Goal: Task Accomplishment & Management: Manage account settings

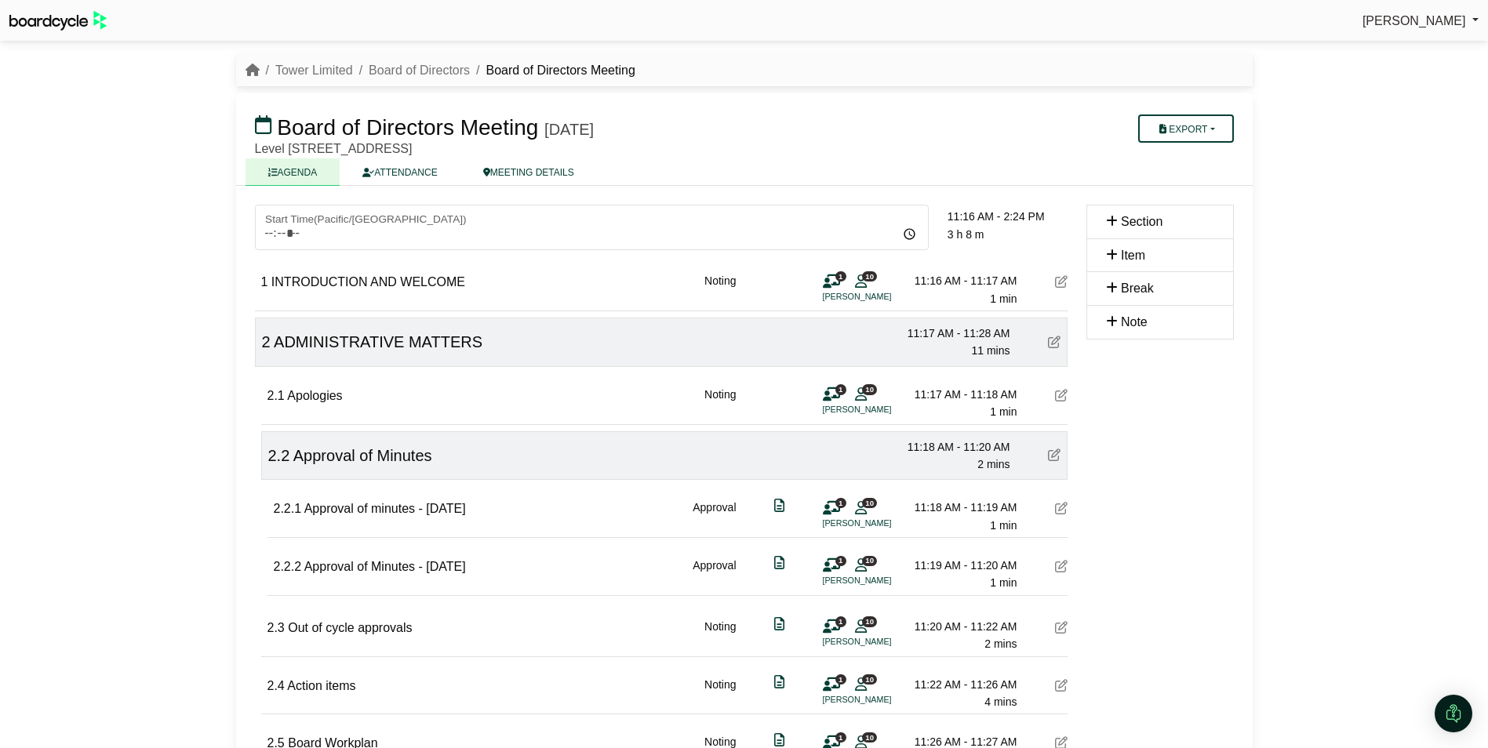
scroll to position [784, 0]
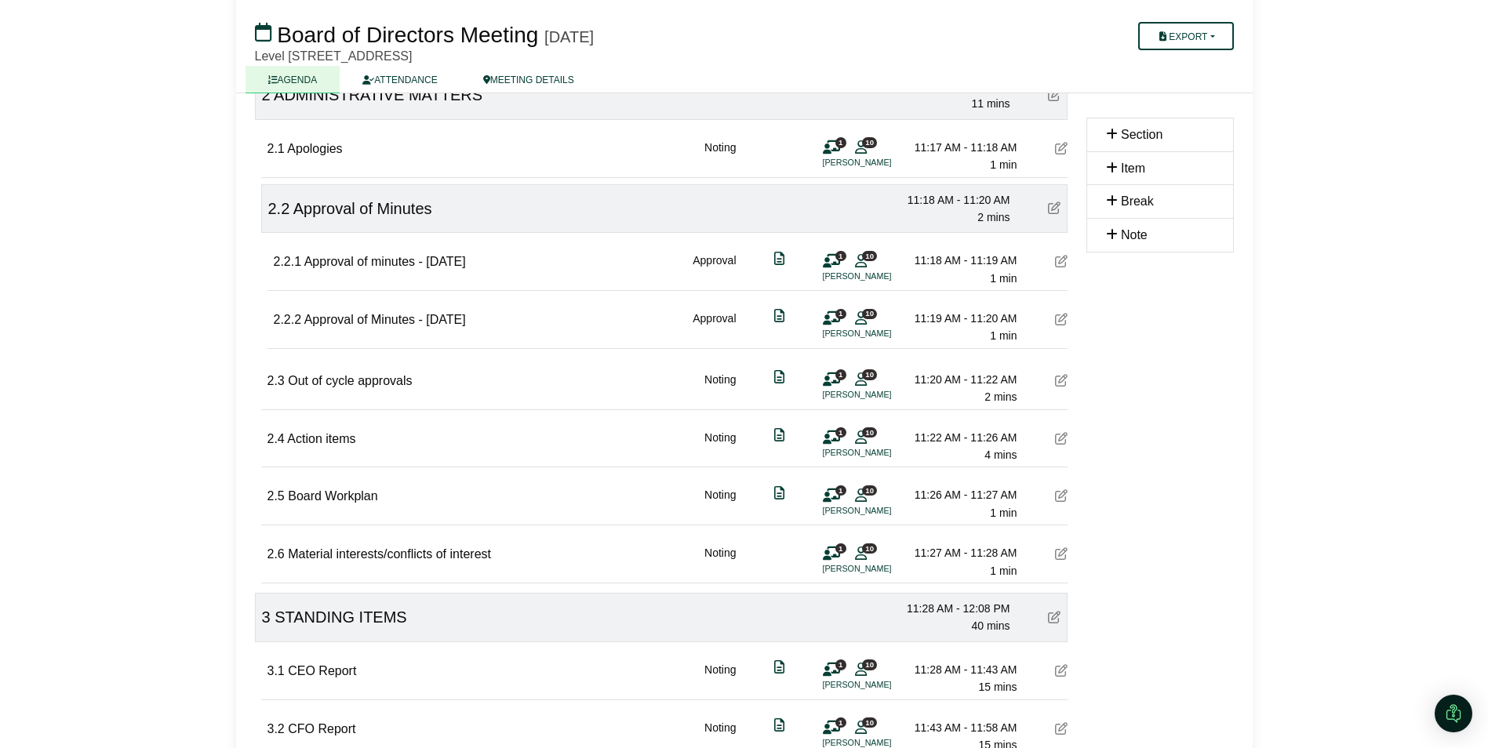
scroll to position [0, 0]
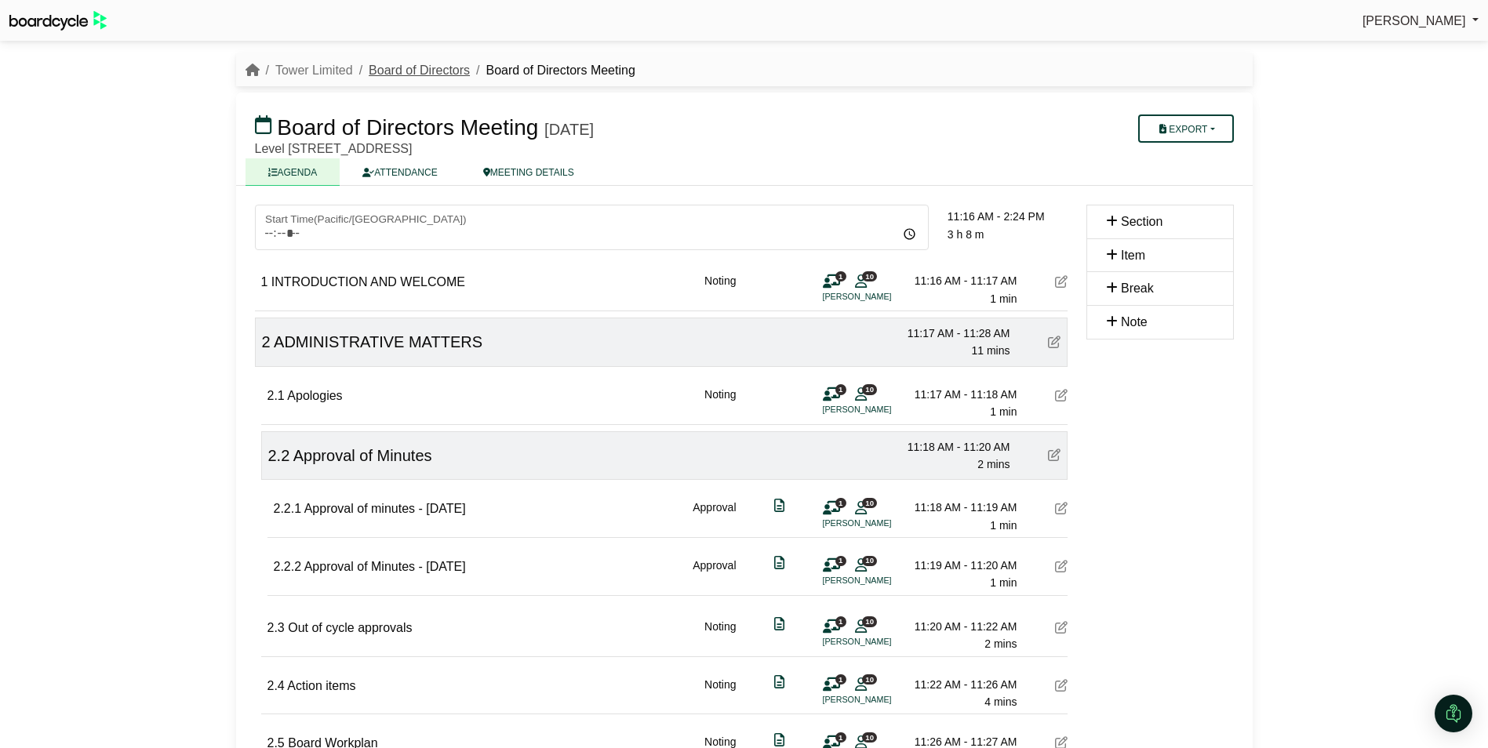
click at [444, 64] on link "Board of Directors" at bounding box center [419, 70] width 101 height 13
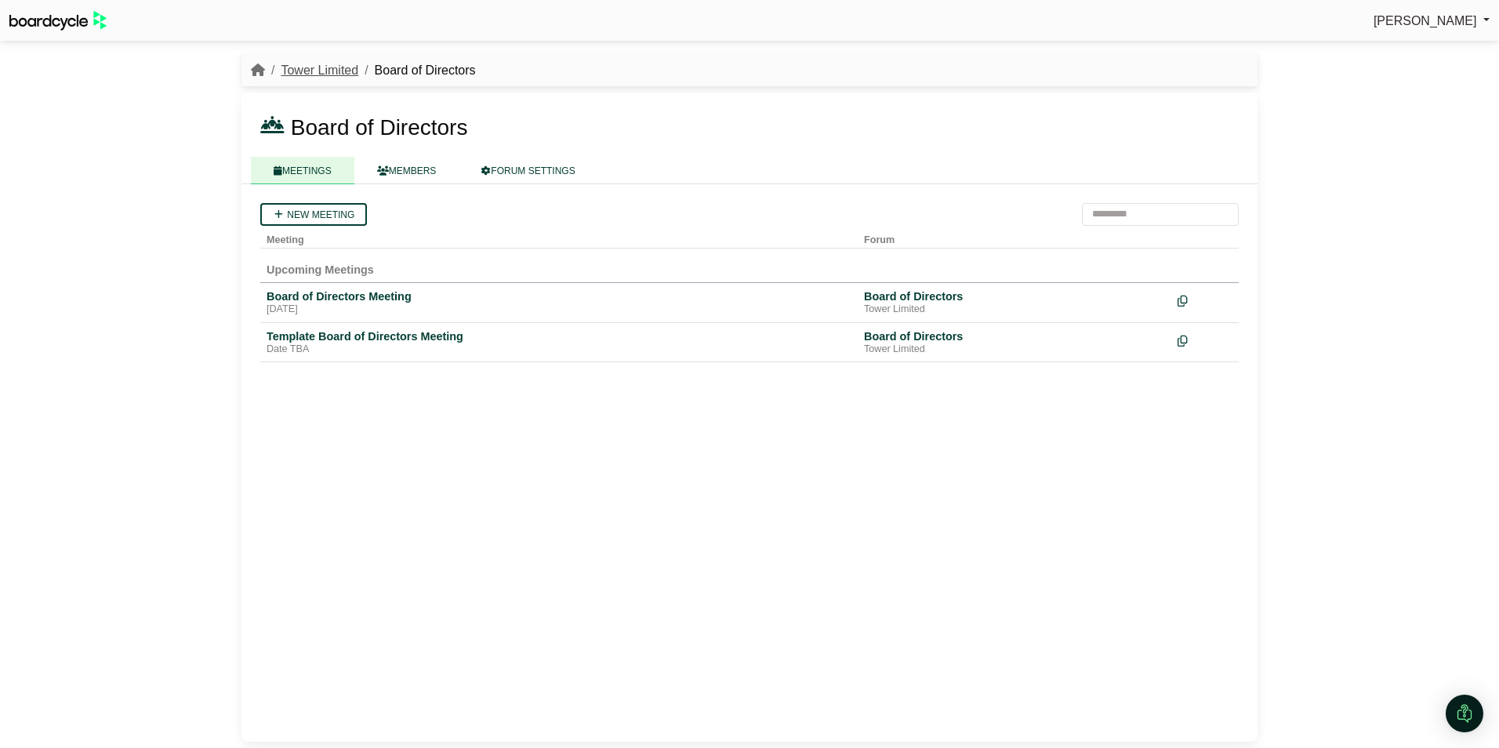
click at [318, 66] on link "Tower Limited" at bounding box center [320, 70] width 78 height 13
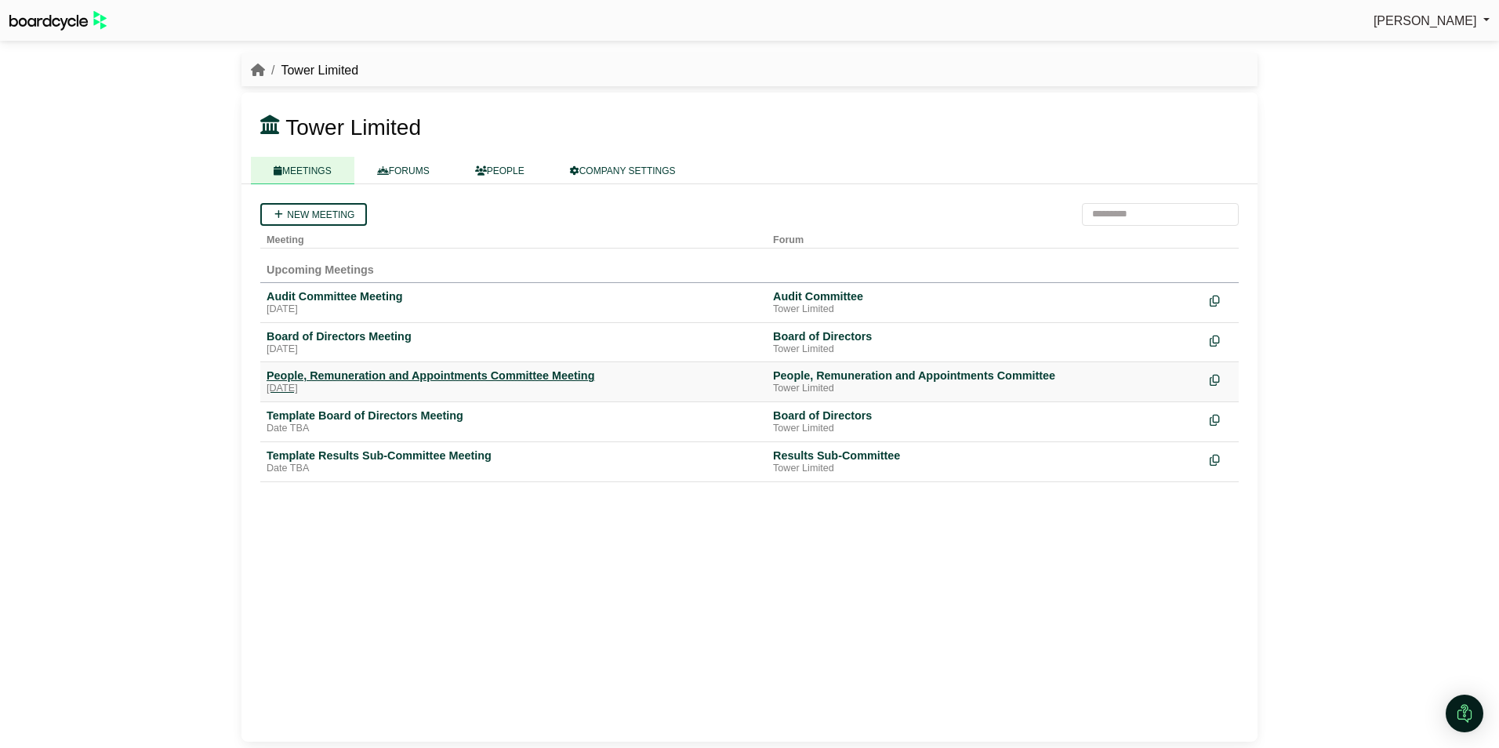
click at [331, 372] on div "People, Remuneration and Appointments Committee Meeting" at bounding box center [514, 376] width 494 height 14
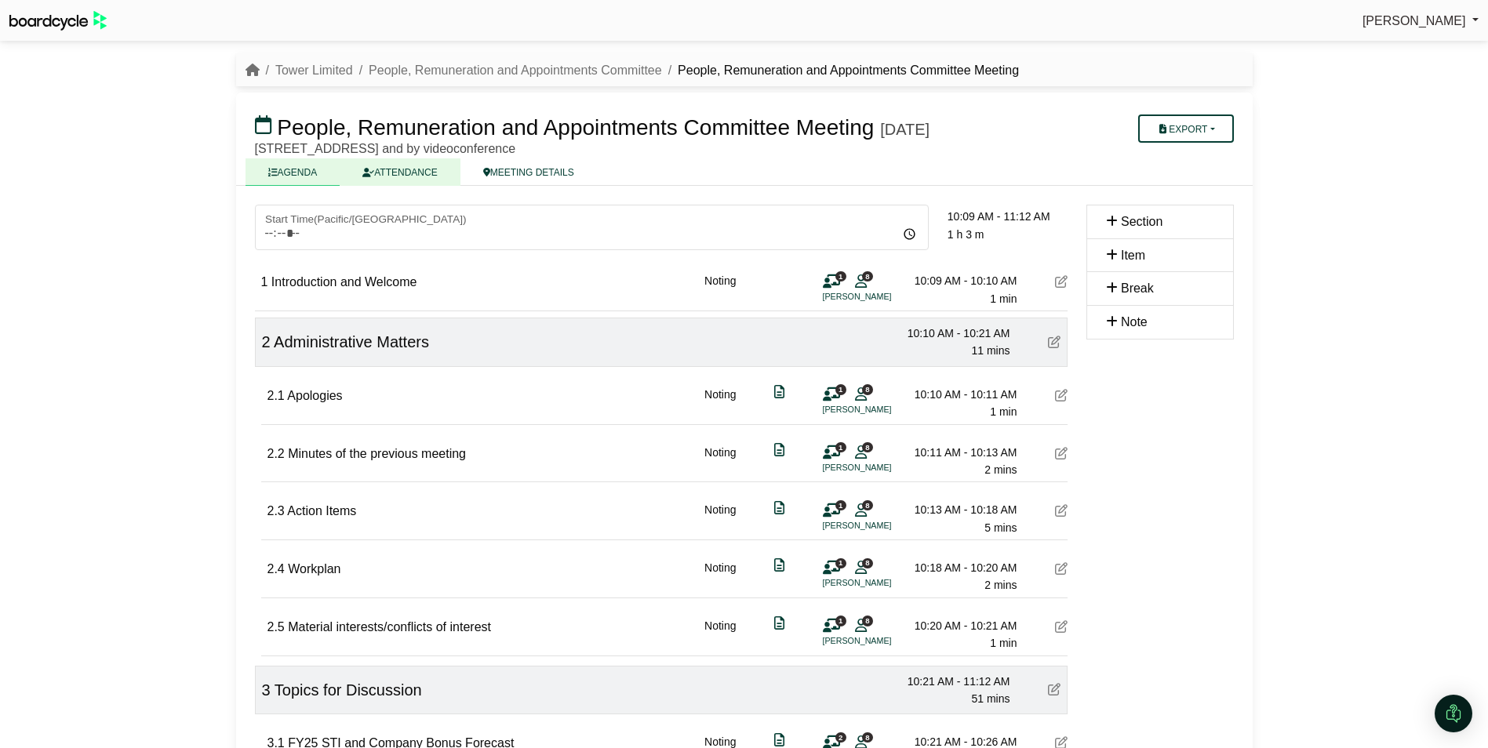
click at [405, 186] on link "ATTENDANCE" at bounding box center [400, 171] width 120 height 27
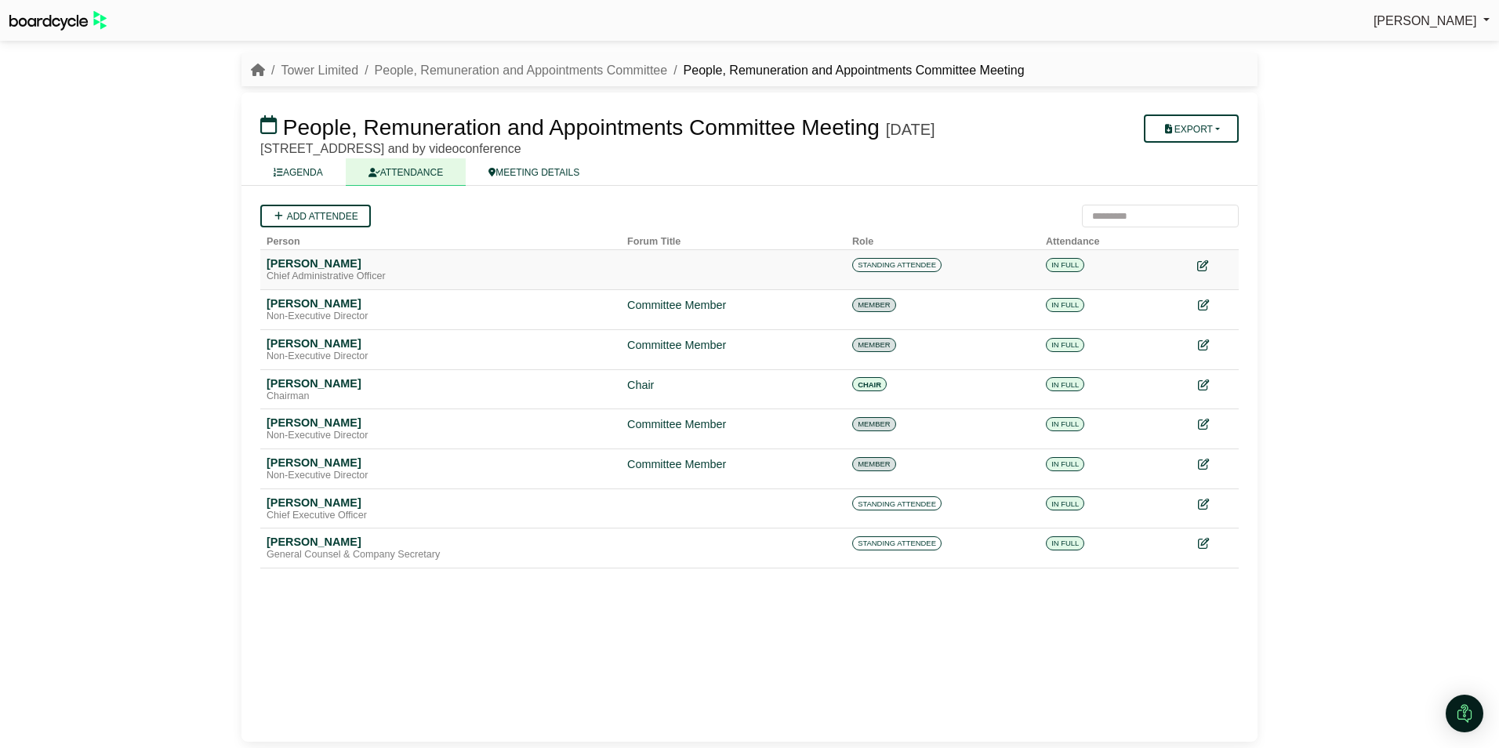
click at [1206, 271] on icon at bounding box center [1203, 265] width 11 height 11
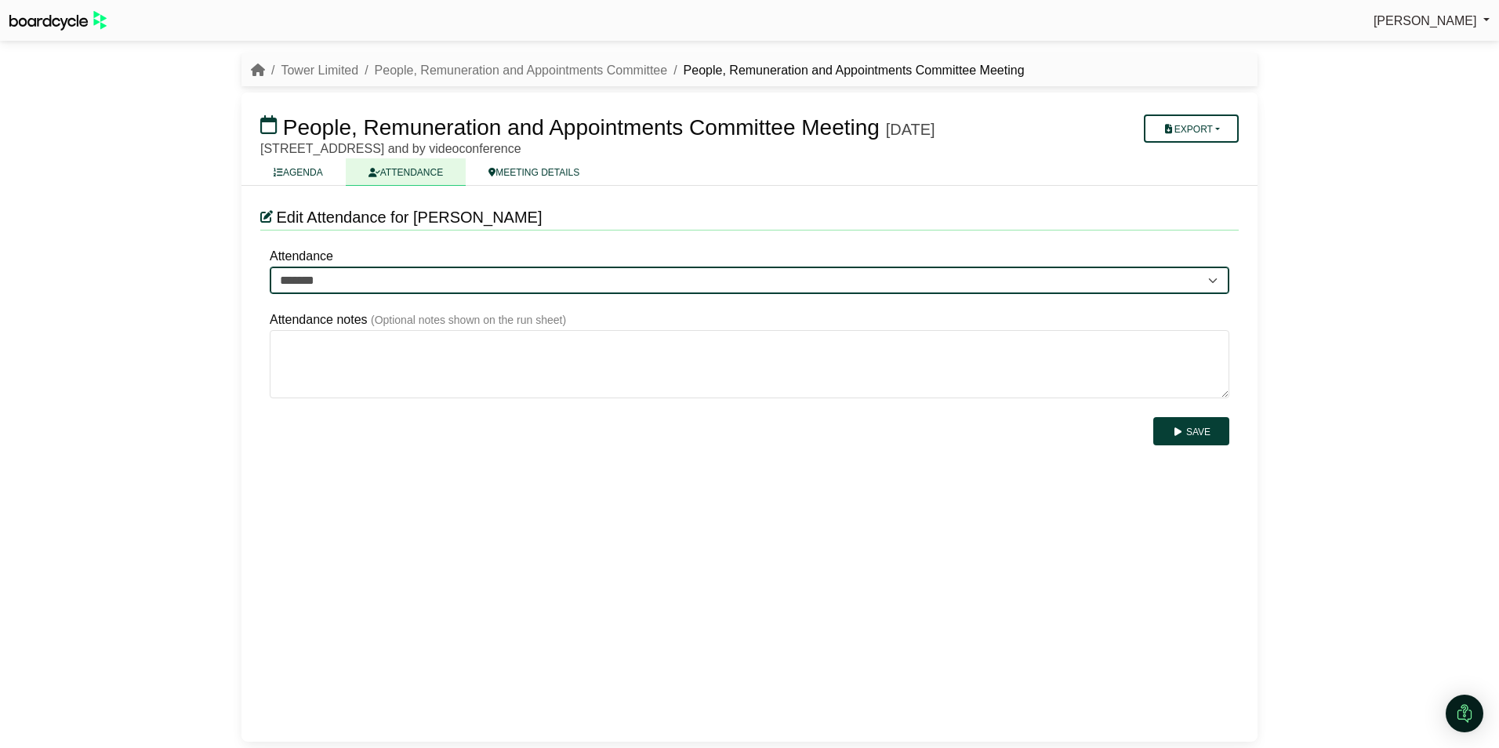
click at [351, 295] on select "******* ******* *******" at bounding box center [750, 281] width 960 height 28
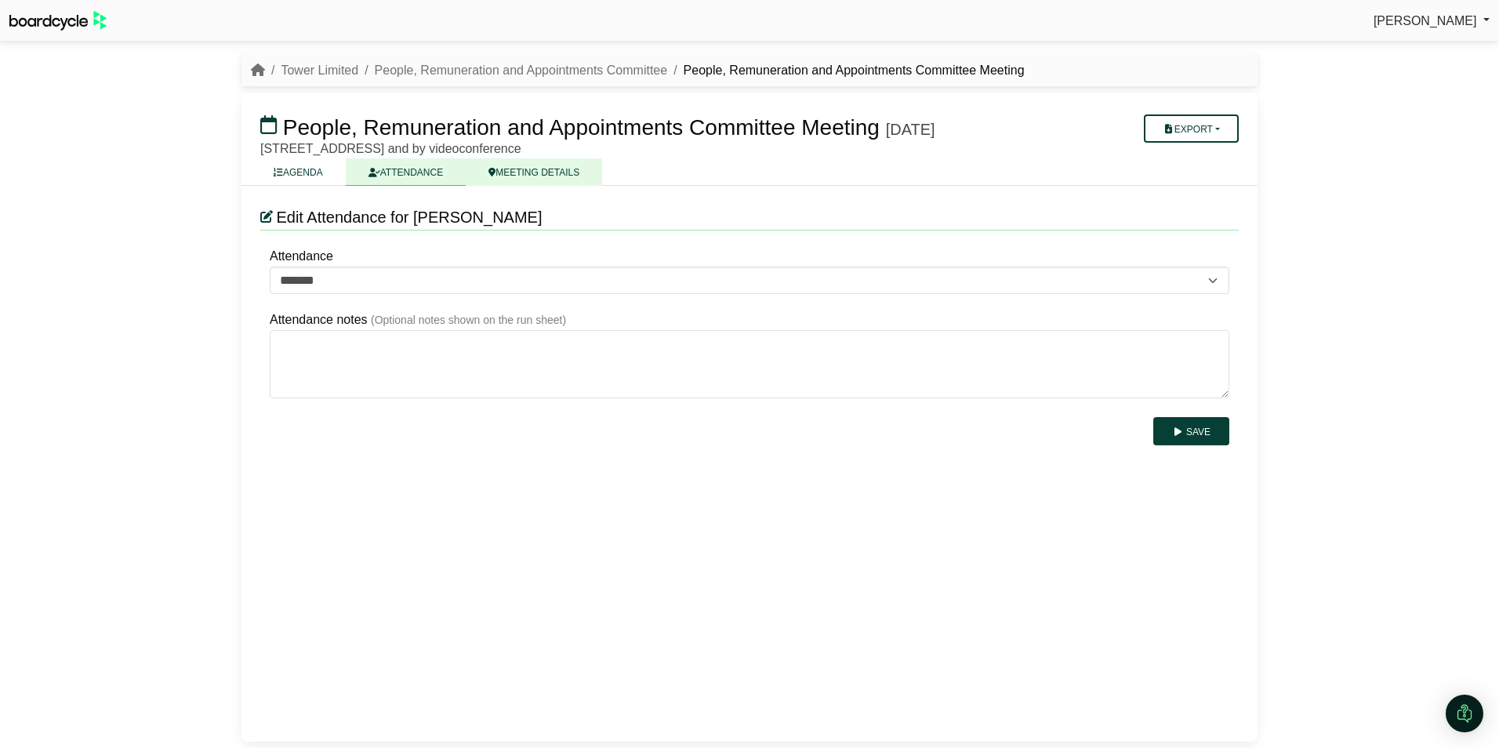
click at [557, 186] on link "MEETING DETAILS" at bounding box center [534, 171] width 136 height 27
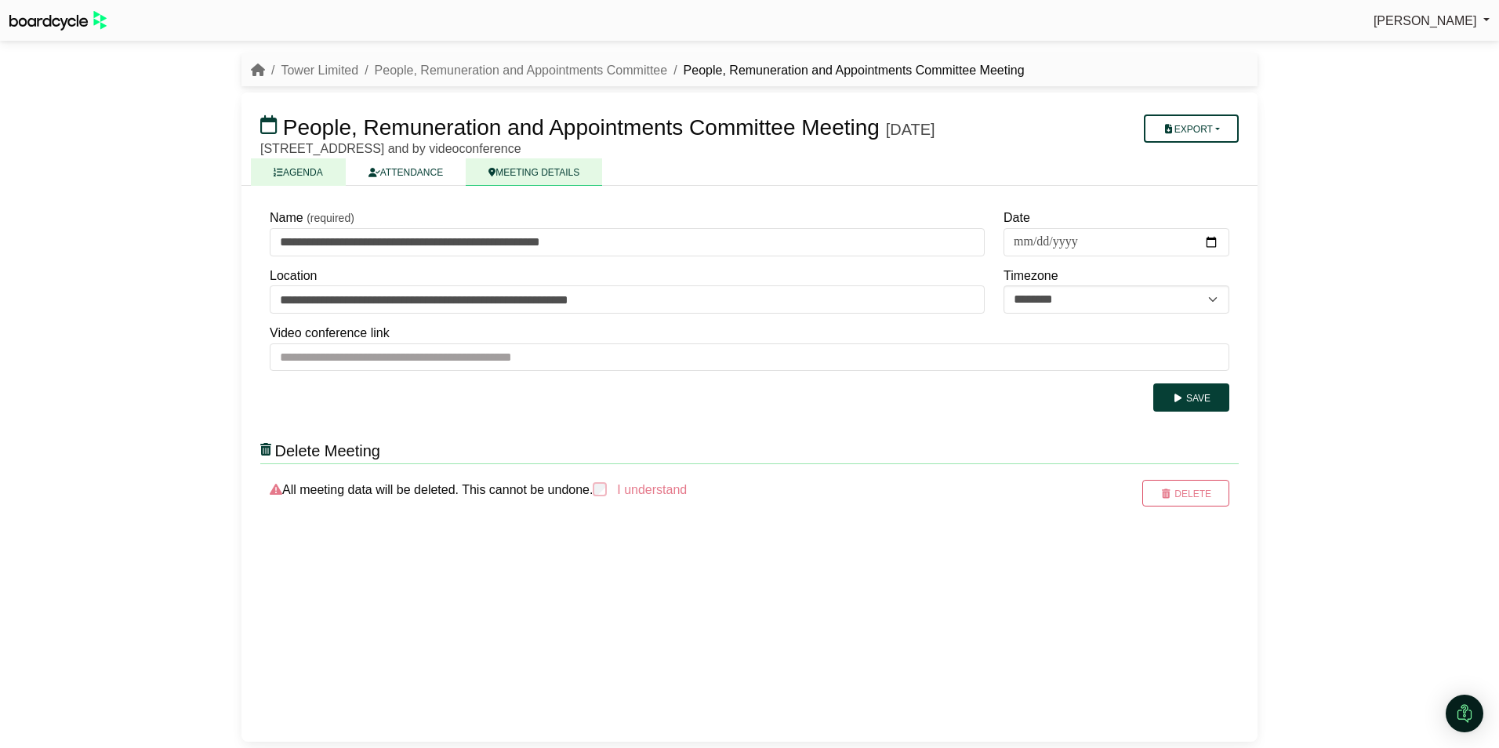
click at [310, 186] on link "AGENDA" at bounding box center [298, 171] width 95 height 27
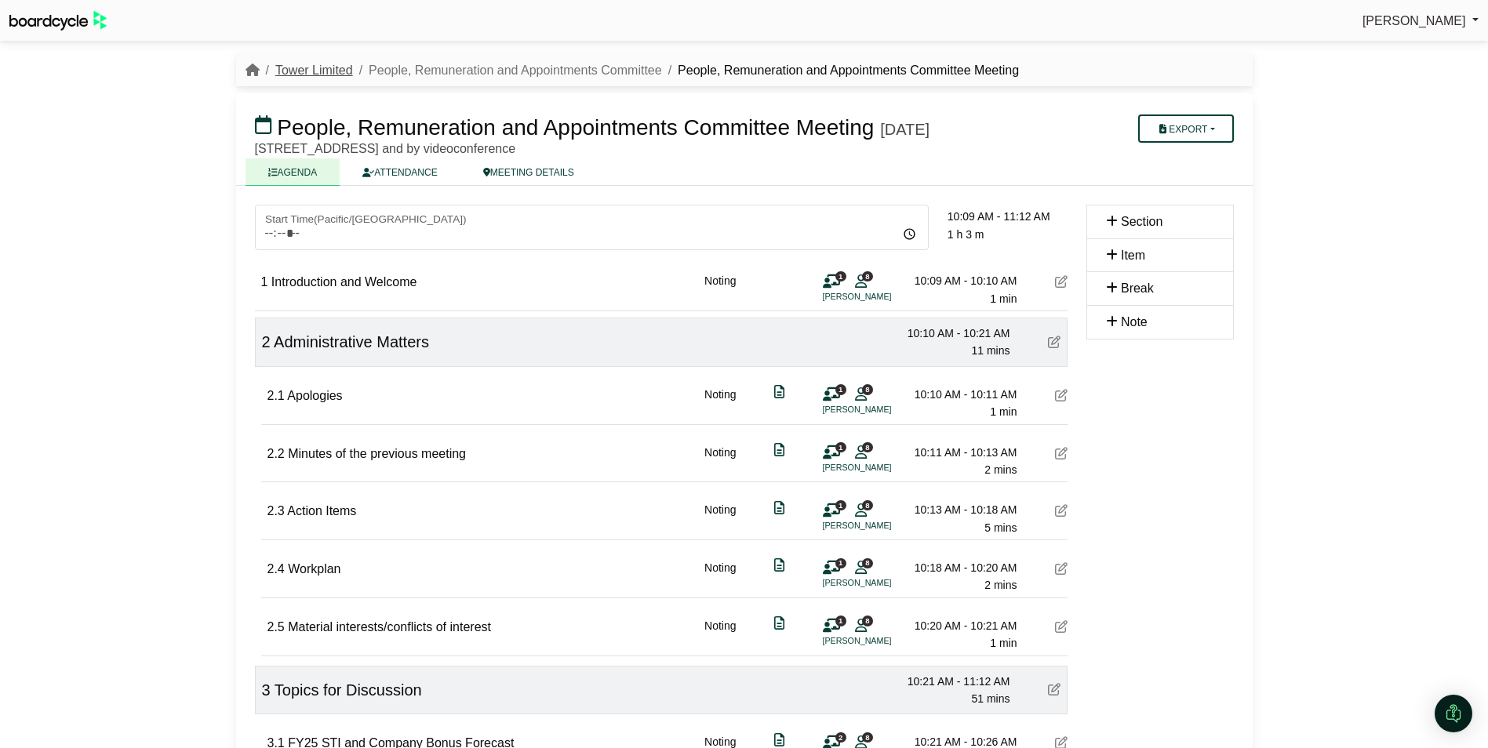
click at [320, 64] on link "Tower Limited" at bounding box center [314, 70] width 78 height 13
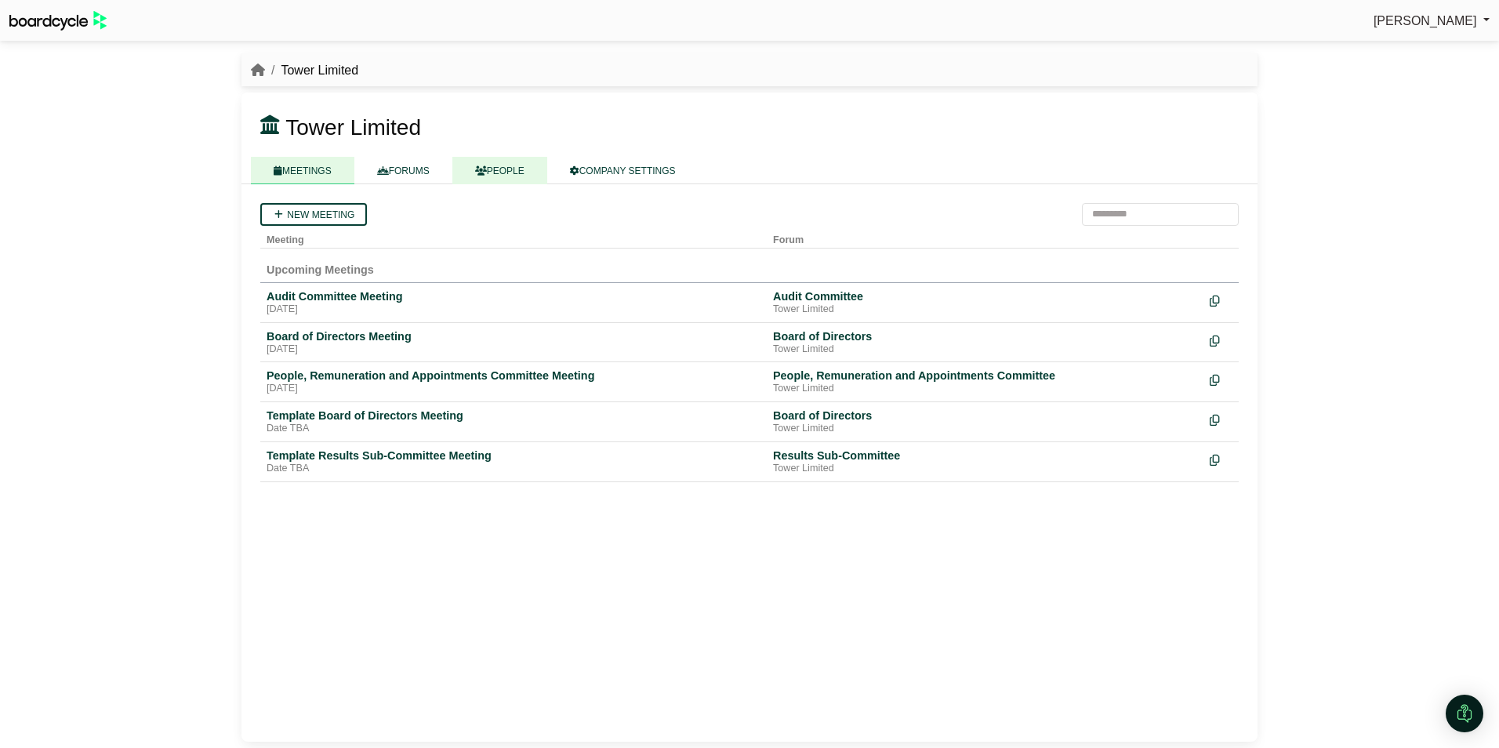
click at [499, 166] on link "PEOPLE" at bounding box center [500, 170] width 95 height 27
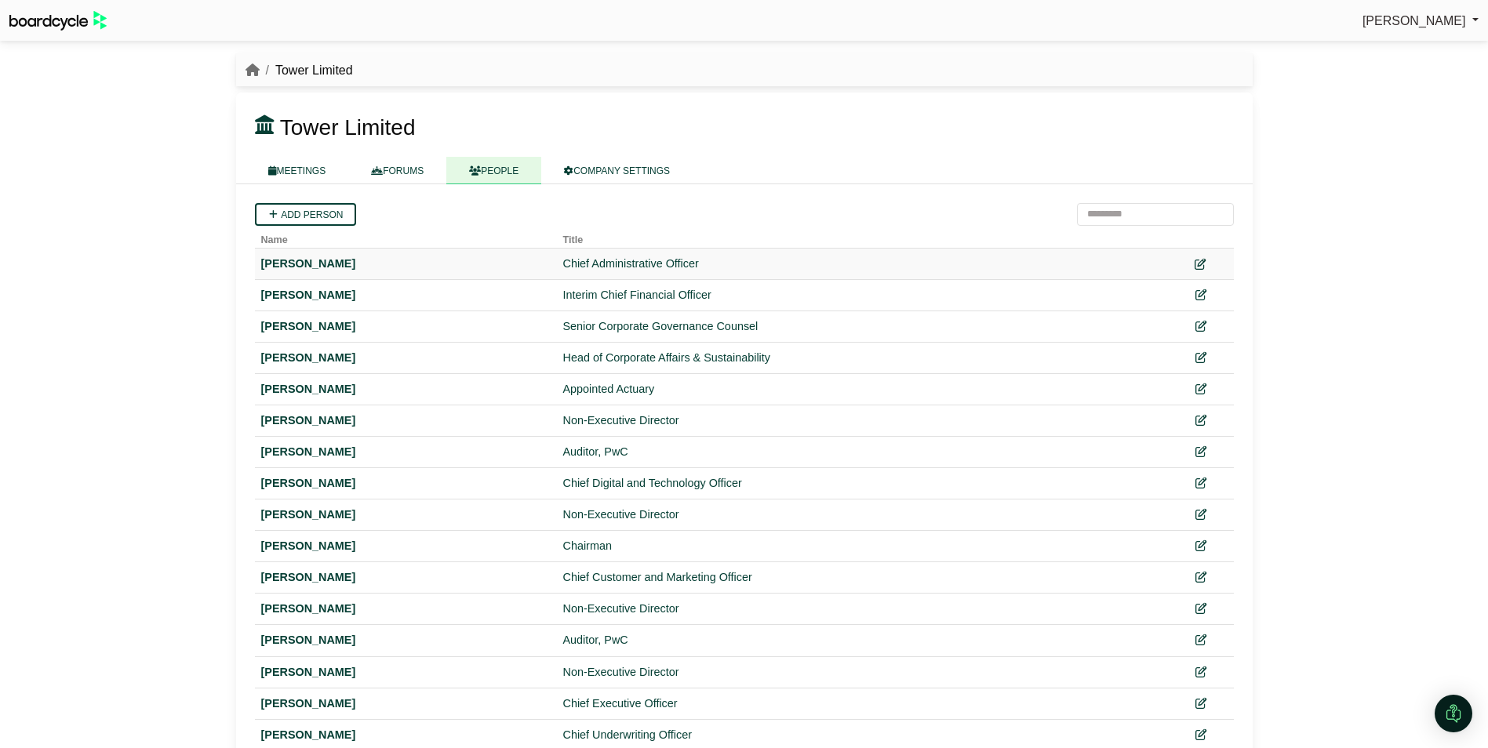
click at [1204, 263] on icon at bounding box center [1199, 264] width 11 height 11
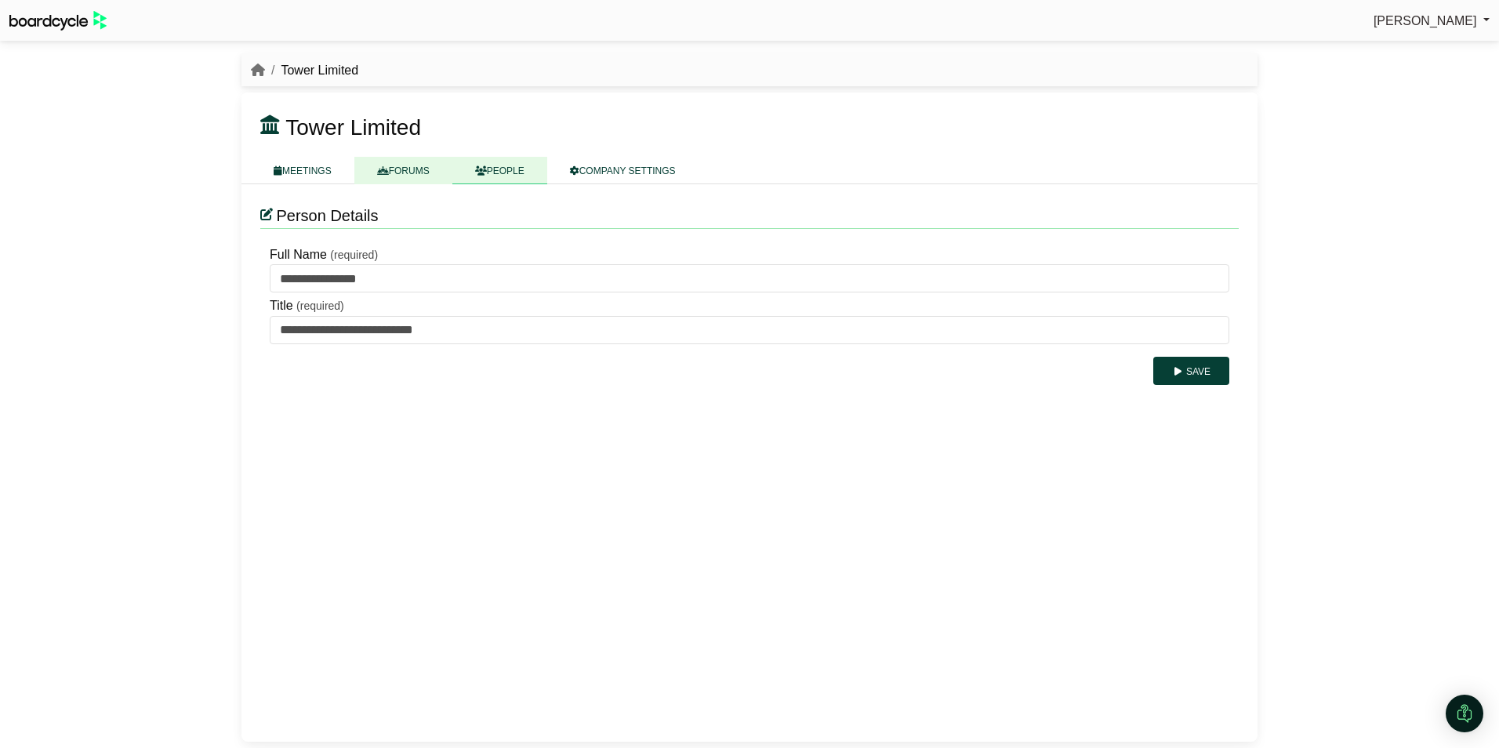
click at [408, 172] on link "FORUMS" at bounding box center [403, 170] width 98 height 27
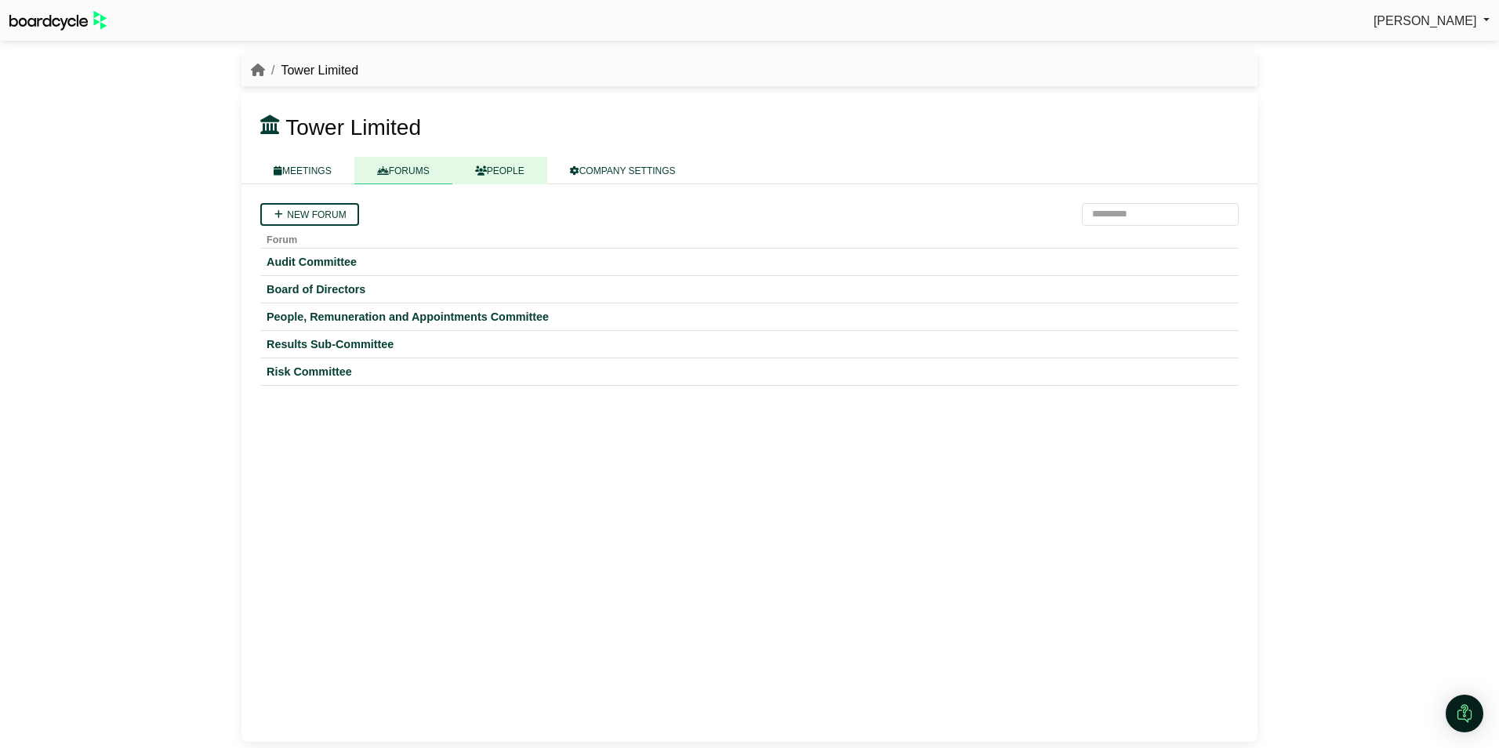
click at [507, 162] on link "PEOPLE" at bounding box center [500, 170] width 95 height 27
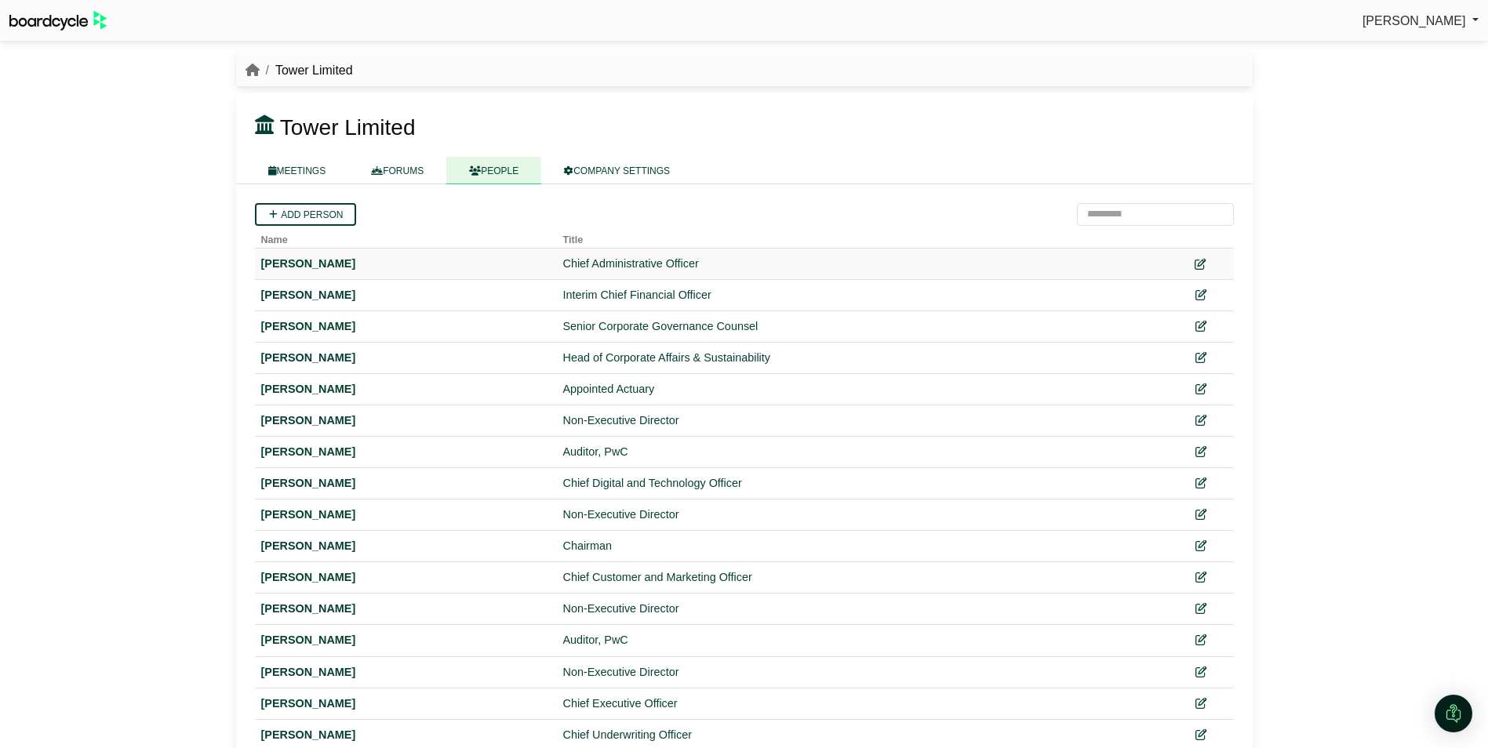
click at [1197, 261] on icon at bounding box center [1199, 264] width 11 height 11
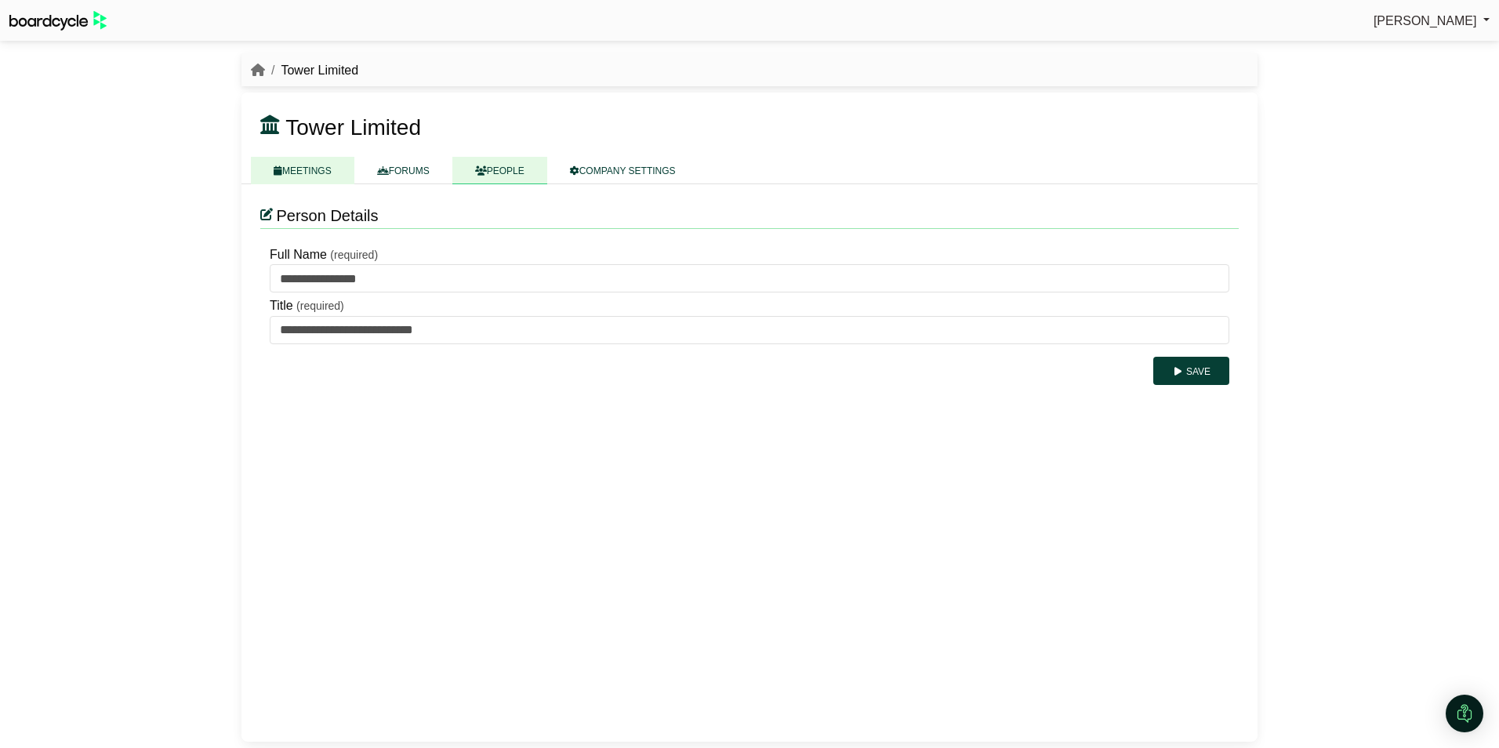
click at [303, 168] on link "MEETINGS" at bounding box center [303, 170] width 104 height 27
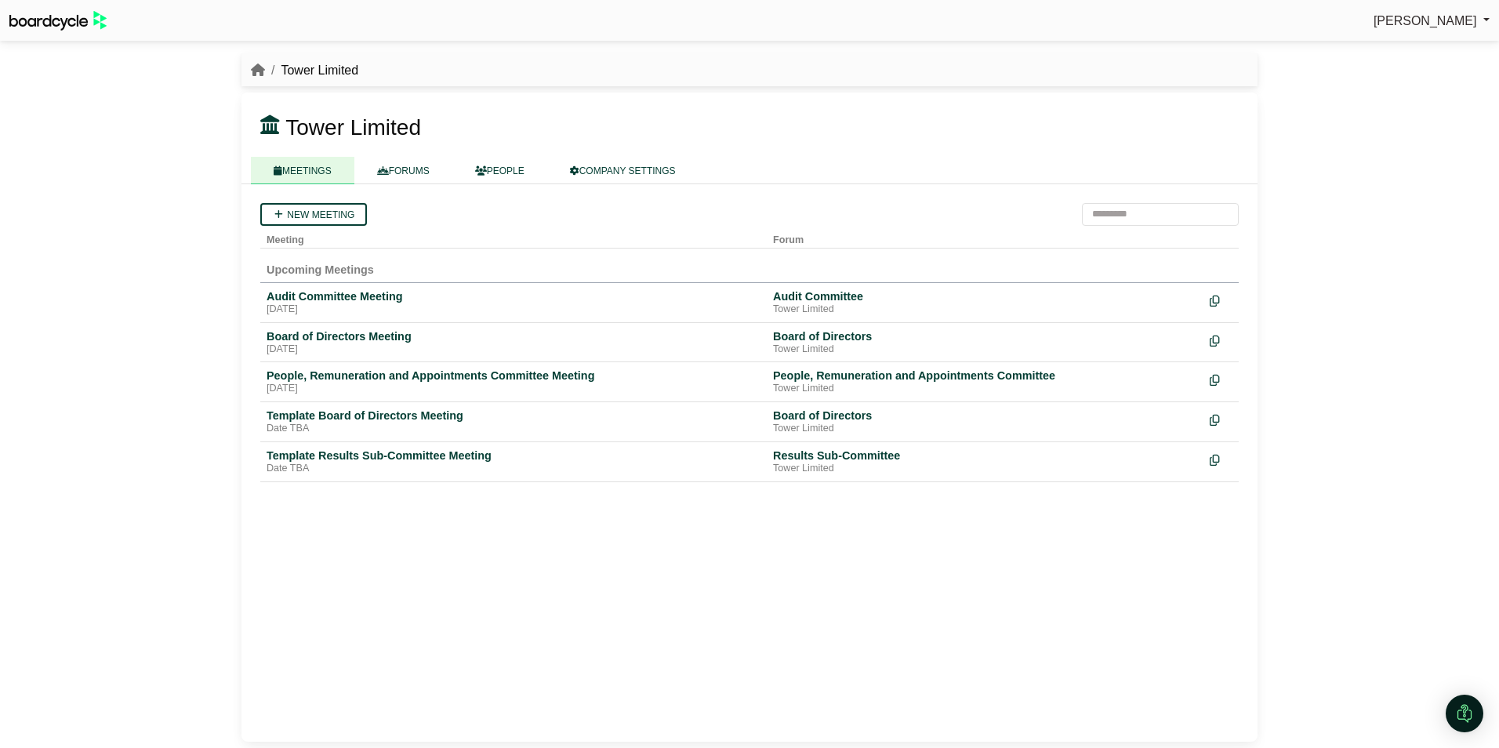
click at [861, 597] on div "New meeting Meeting Forum Upcoming Meetings Audit Committee Meeting [DATE] Audi…" at bounding box center [750, 463] width 1016 height 558
click at [322, 72] on li "Tower Limited" at bounding box center [311, 70] width 93 height 20
click at [485, 171] on link "PEOPLE" at bounding box center [500, 170] width 95 height 27
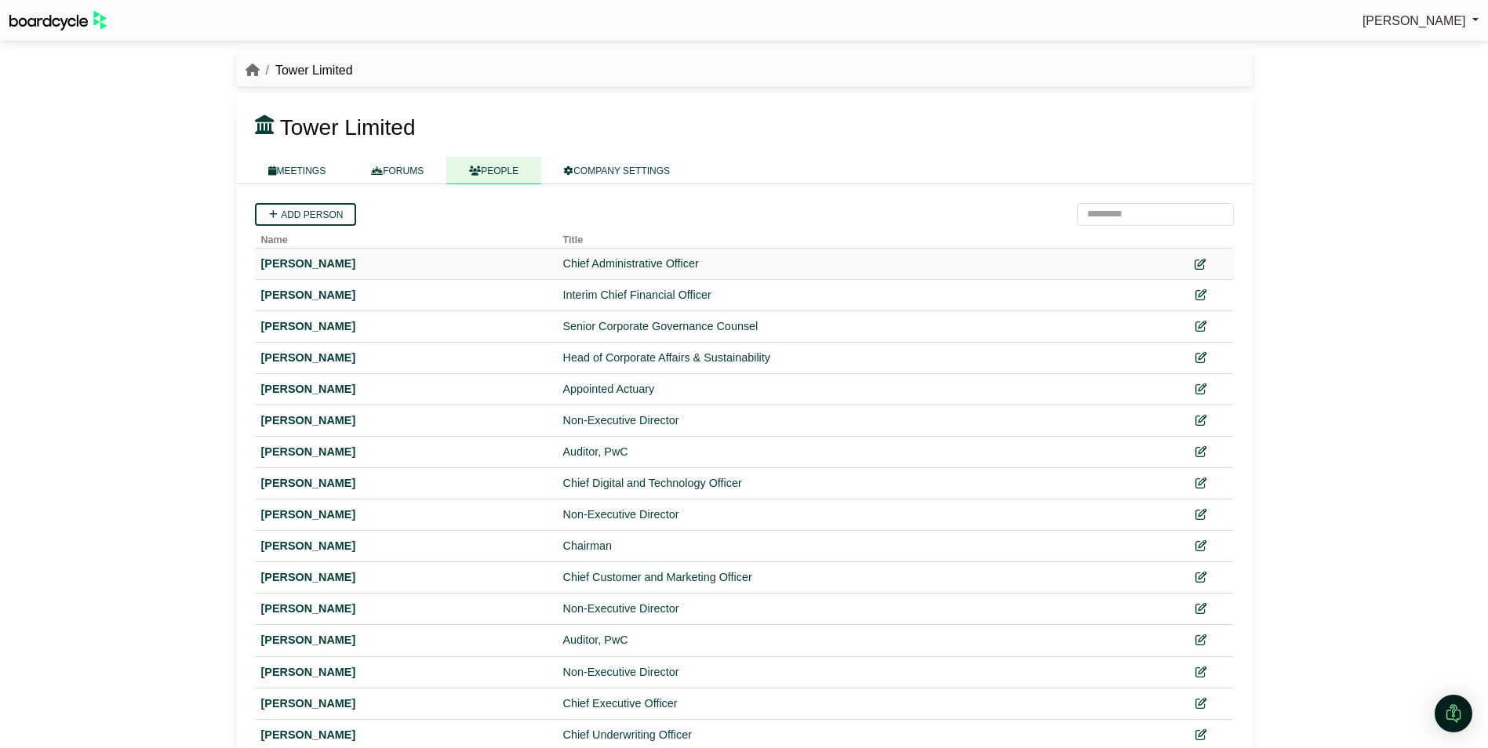
click at [1202, 261] on icon at bounding box center [1199, 264] width 11 height 11
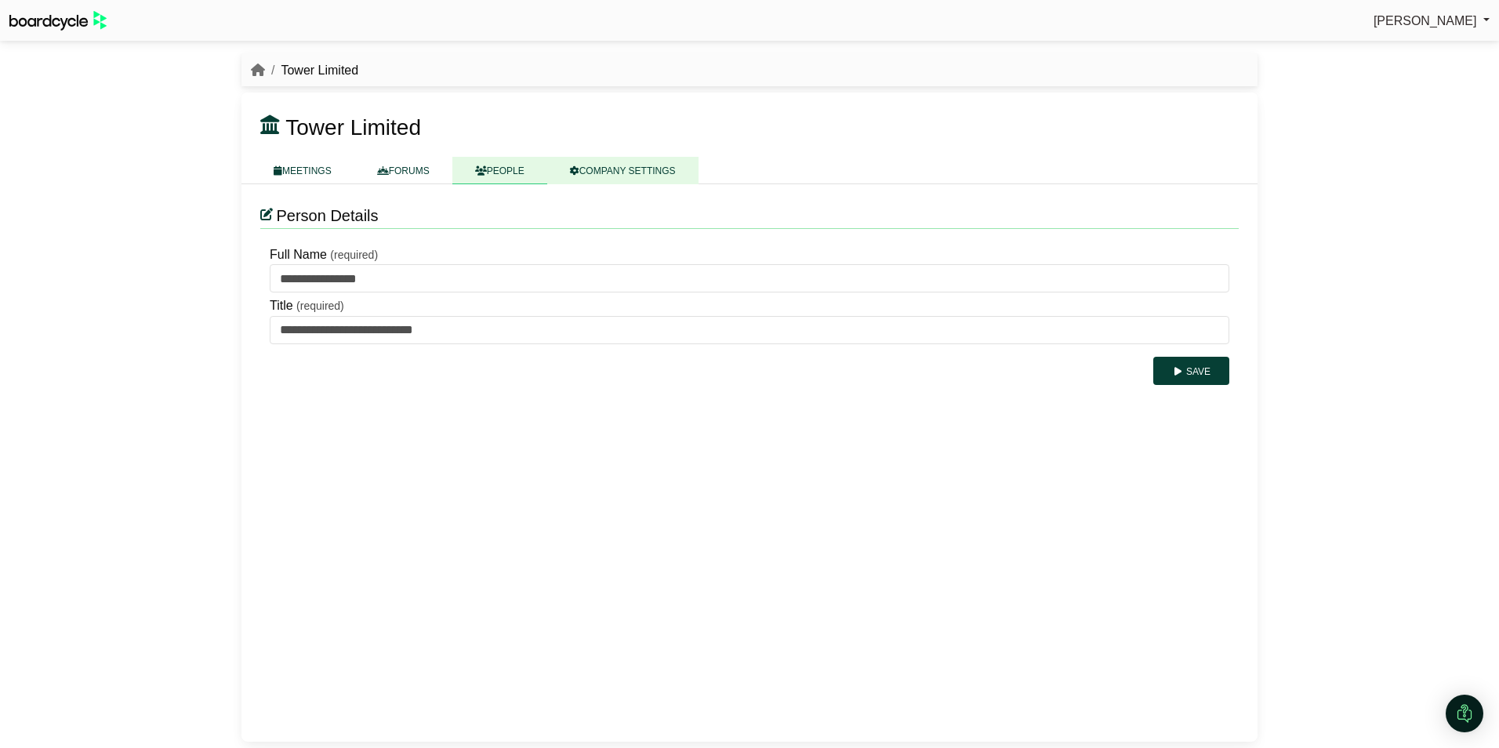
click at [610, 165] on link "COMPANY SETTINGS" at bounding box center [622, 170] width 151 height 27
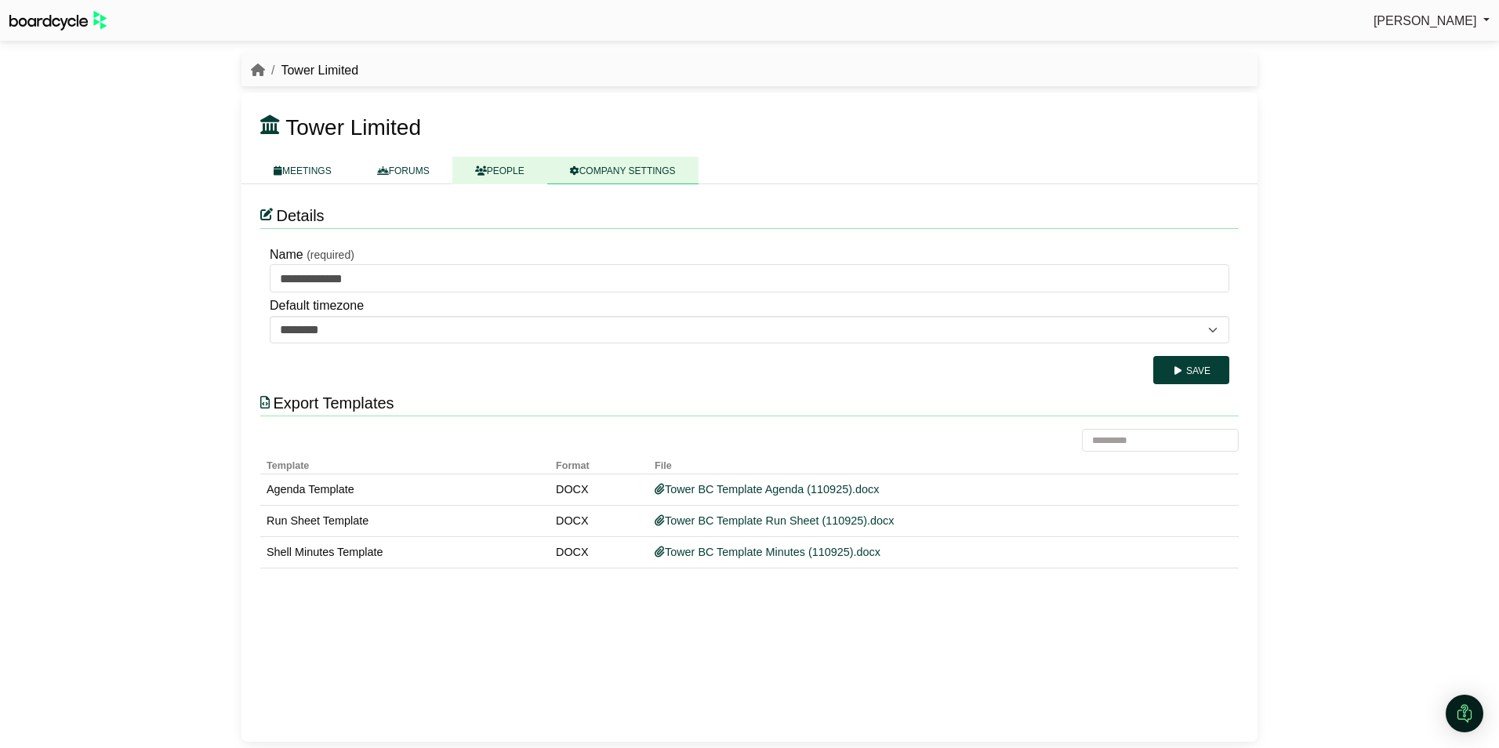
click at [491, 172] on link "PEOPLE" at bounding box center [500, 170] width 95 height 27
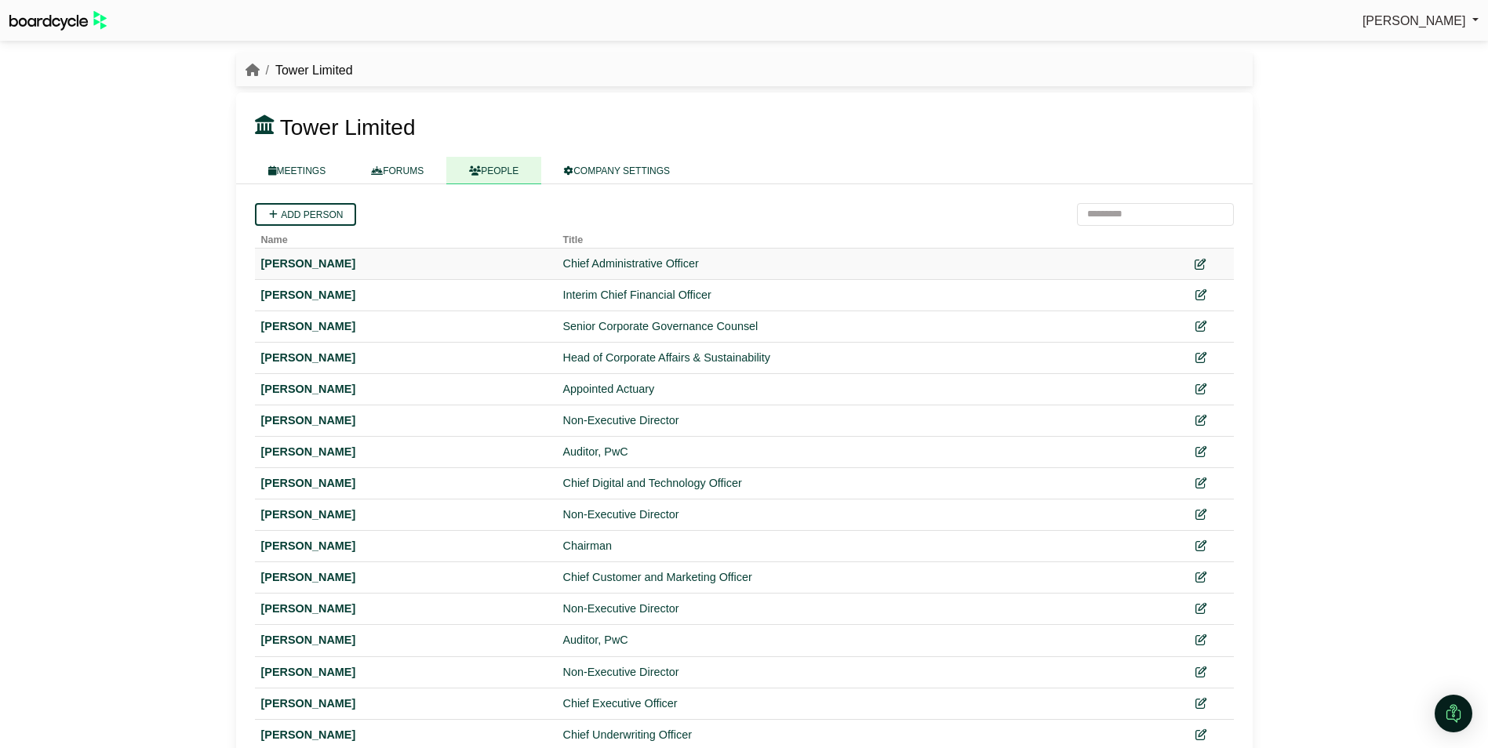
click at [1200, 263] on icon at bounding box center [1199, 264] width 11 height 11
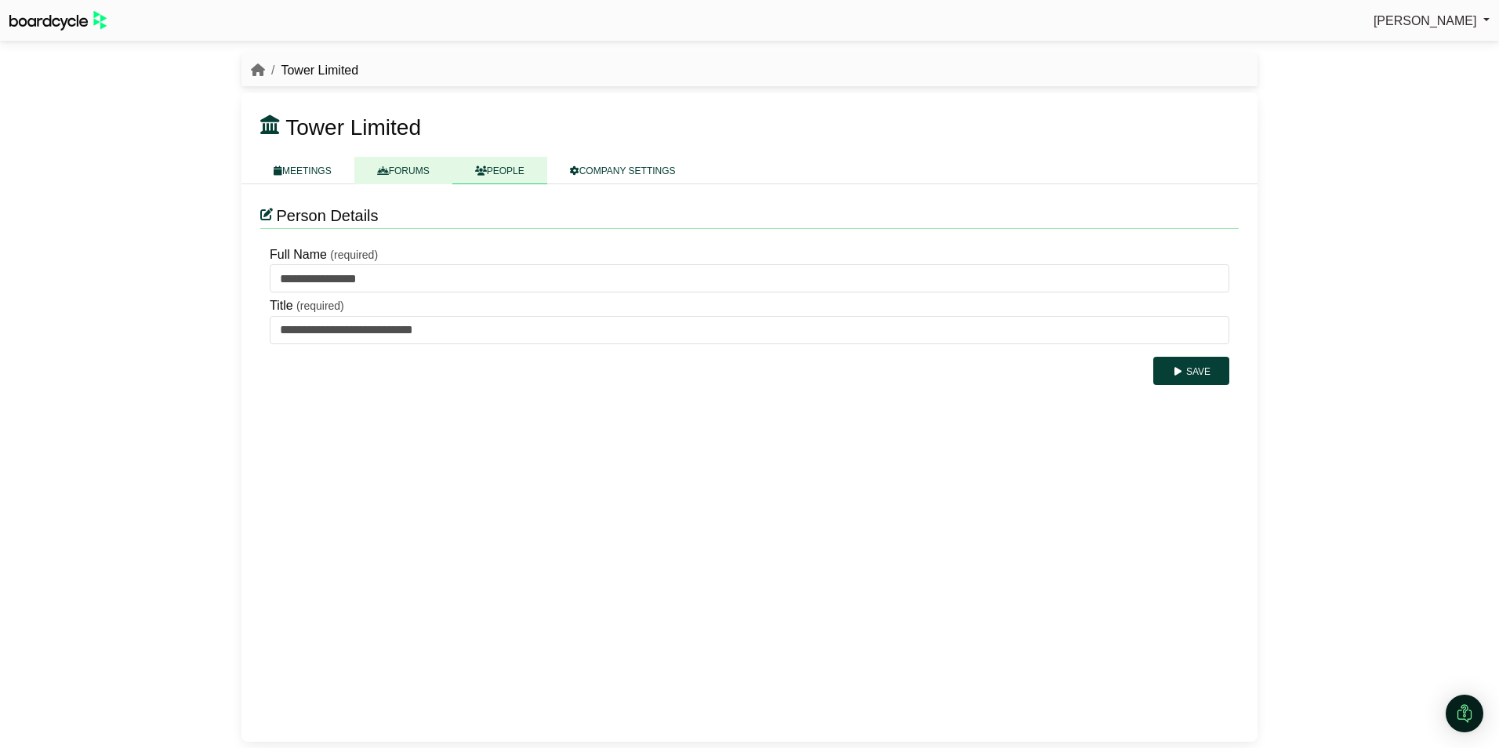
click at [405, 164] on link "FORUMS" at bounding box center [403, 170] width 98 height 27
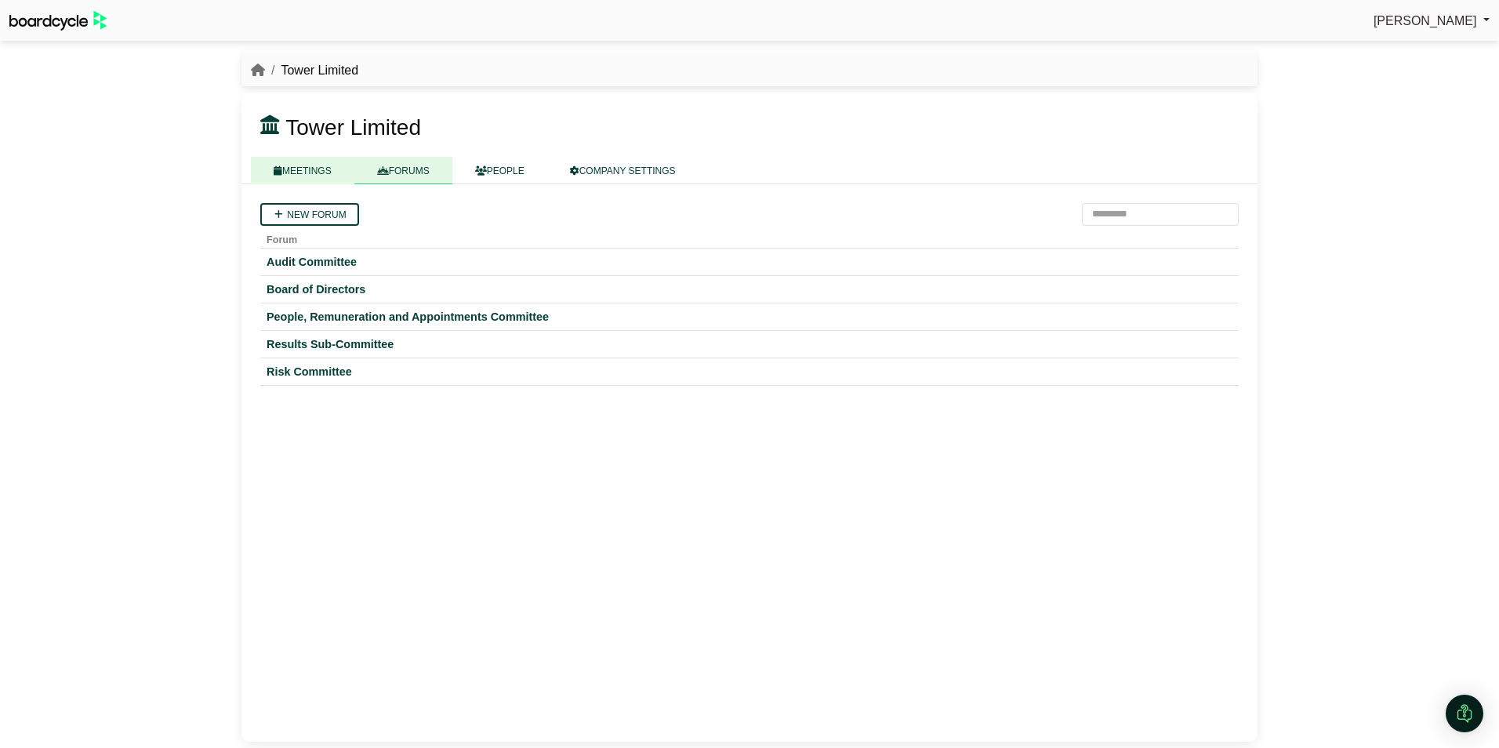
click at [307, 167] on link "MEETINGS" at bounding box center [303, 170] width 104 height 27
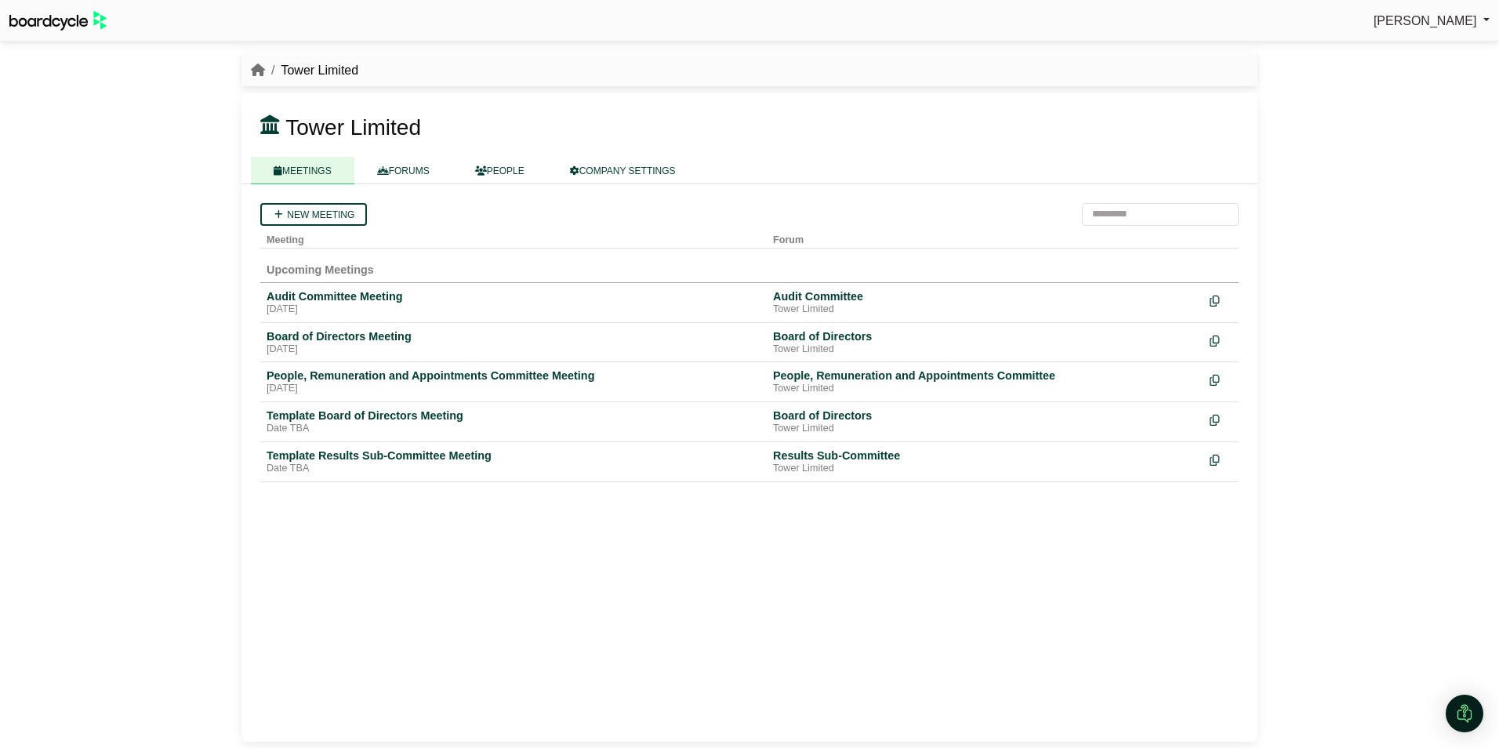
click at [31, 13] on img at bounding box center [57, 21] width 97 height 20
click at [255, 68] on icon "breadcrumb" at bounding box center [258, 70] width 14 height 13
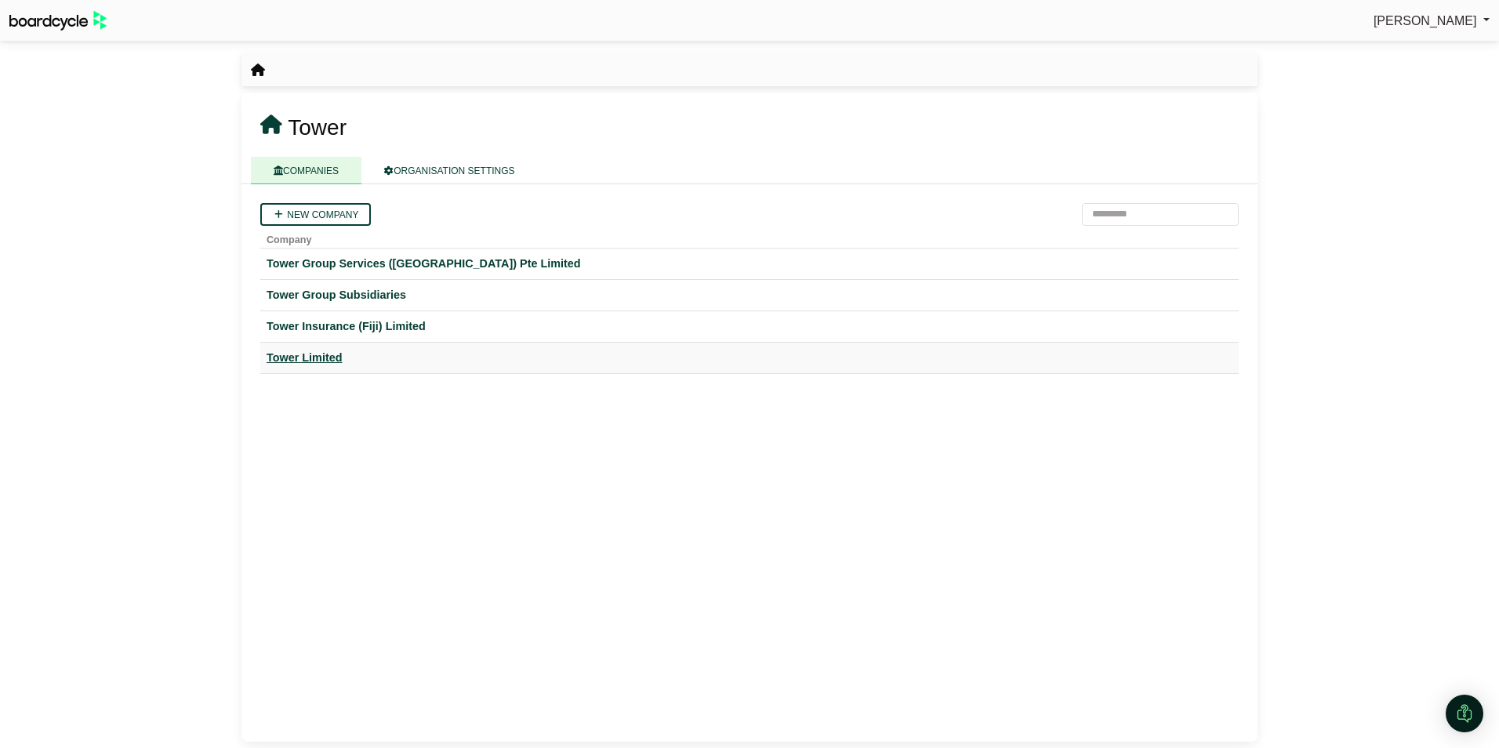
click at [310, 355] on div "Tower Limited" at bounding box center [750, 358] width 966 height 18
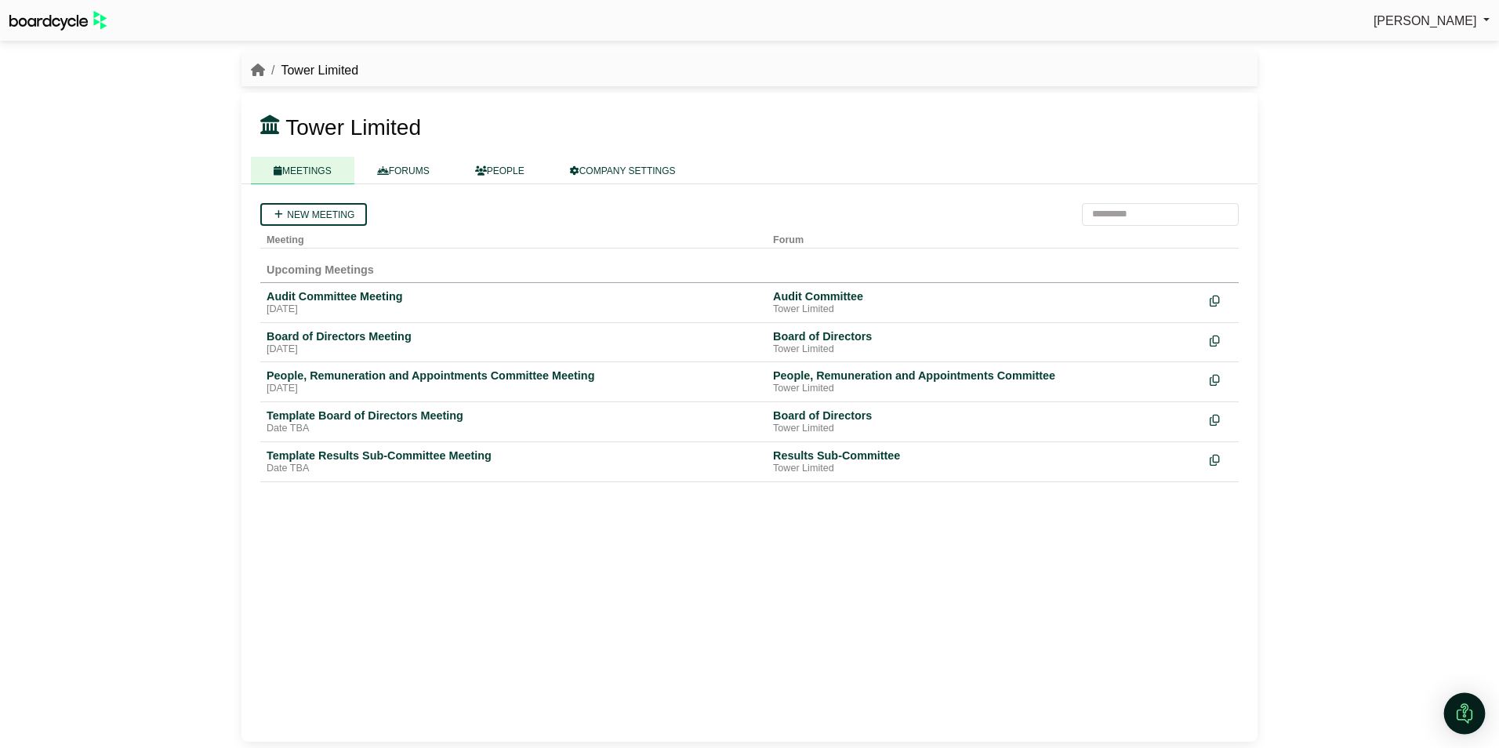
click at [1463, 707] on img "Open Intercom Messenger" at bounding box center [1465, 713] width 20 height 20
click at [1467, 701] on icon "Open Intercom Messenger" at bounding box center [1463, 712] width 26 height 26
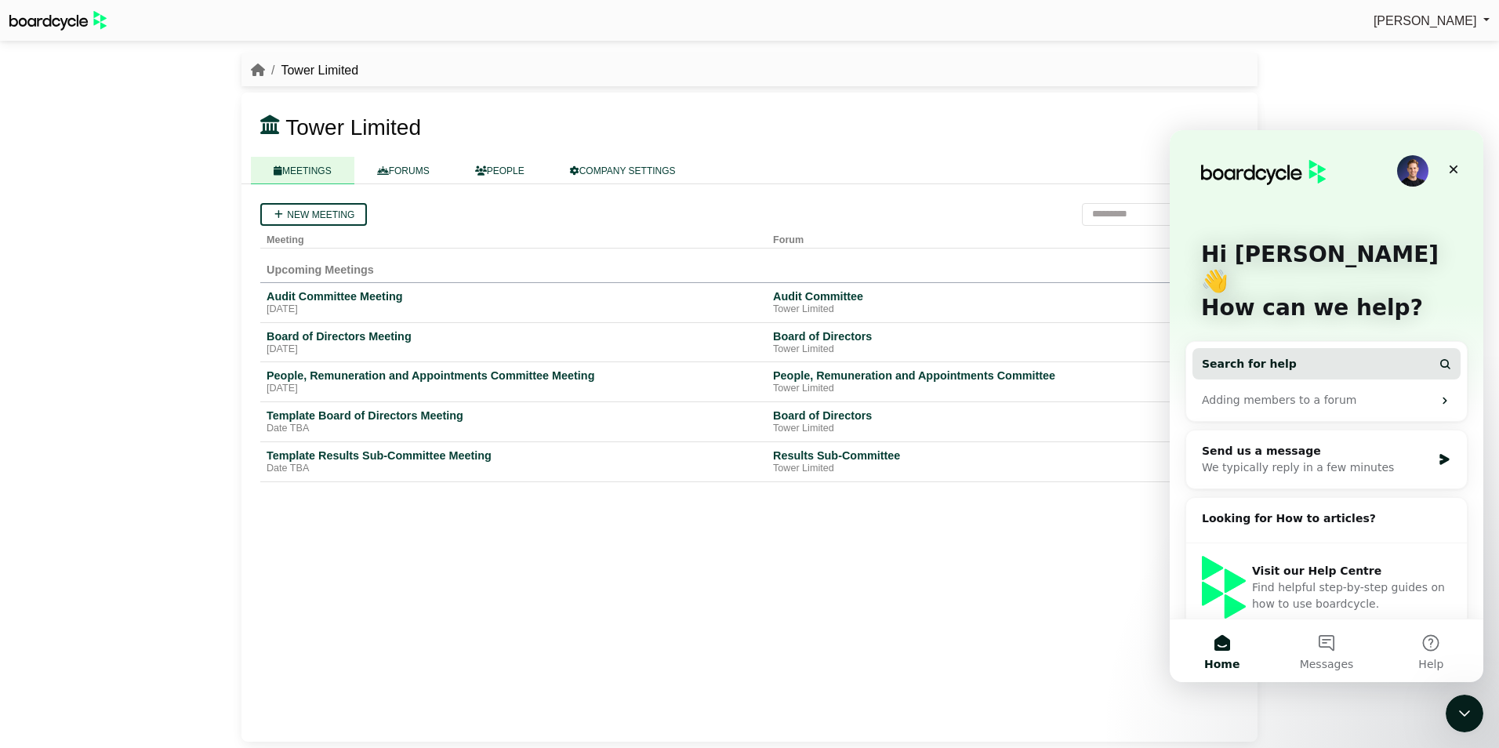
click at [1251, 356] on span "Search for help" at bounding box center [1249, 364] width 95 height 16
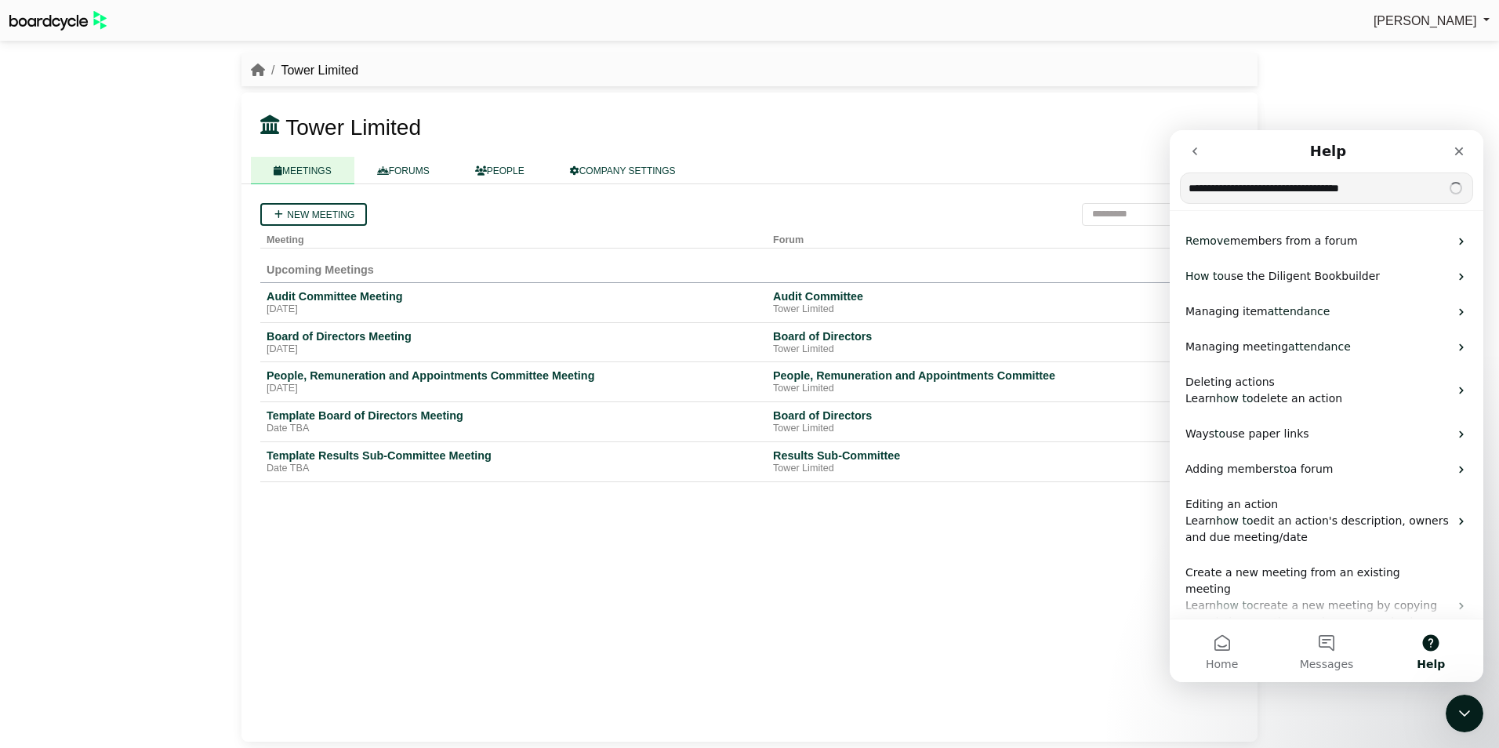
type input "**********"
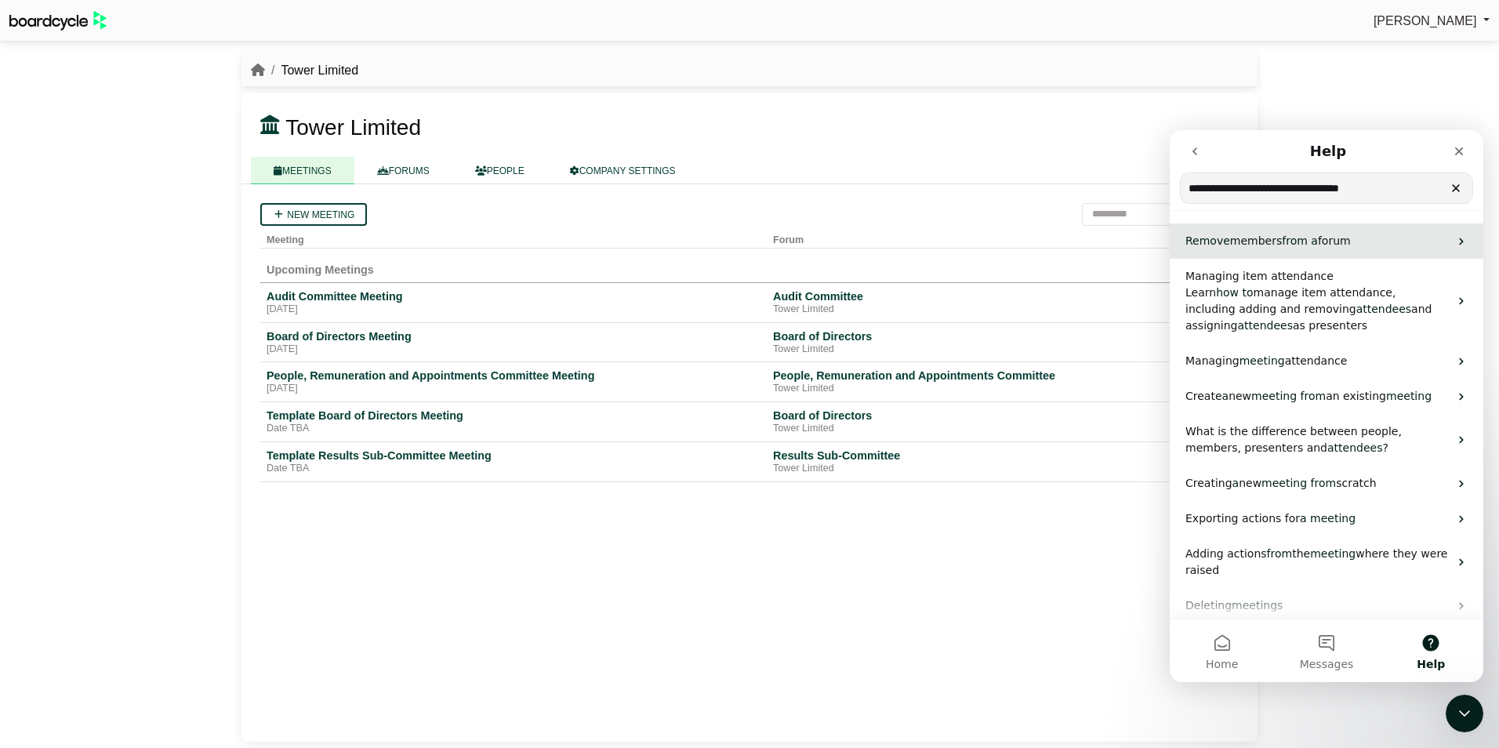
click at [1308, 242] on span "Intercom messenger" at bounding box center [1309, 240] width 3 height 13
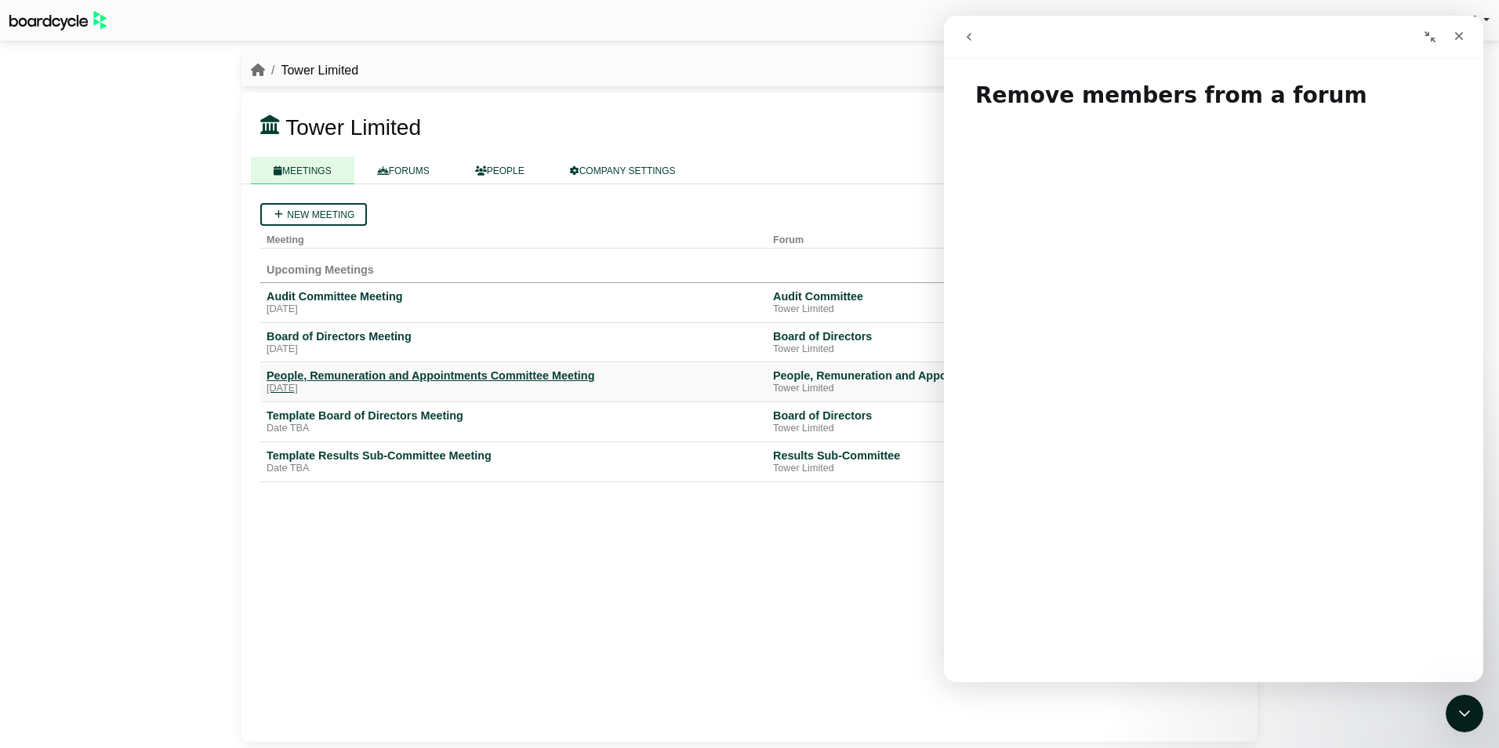
click at [331, 379] on div "People, Remuneration and Appointments Committee Meeting" at bounding box center [514, 376] width 494 height 14
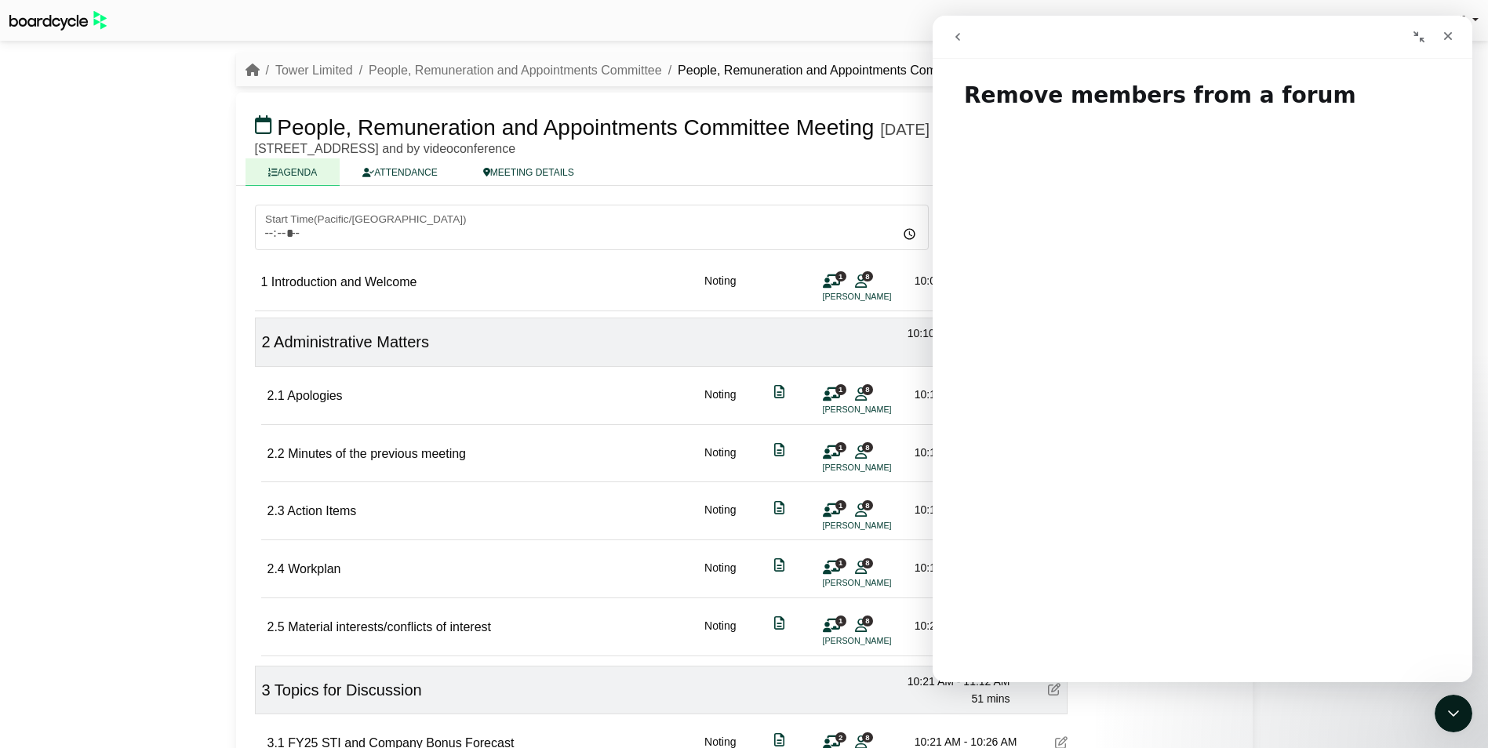
scroll to position [78, 0]
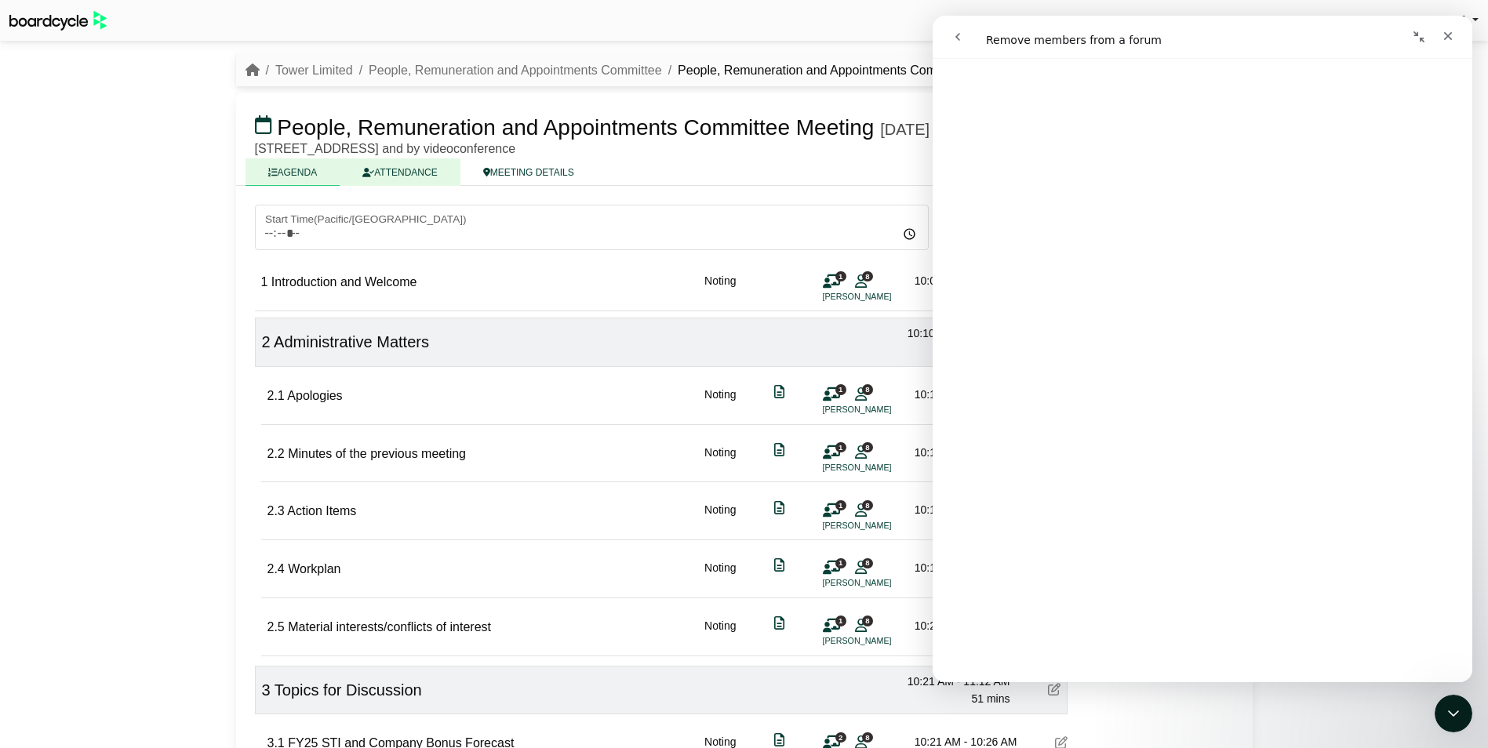
click at [416, 186] on link "ATTENDANCE" at bounding box center [400, 171] width 120 height 27
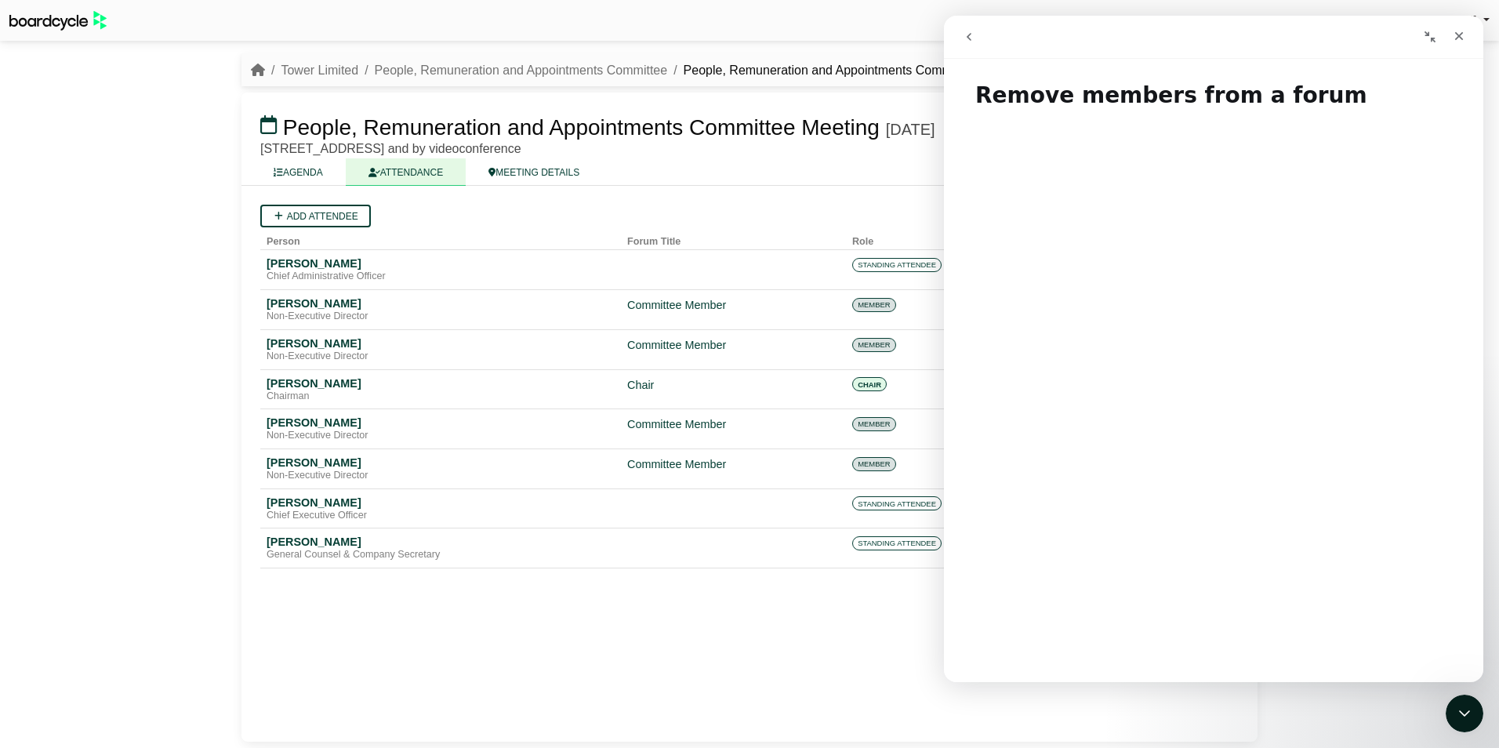
click at [967, 38] on icon "go back" at bounding box center [969, 37] width 13 height 13
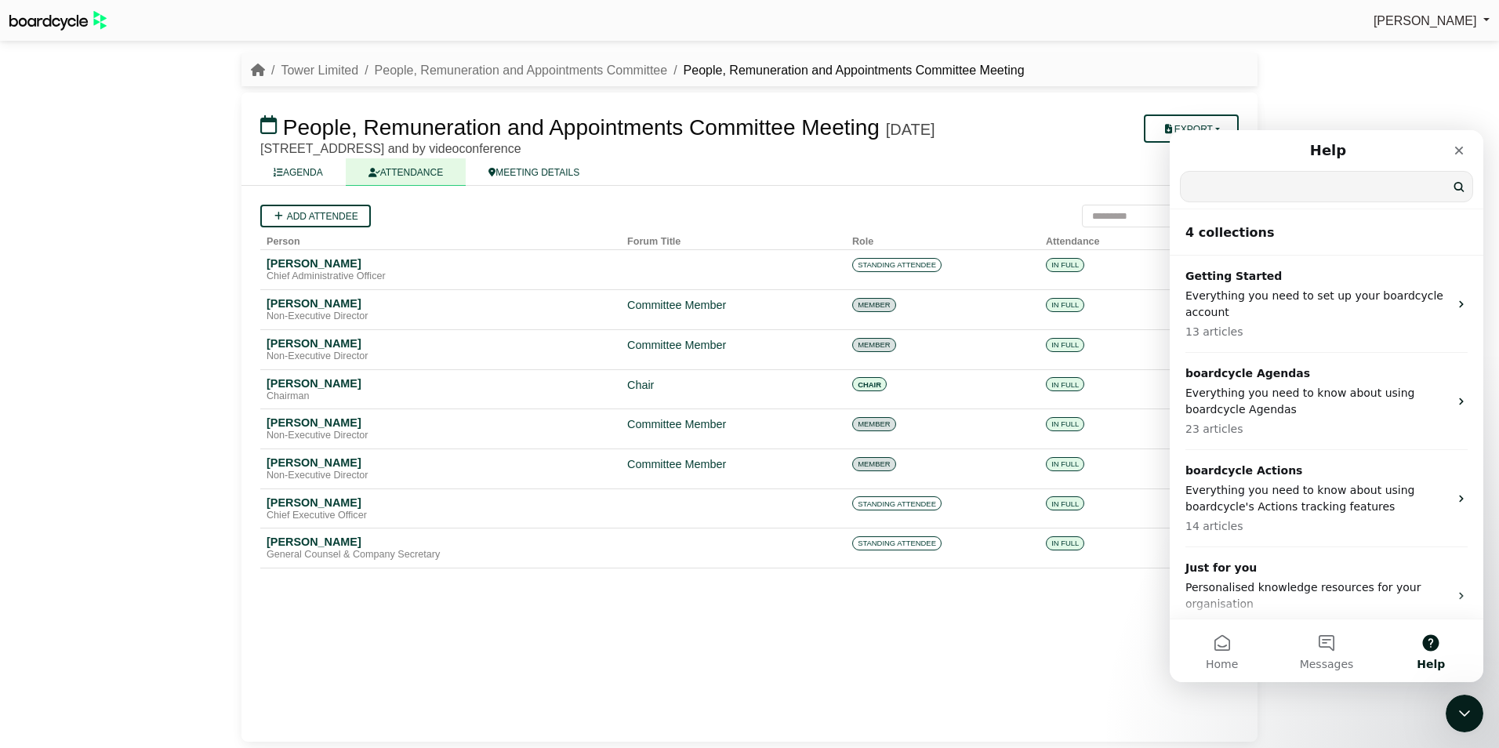
click at [1239, 190] on input "Search for help" at bounding box center [1327, 187] width 292 height 30
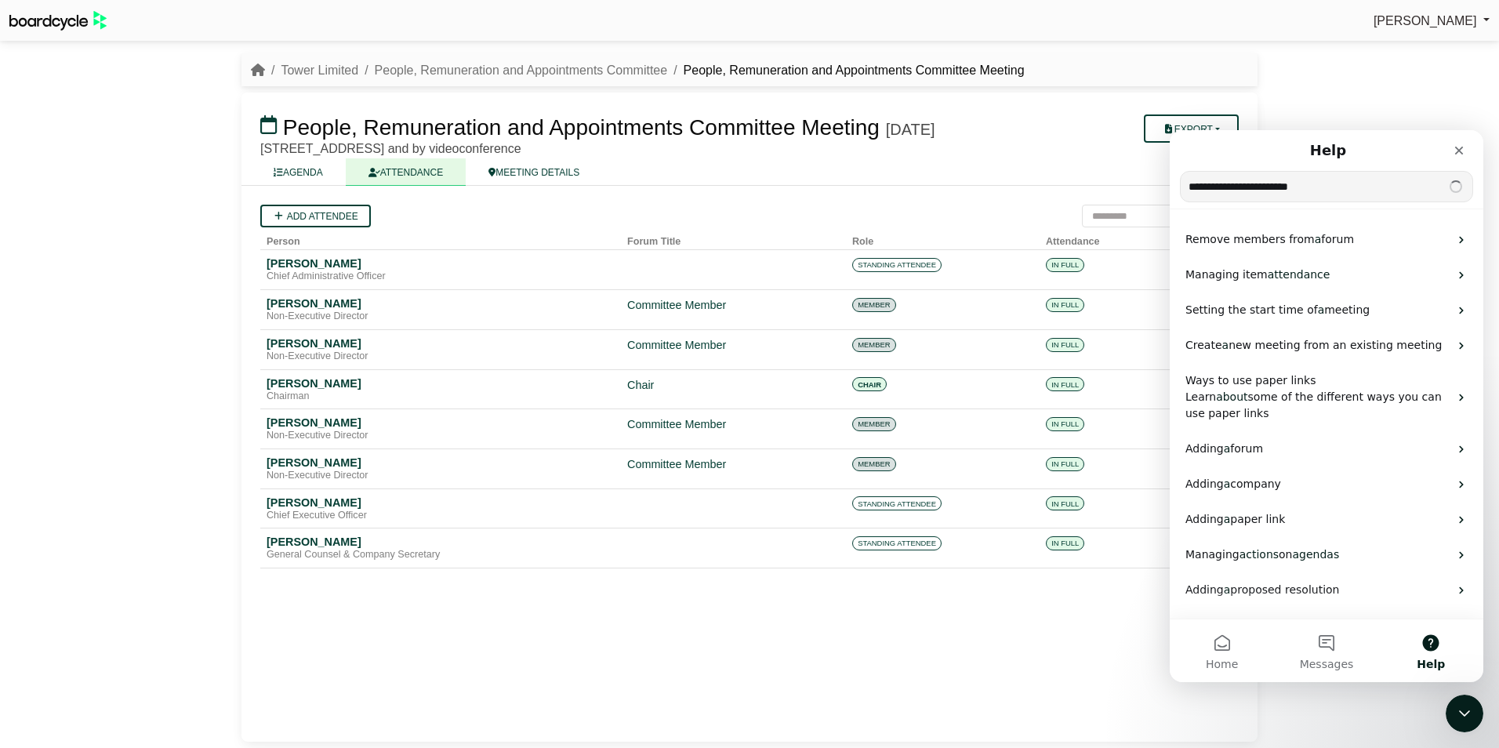
type input "**********"
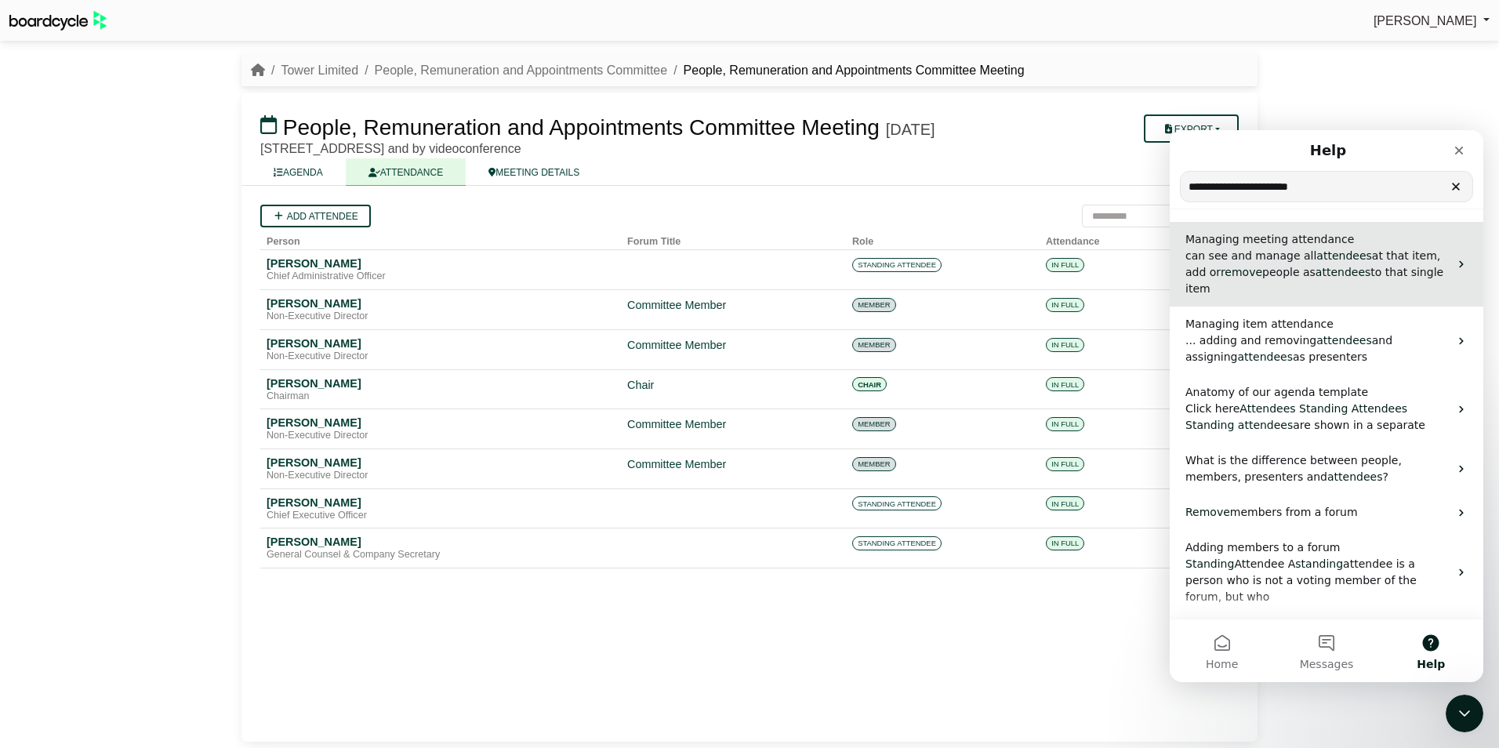
click at [1316, 275] on span "attendees" at bounding box center [1343, 272] width 55 height 13
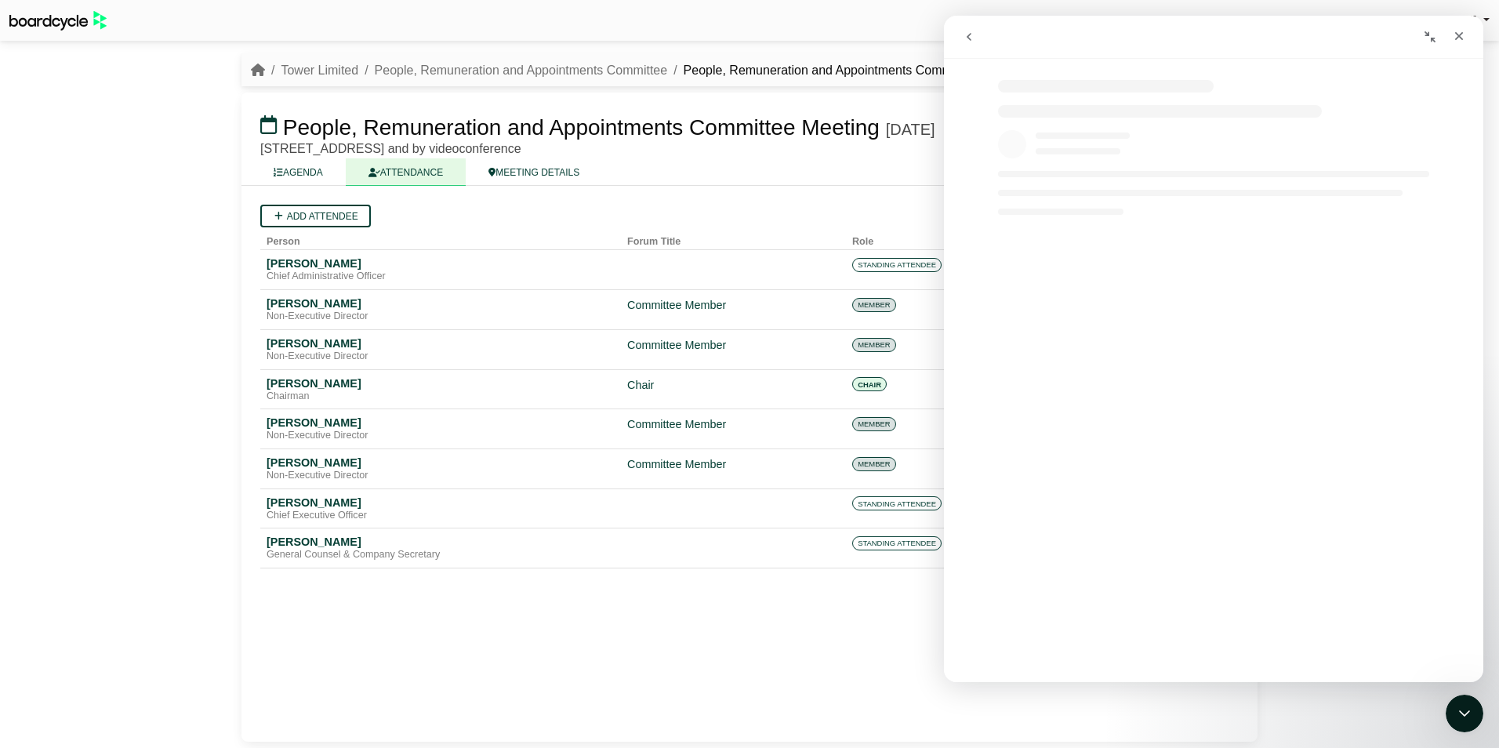
click at [1432, 45] on button "Collapse window" at bounding box center [1431, 37] width 30 height 30
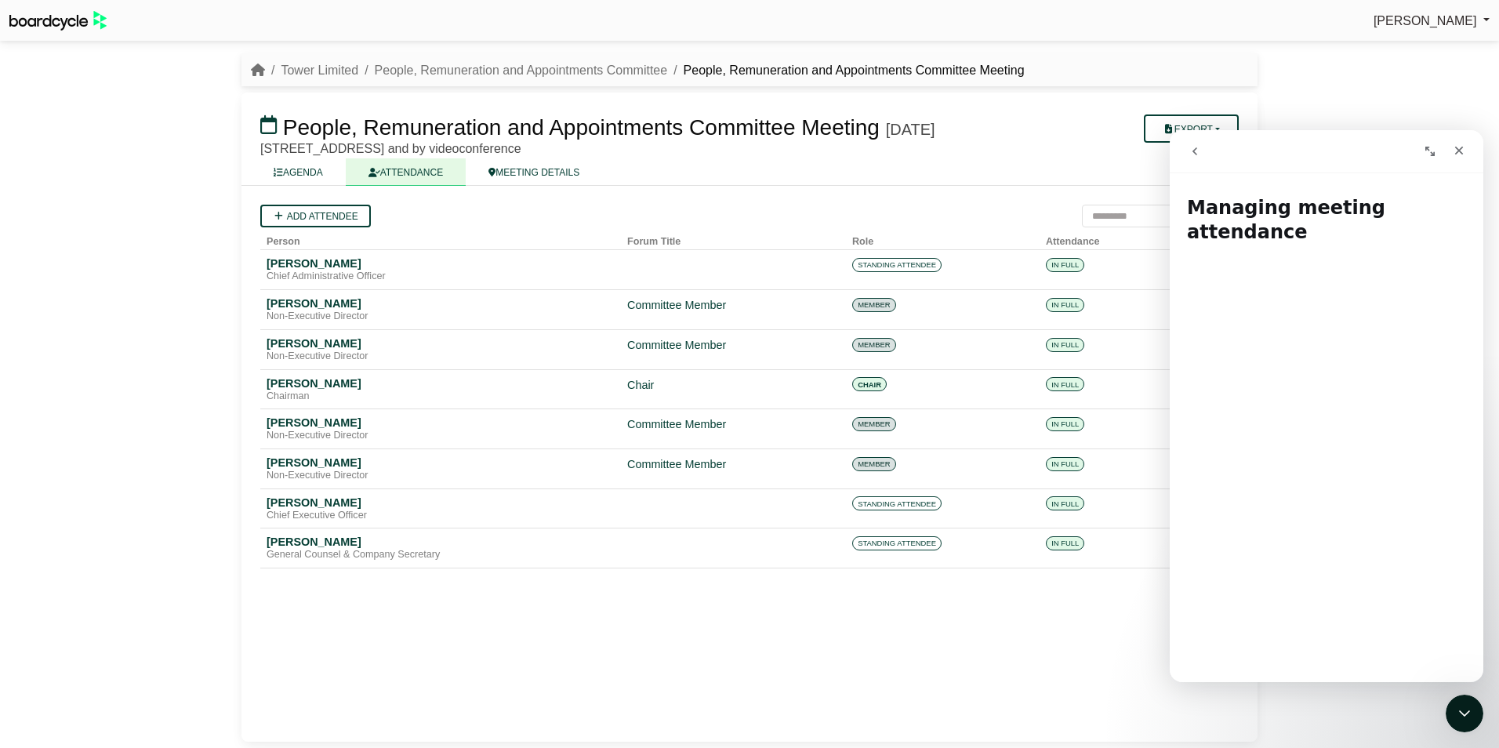
click at [1423, 154] on button "Expand window" at bounding box center [1431, 151] width 30 height 30
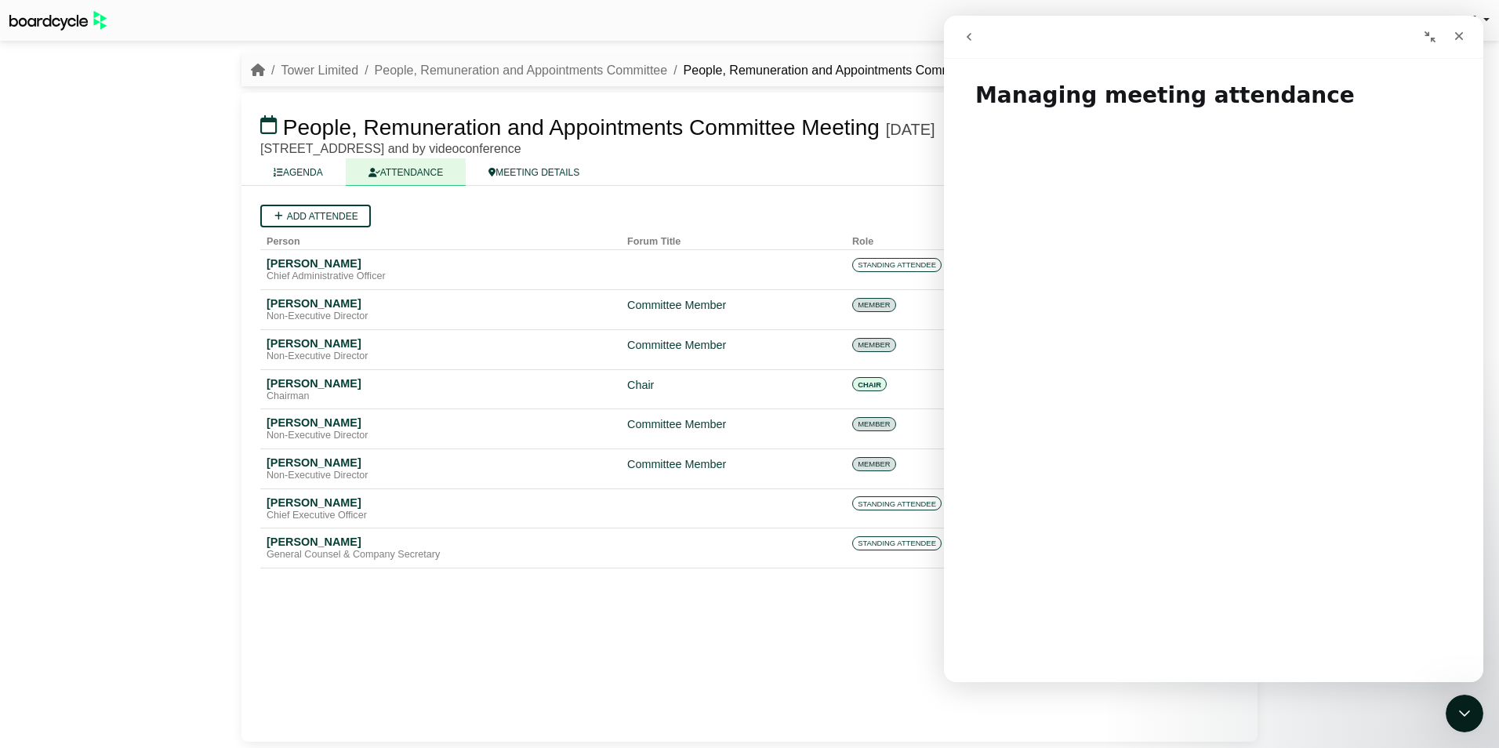
click at [1432, 37] on icon "Collapse window" at bounding box center [1430, 37] width 13 height 13
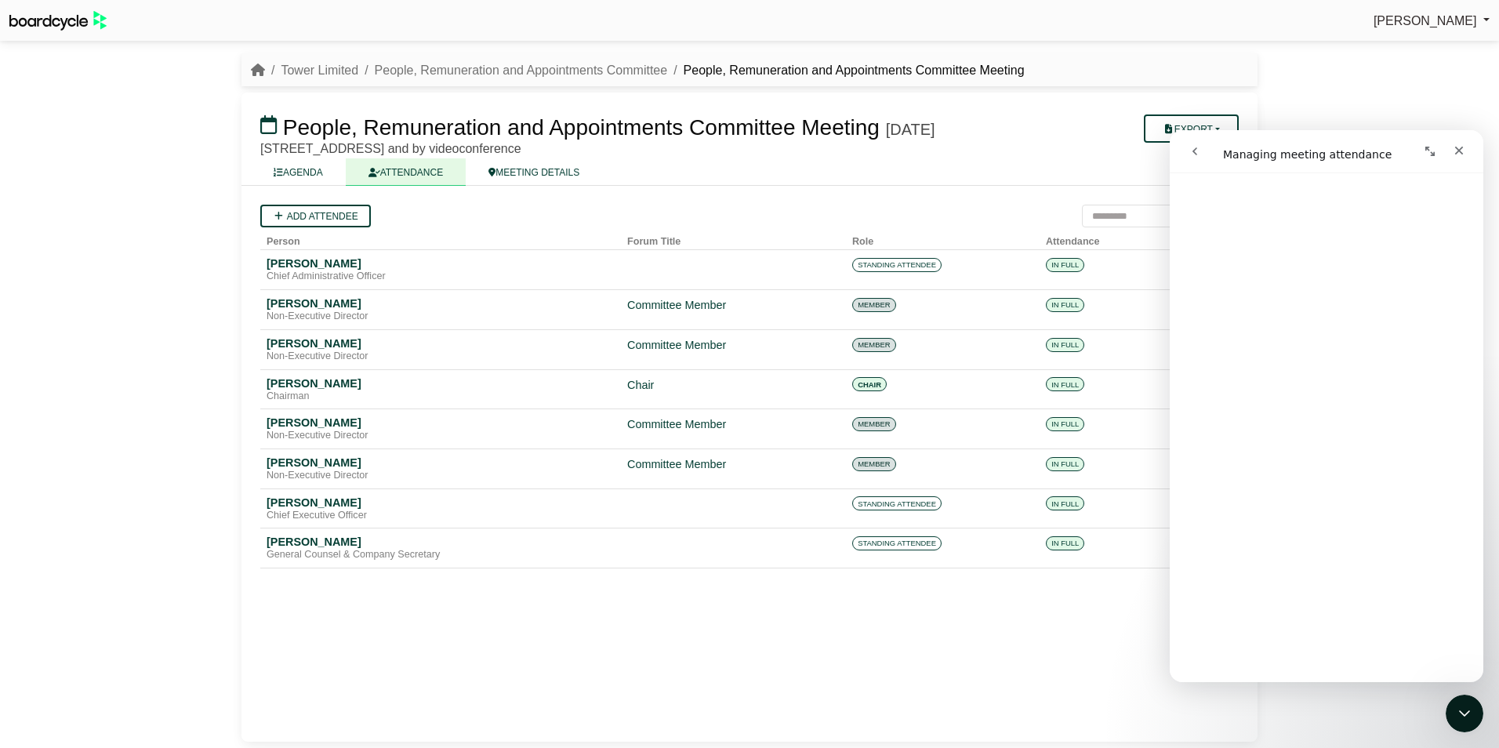
scroll to position [4784, 0]
drag, startPoint x: 943, startPoint y: 690, endPoint x: 973, endPoint y: 685, distance: 31.1
click at [943, 690] on div "Add attendee Person Forum Title Role Attendance Andrew Hambleton Chief Administ…" at bounding box center [750, 464] width 1016 height 556
click at [1431, 150] on icon "Expand window" at bounding box center [1430, 151] width 13 height 13
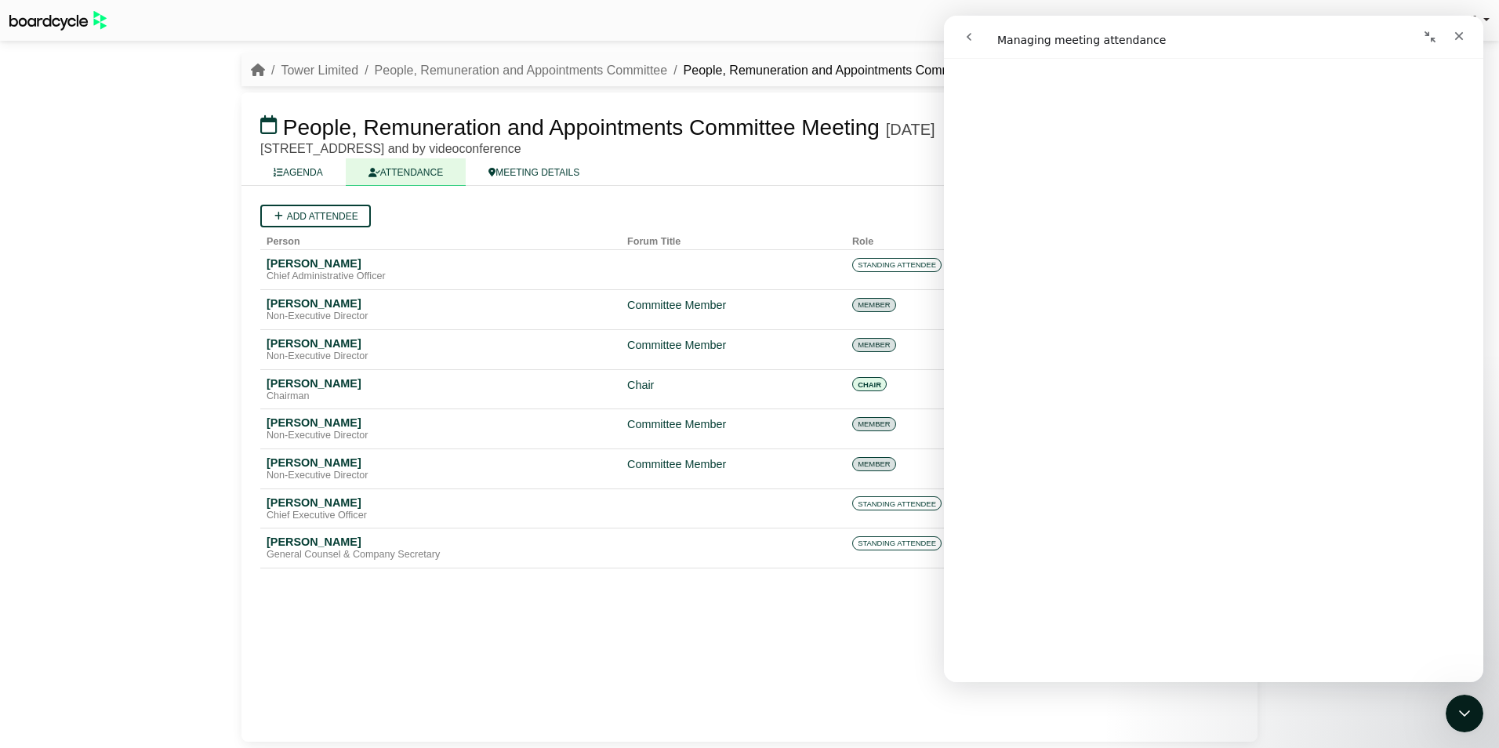
click at [800, 671] on div "Add attendee Person Forum Title Role Attendance Andrew Hambleton Chief Administ…" at bounding box center [750, 464] width 1016 height 556
click at [1467, 709] on icon "Close Intercom Messenger" at bounding box center [1462, 711] width 19 height 19
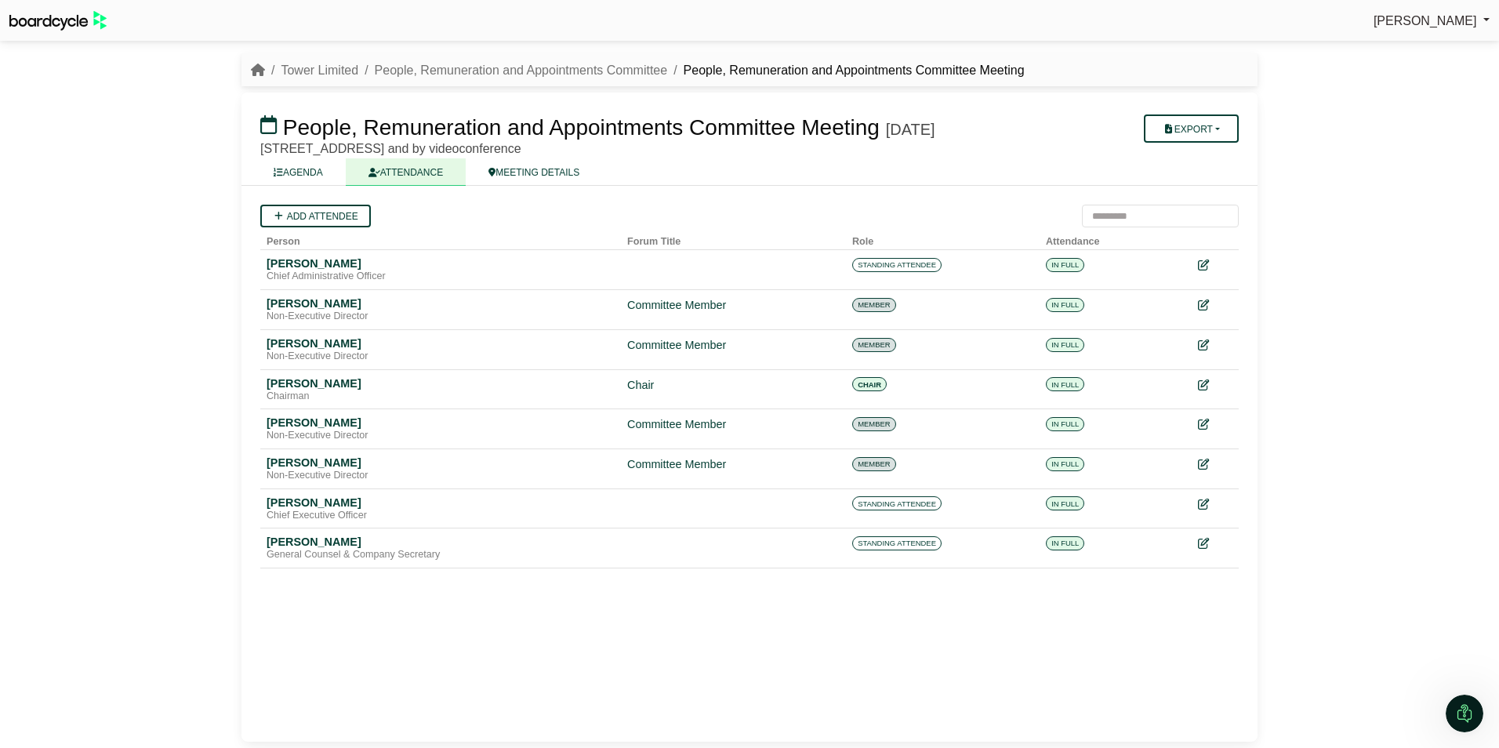
scroll to position [0, 0]
click at [1205, 271] on icon at bounding box center [1203, 265] width 11 height 11
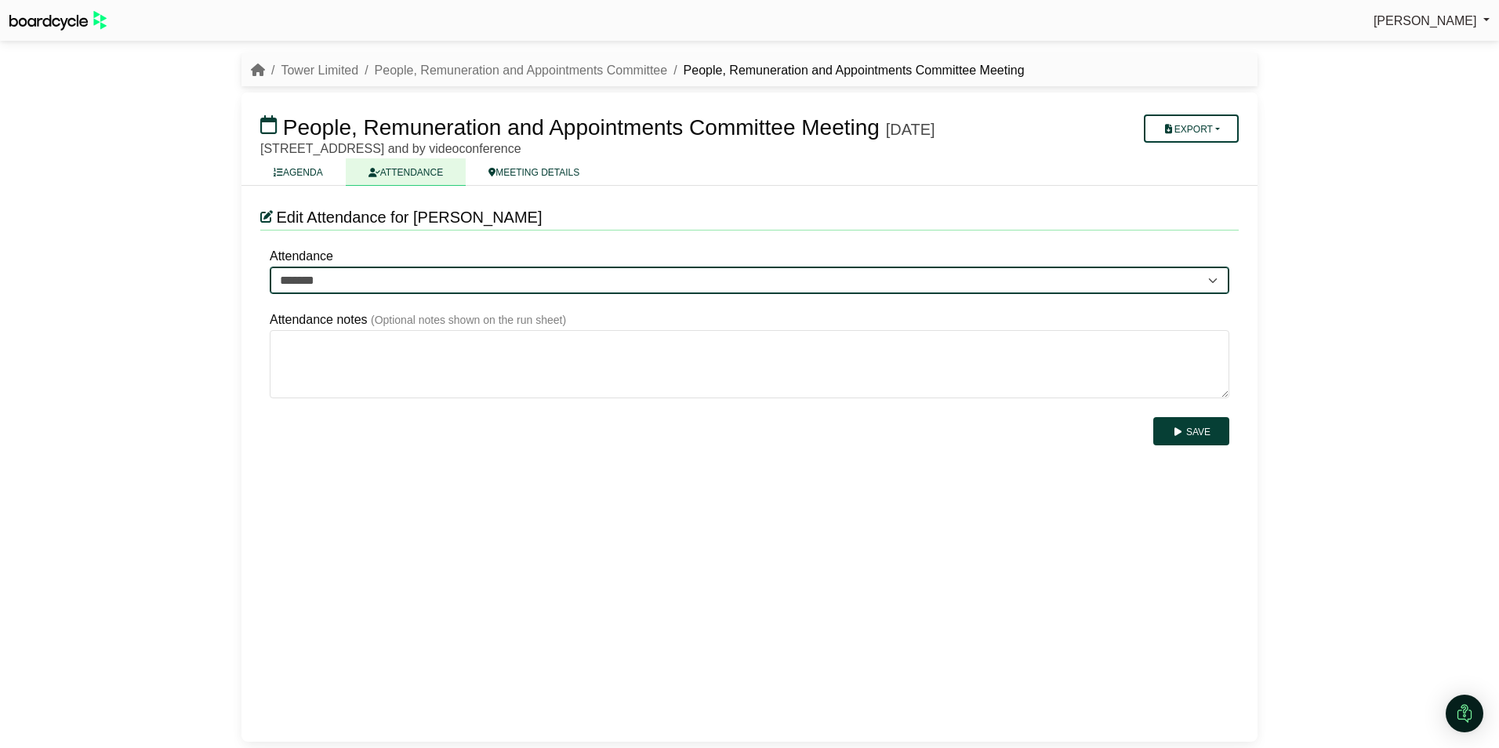
click at [445, 295] on select "******* ******* *******" at bounding box center [750, 281] width 960 height 28
click at [1082, 295] on select "******* ******* *******" at bounding box center [750, 281] width 960 height 28
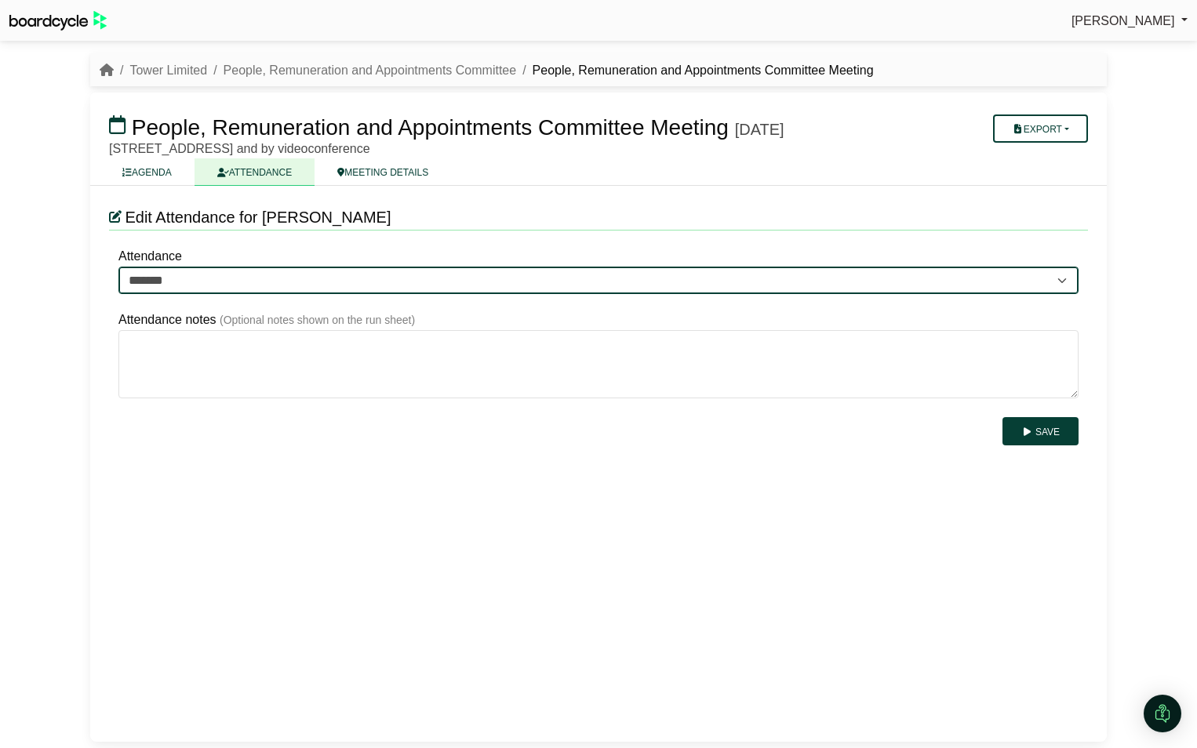
click at [543, 295] on select "******* ******* *******" at bounding box center [598, 281] width 960 height 28
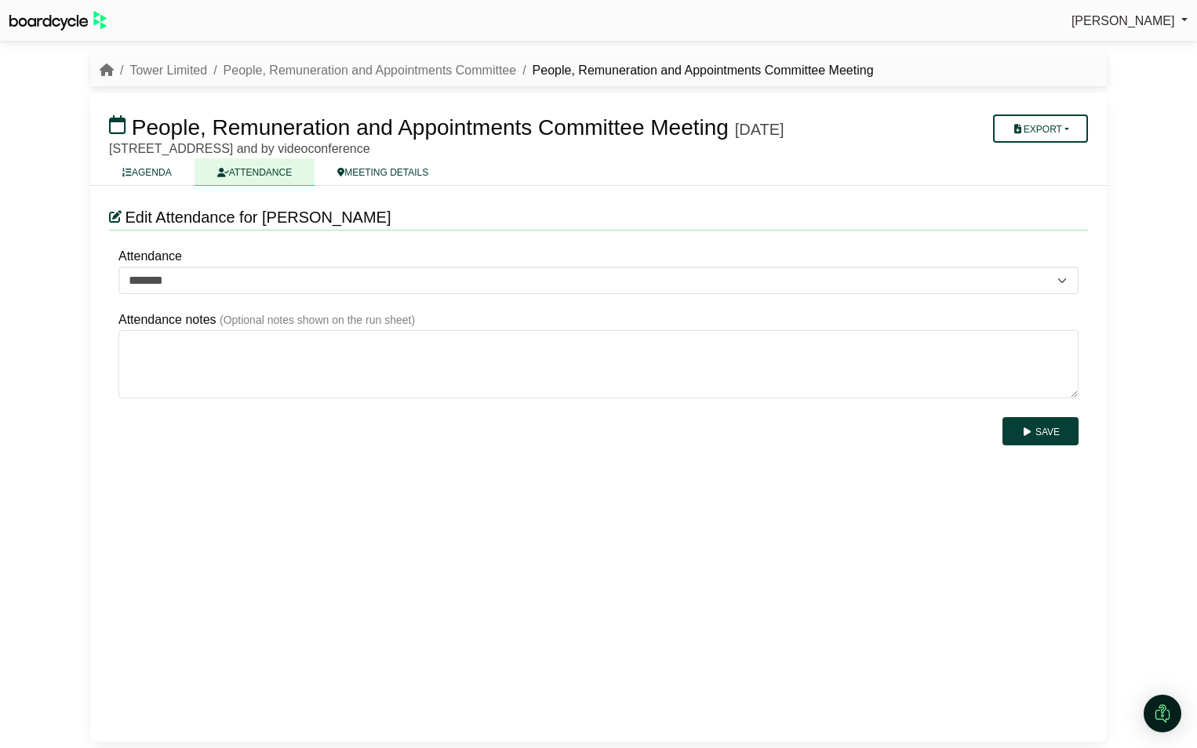
click at [538, 551] on div "Edit Attendance for Andrew Hambleton Attendance ******* ******* ******* Attendi…" at bounding box center [598, 464] width 1016 height 556
click at [129, 177] on icon at bounding box center [126, 172] width 9 height 9
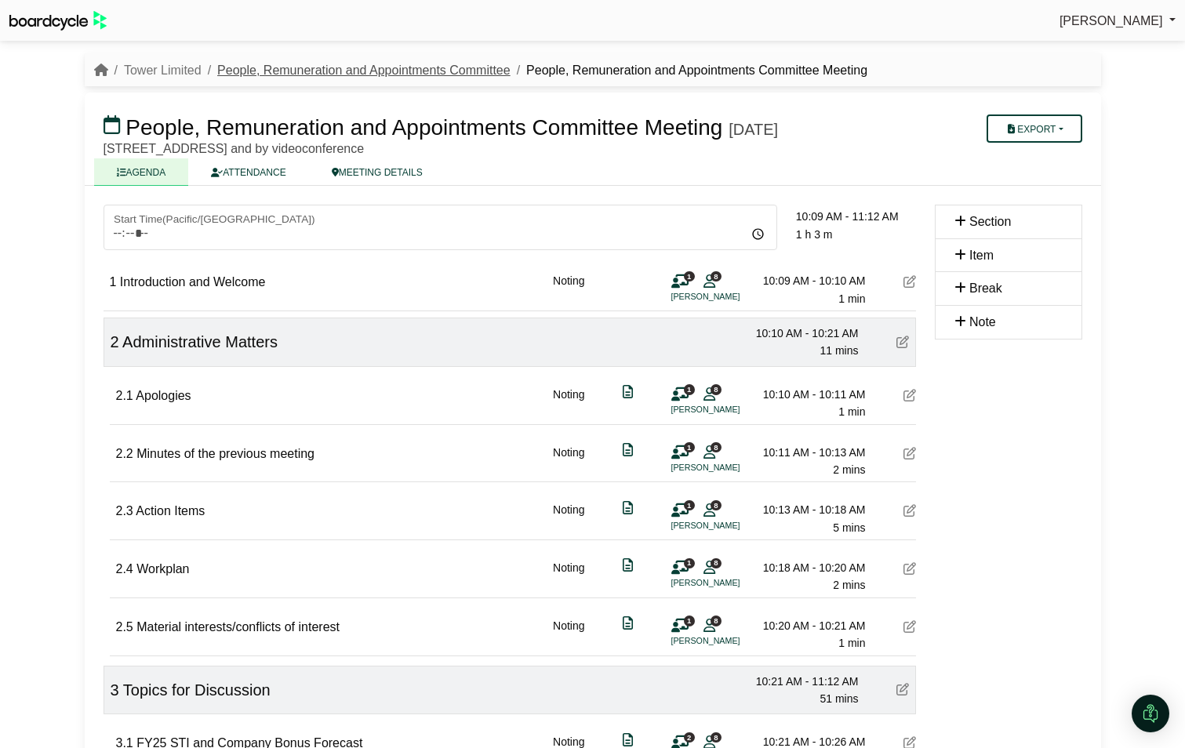
click at [409, 66] on link "People, Remuneration and Appointments Committee" at bounding box center [363, 70] width 293 height 13
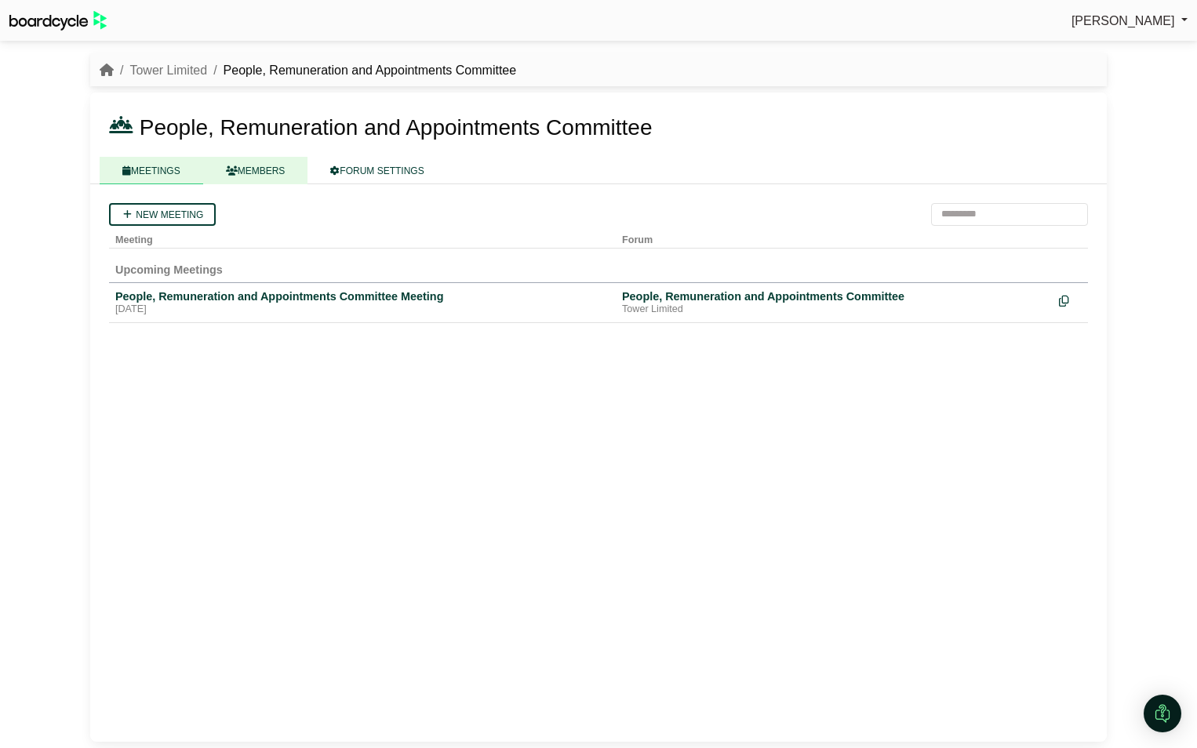
click at [271, 165] on link "MEMBERS" at bounding box center [255, 170] width 105 height 27
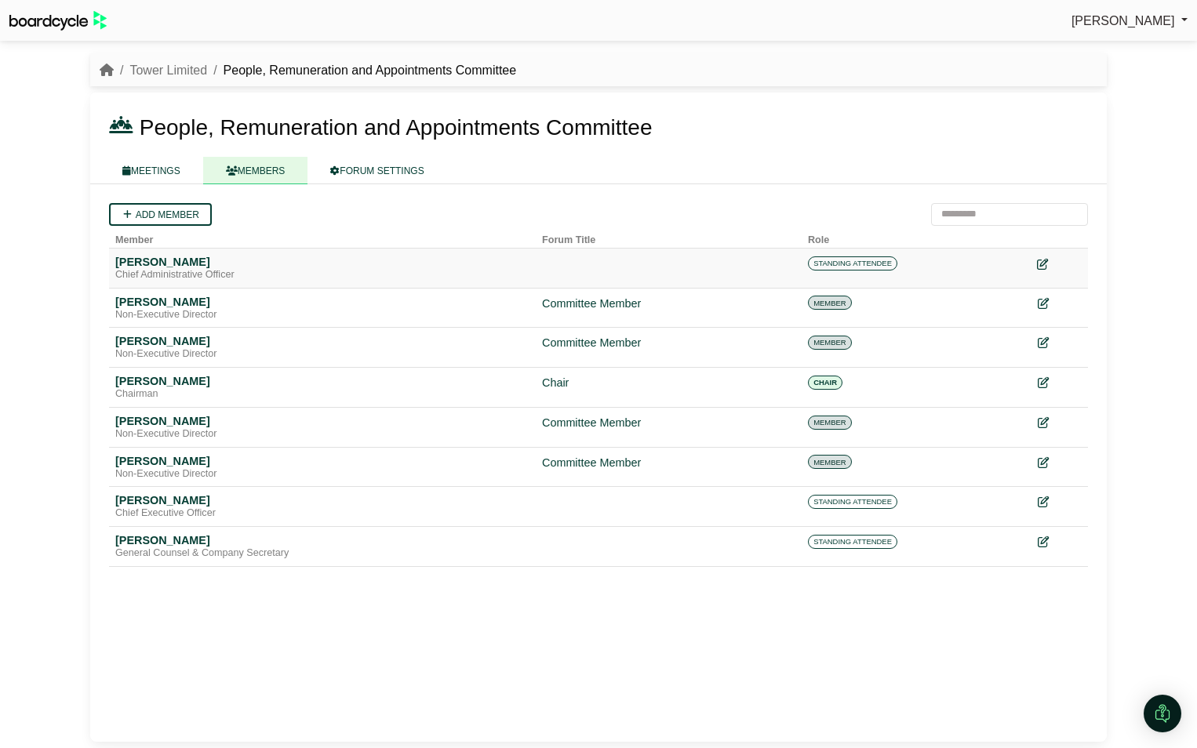
click at [1039, 263] on icon at bounding box center [1042, 264] width 11 height 11
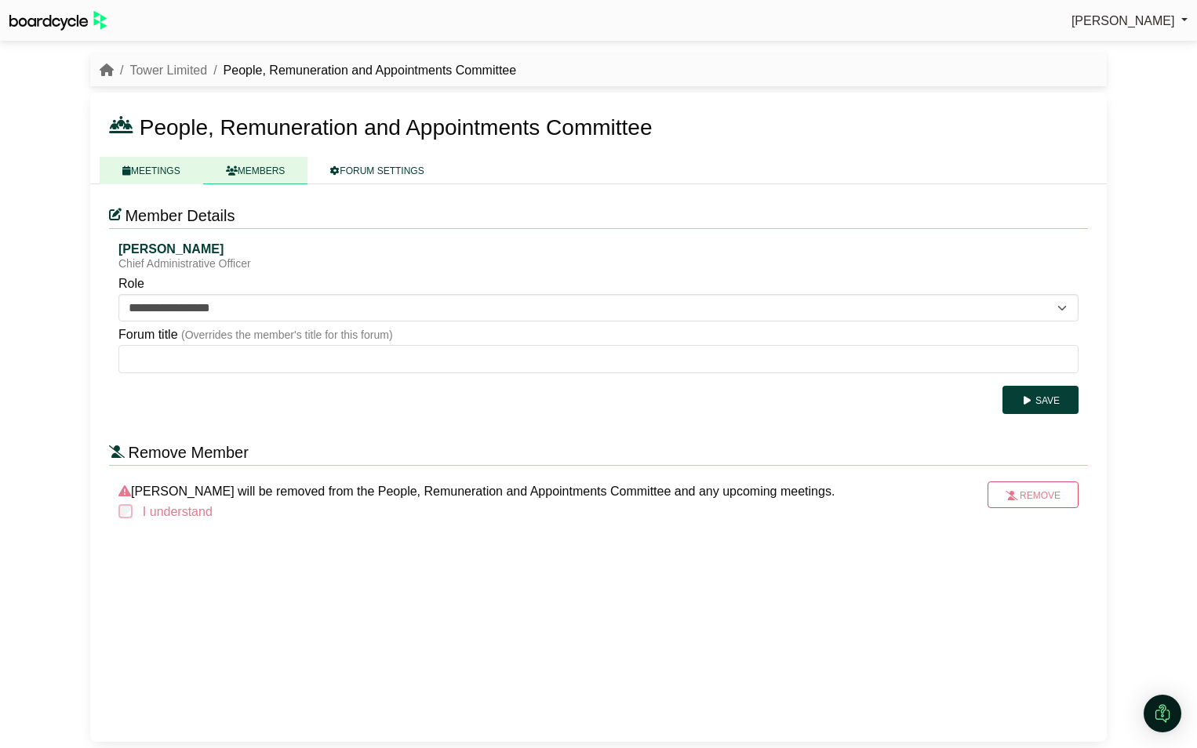
click at [151, 165] on link "MEETINGS" at bounding box center [152, 170] width 104 height 27
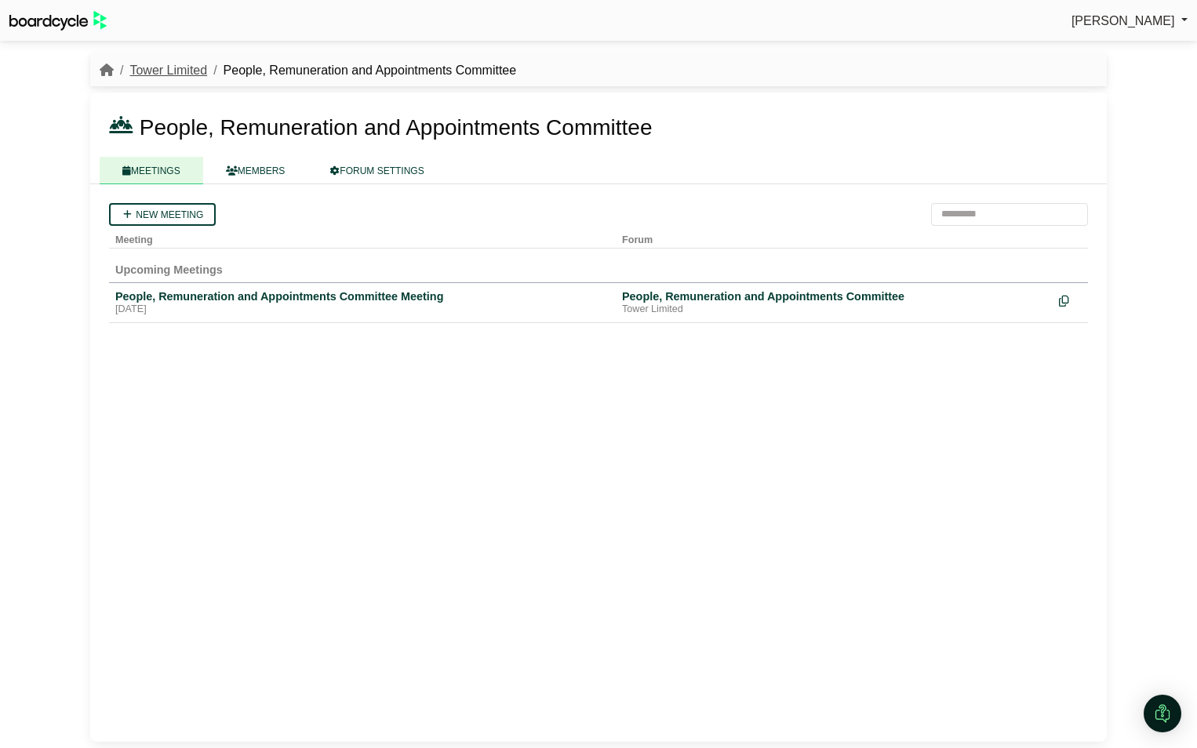
click at [180, 65] on link "Tower Limited" at bounding box center [168, 70] width 78 height 13
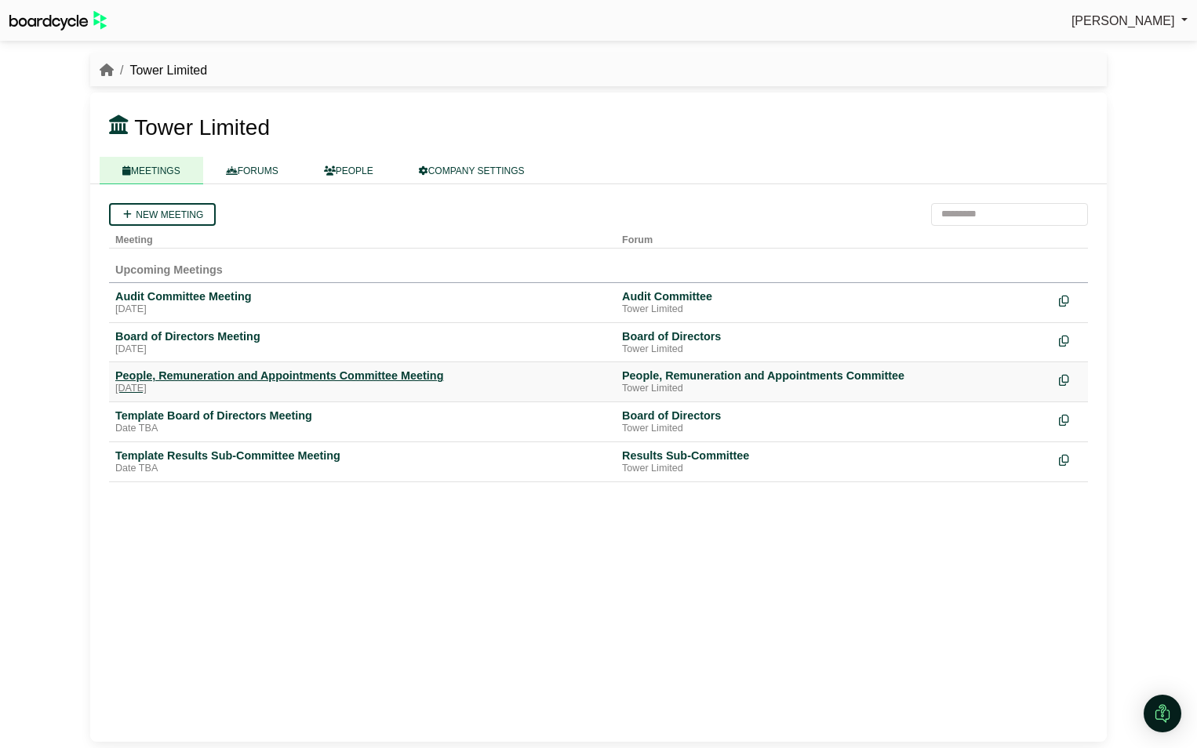
click at [164, 383] on div "[DATE]" at bounding box center [362, 389] width 494 height 13
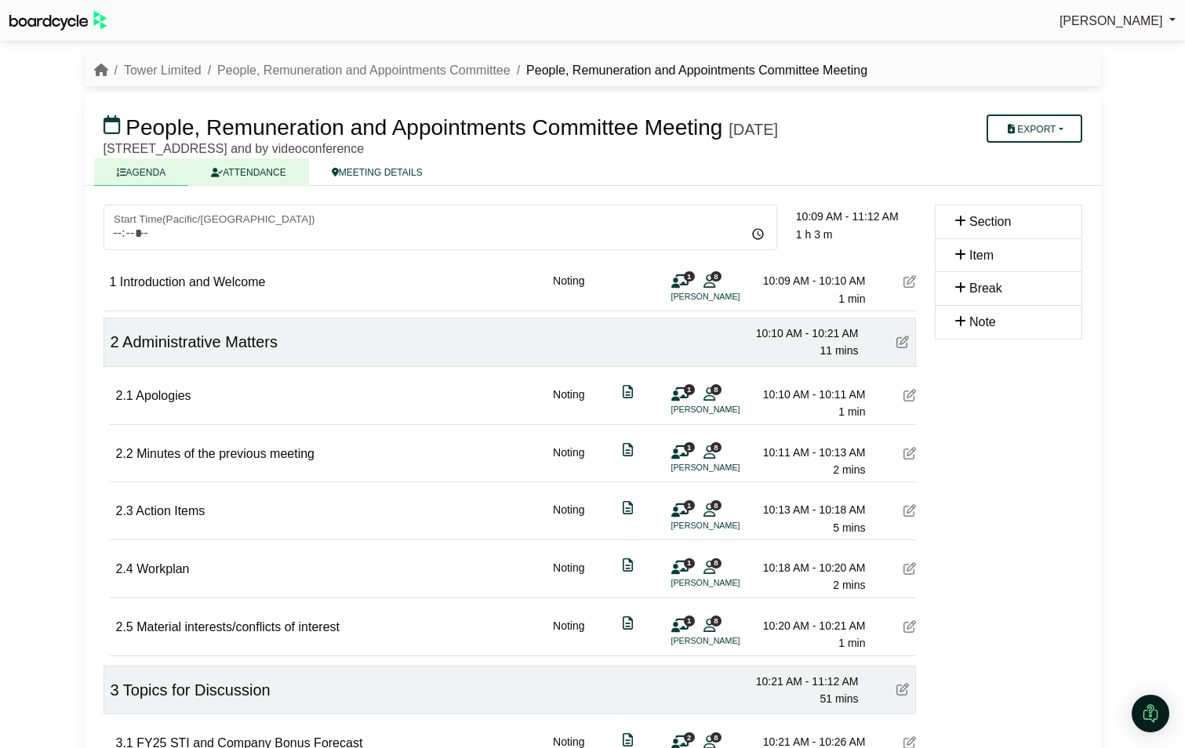
click at [232, 186] on link "ATTENDANCE" at bounding box center [248, 171] width 120 height 27
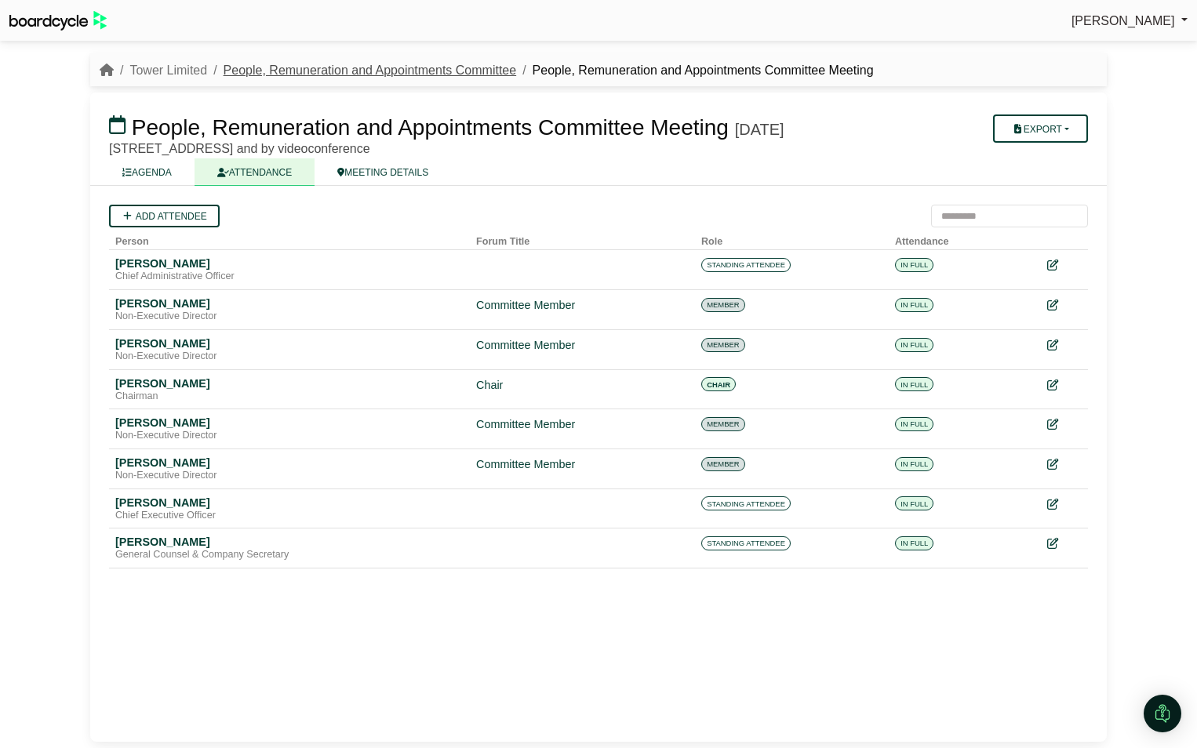
click at [425, 66] on link "People, Remuneration and Appointments Committee" at bounding box center [370, 70] width 293 height 13
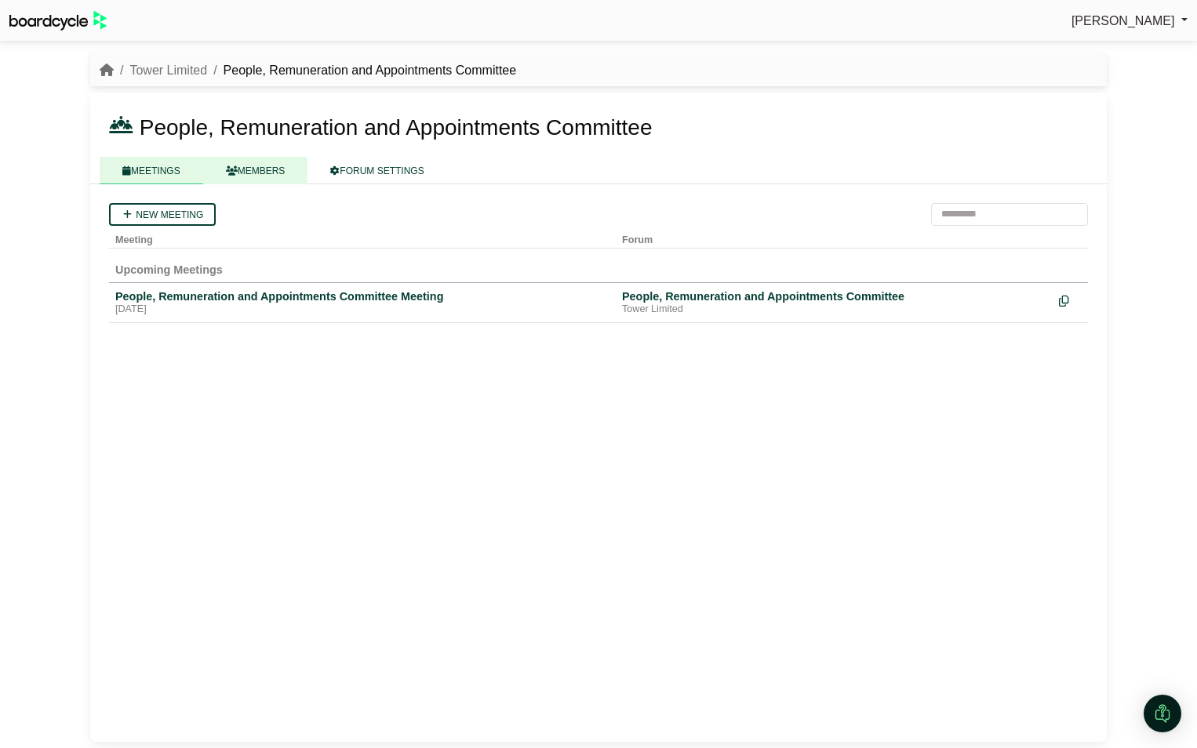
click at [247, 171] on link "MEMBERS" at bounding box center [255, 170] width 105 height 27
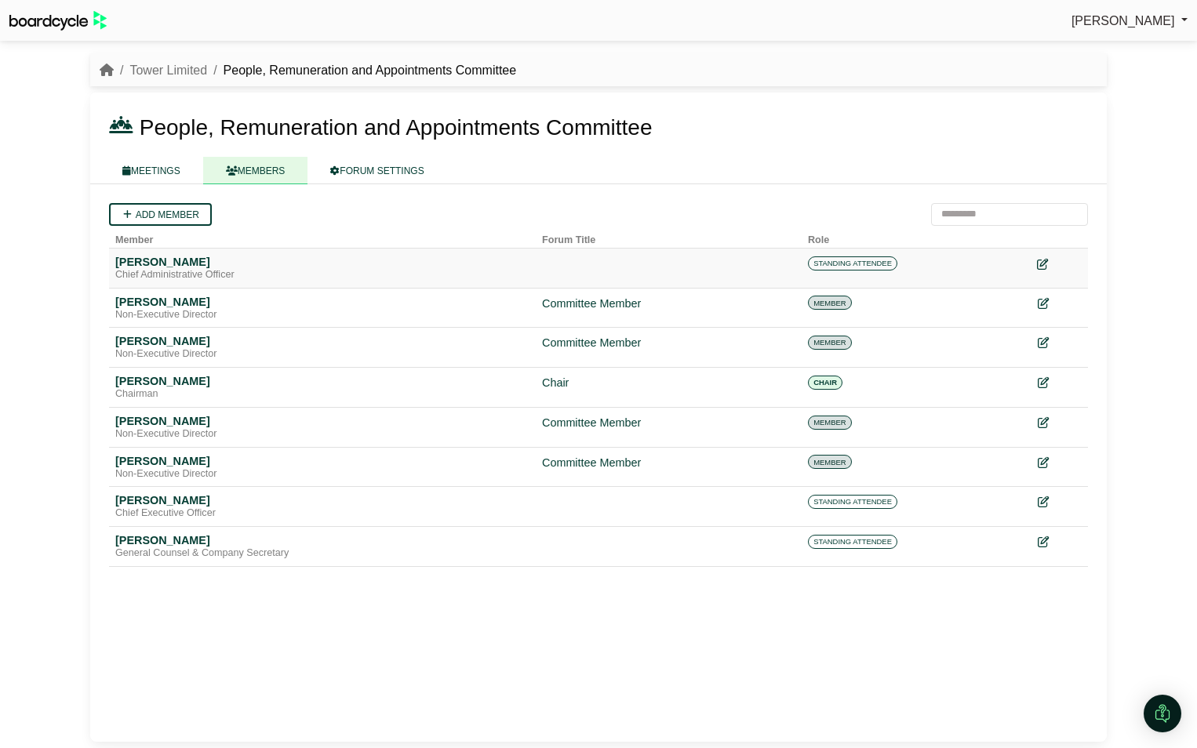
click at [1044, 264] on icon at bounding box center [1042, 264] width 11 height 11
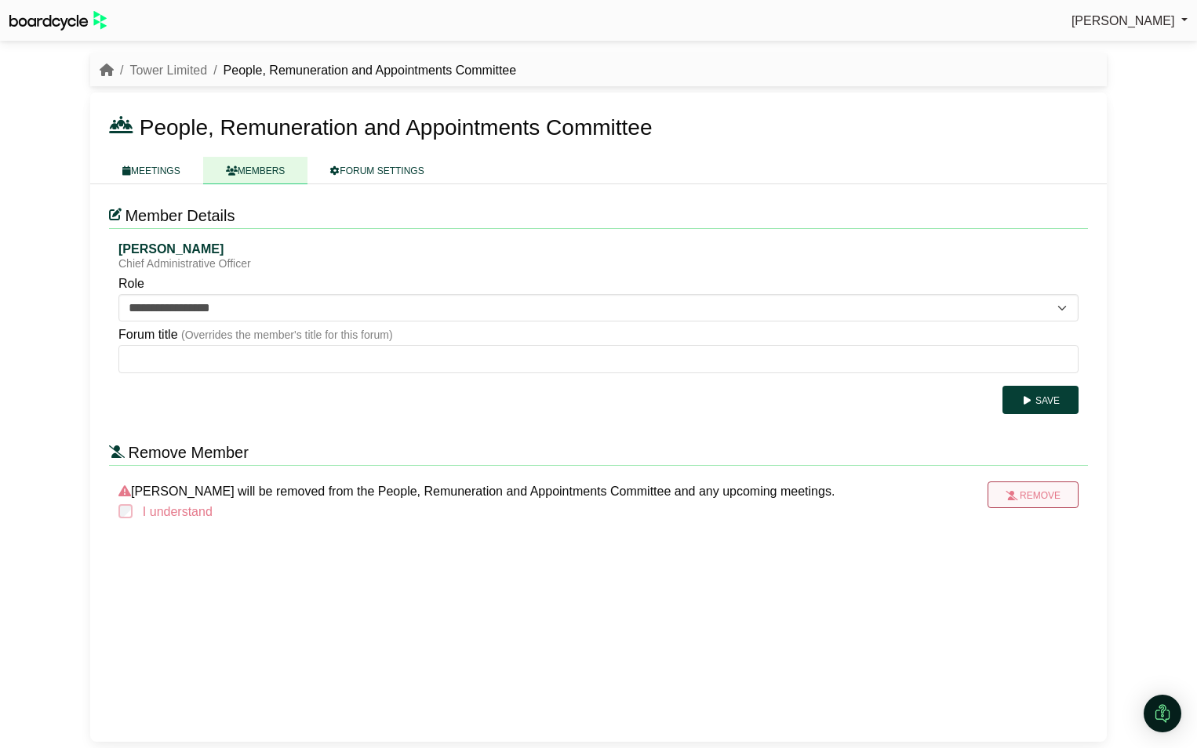
click at [1038, 498] on button "Remove" at bounding box center [1032, 495] width 91 height 27
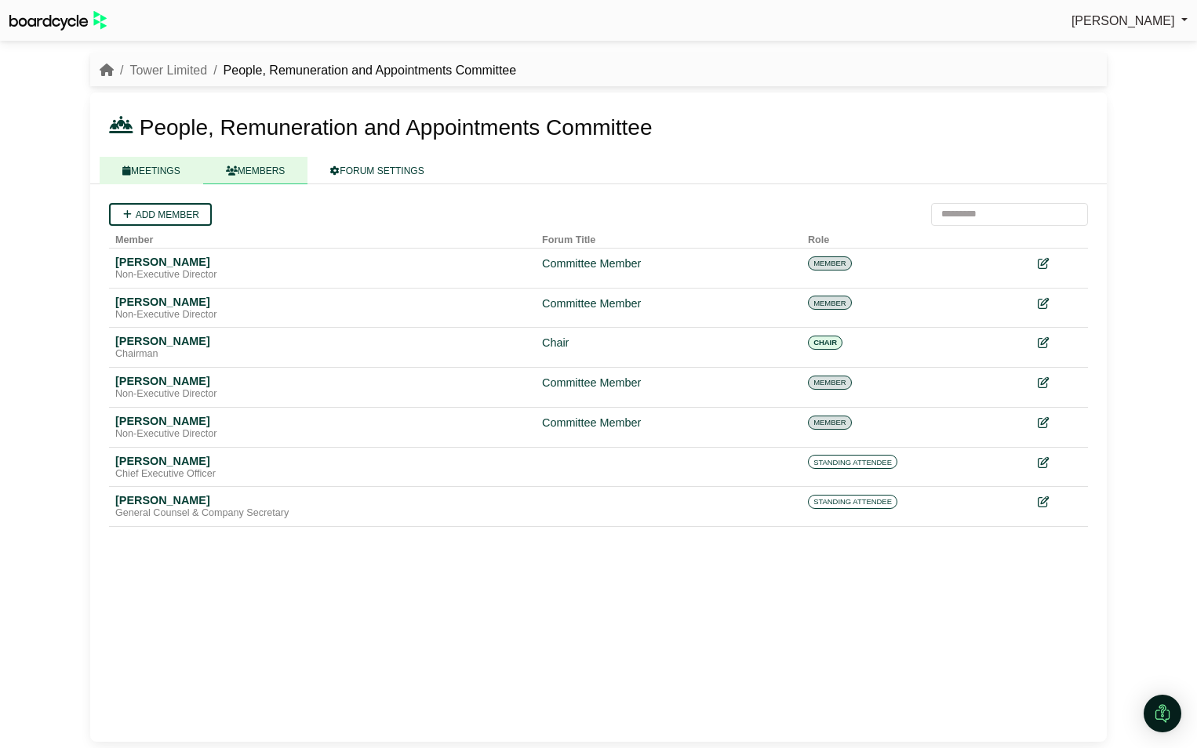
click at [150, 165] on link "MEETINGS" at bounding box center [152, 170] width 104 height 27
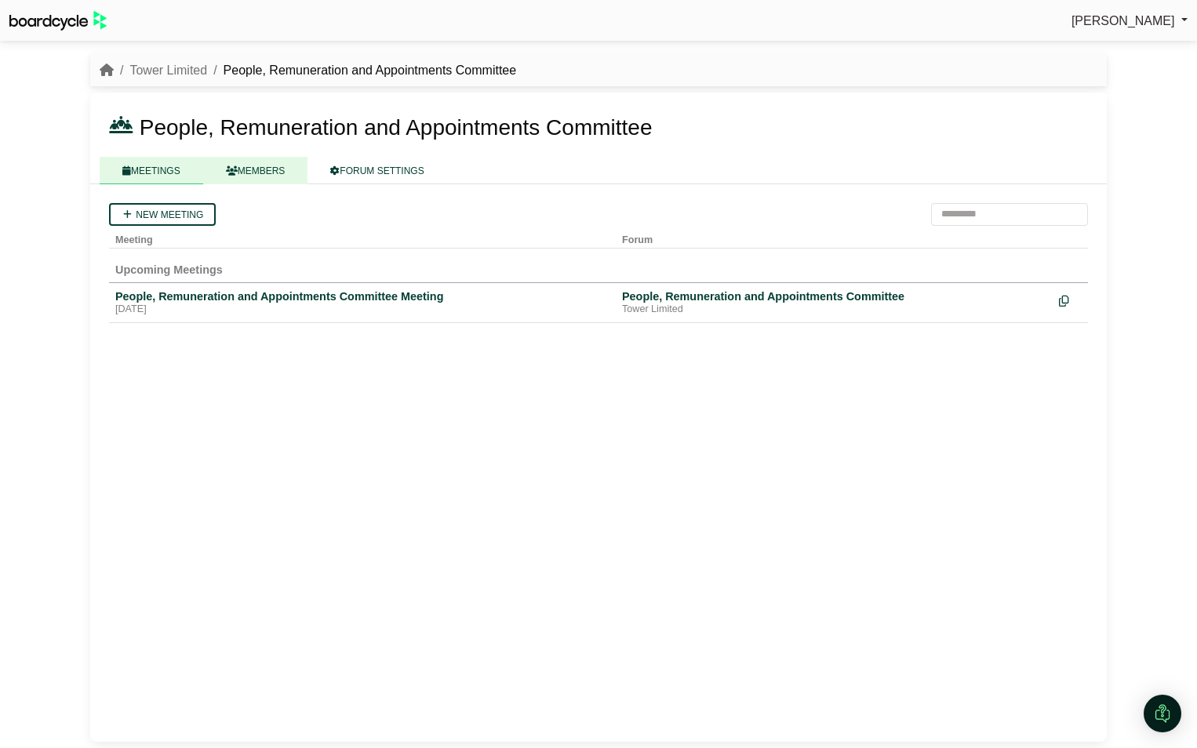
click at [250, 165] on link "MEMBERS" at bounding box center [255, 170] width 105 height 27
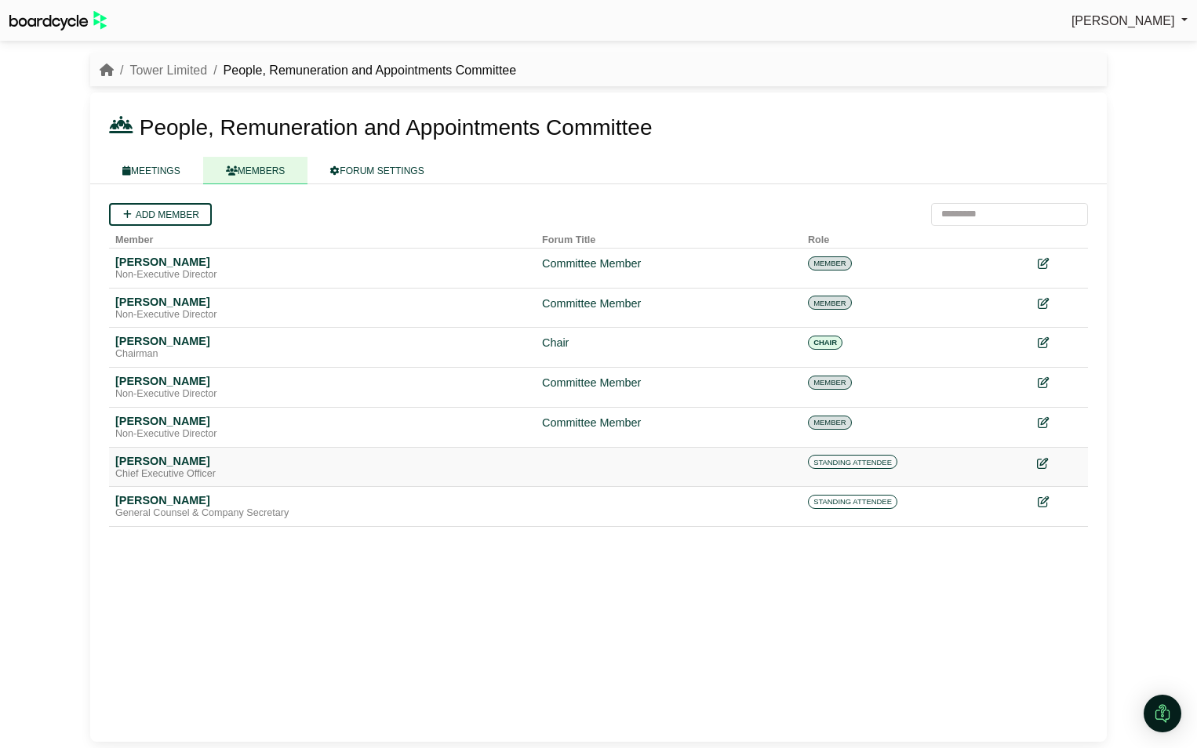
click at [1041, 464] on icon at bounding box center [1042, 462] width 11 height 11
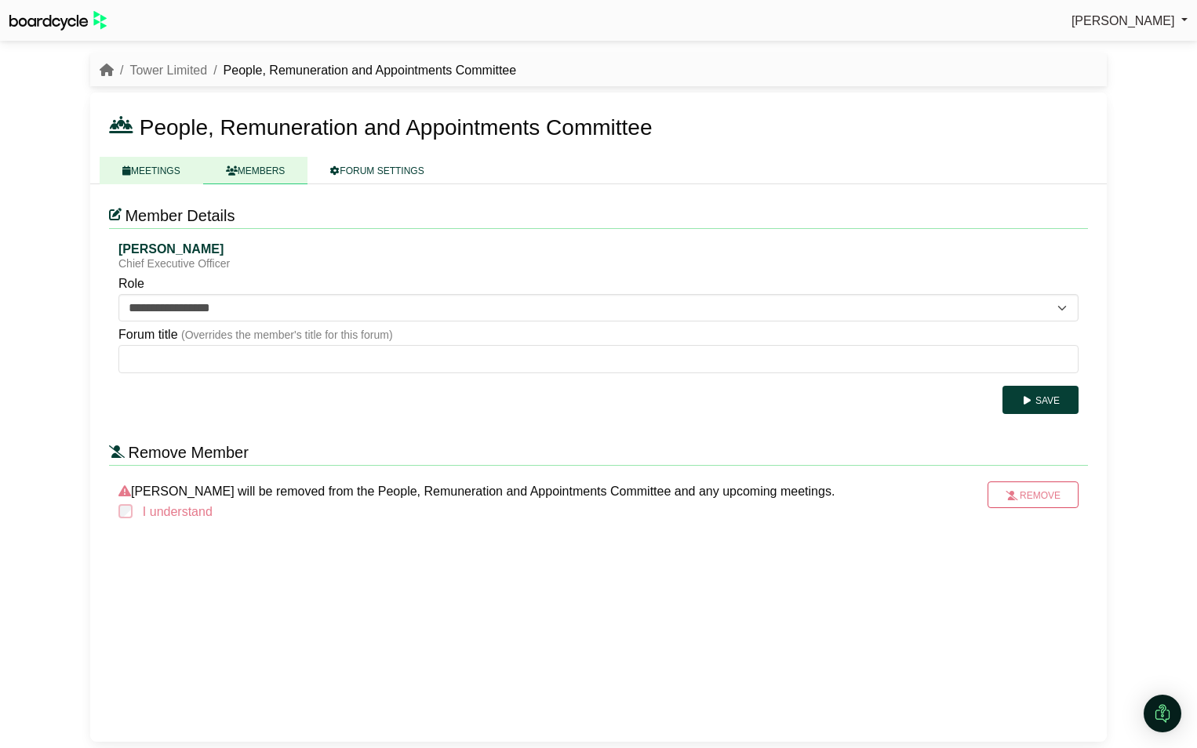
click at [136, 166] on link "MEETINGS" at bounding box center [152, 170] width 104 height 27
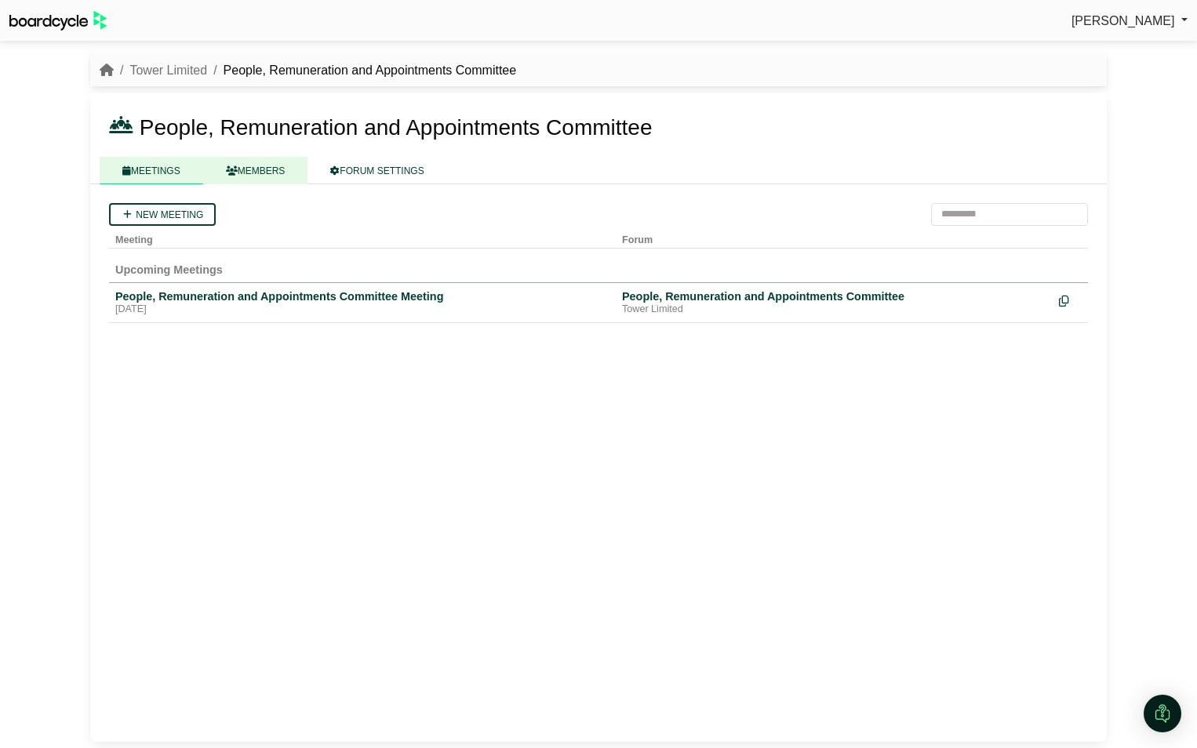
click at [265, 168] on link "MEMBERS" at bounding box center [255, 170] width 105 height 27
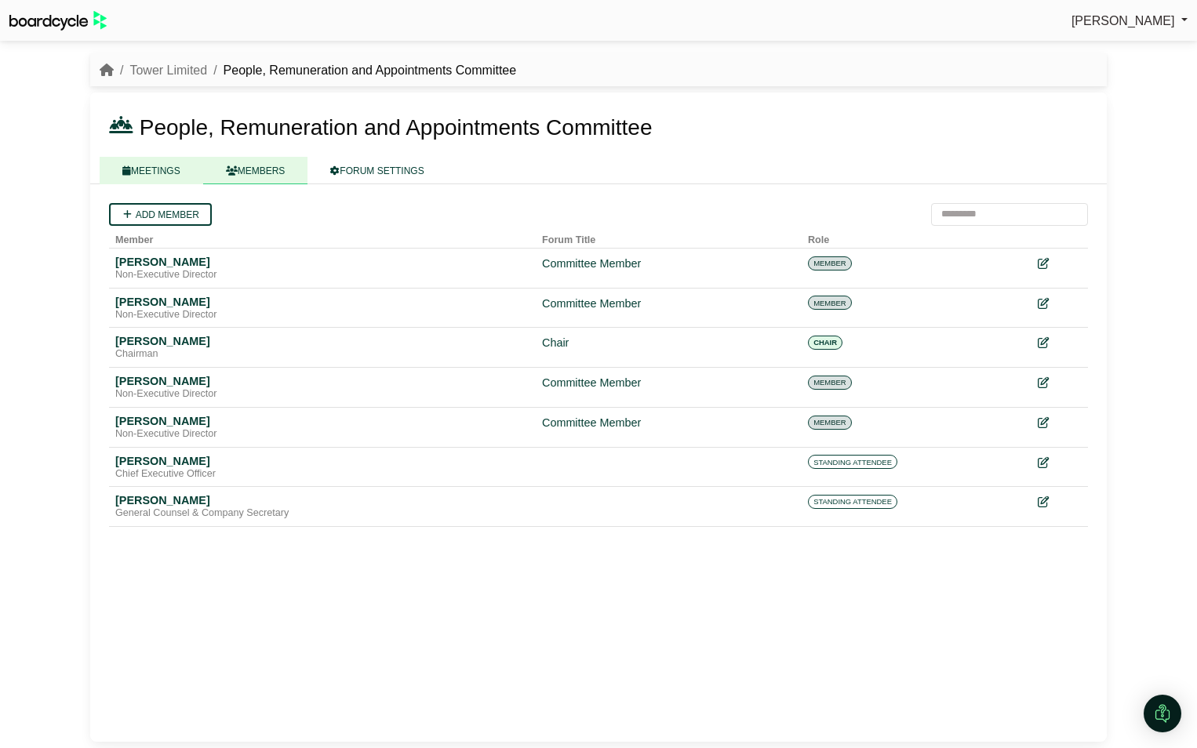
click at [162, 166] on link "MEETINGS" at bounding box center [152, 170] width 104 height 27
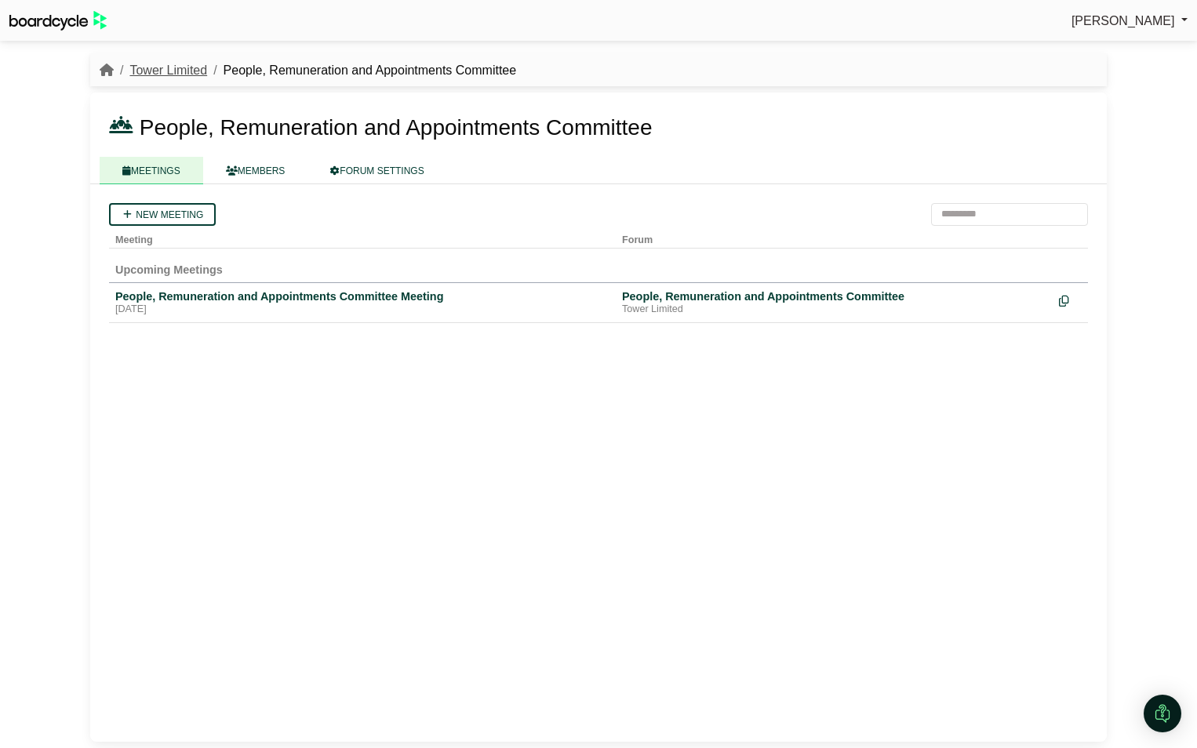
click at [144, 64] on link "Tower Limited" at bounding box center [168, 70] width 78 height 13
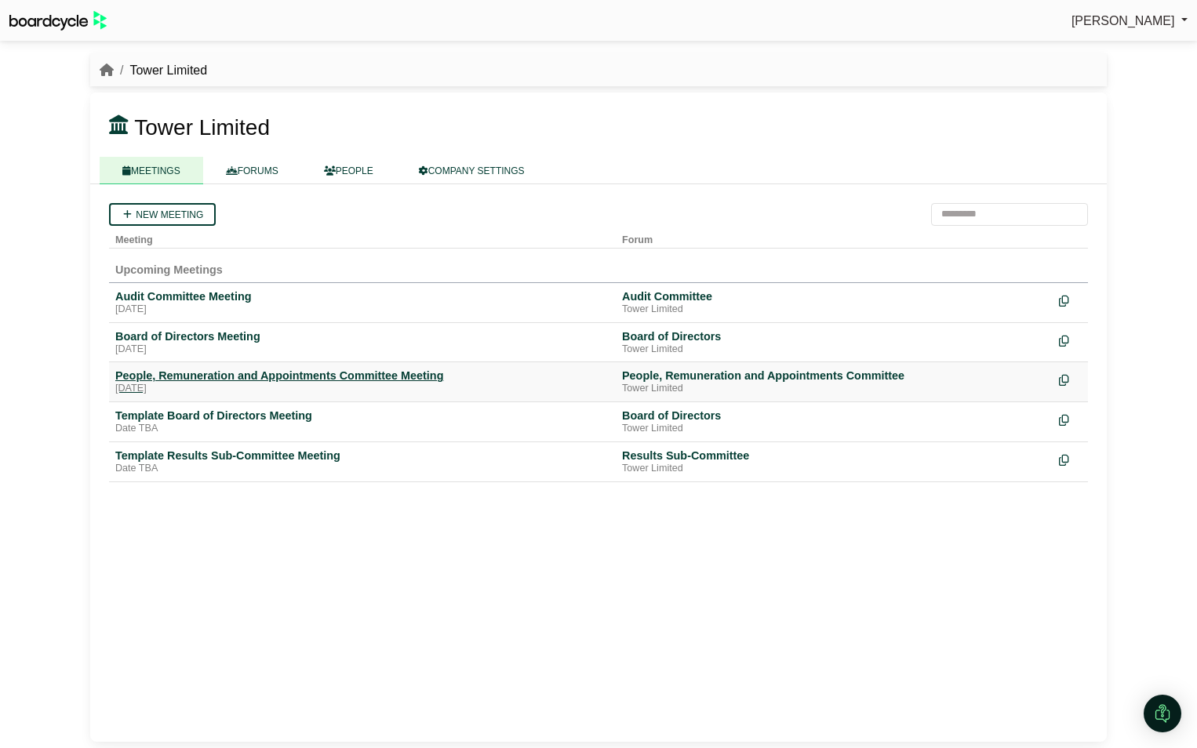
click at [174, 383] on div "[DATE]" at bounding box center [362, 389] width 494 height 13
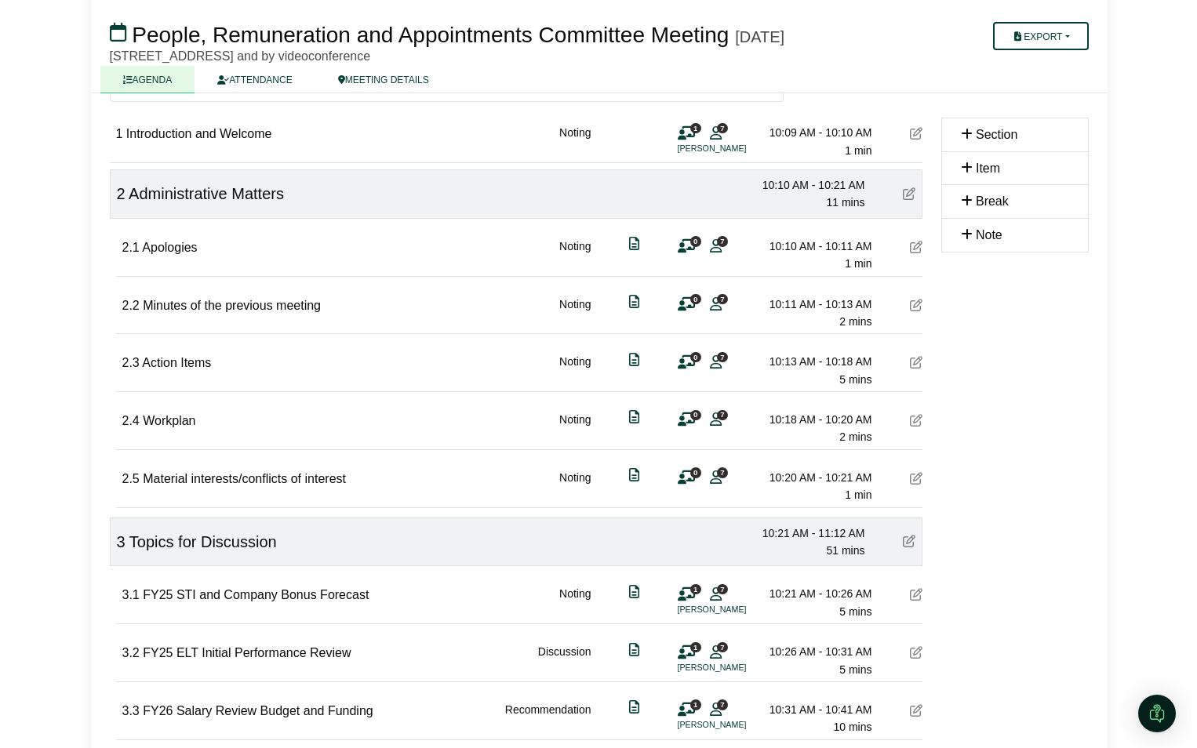
scroll to position [157, 0]
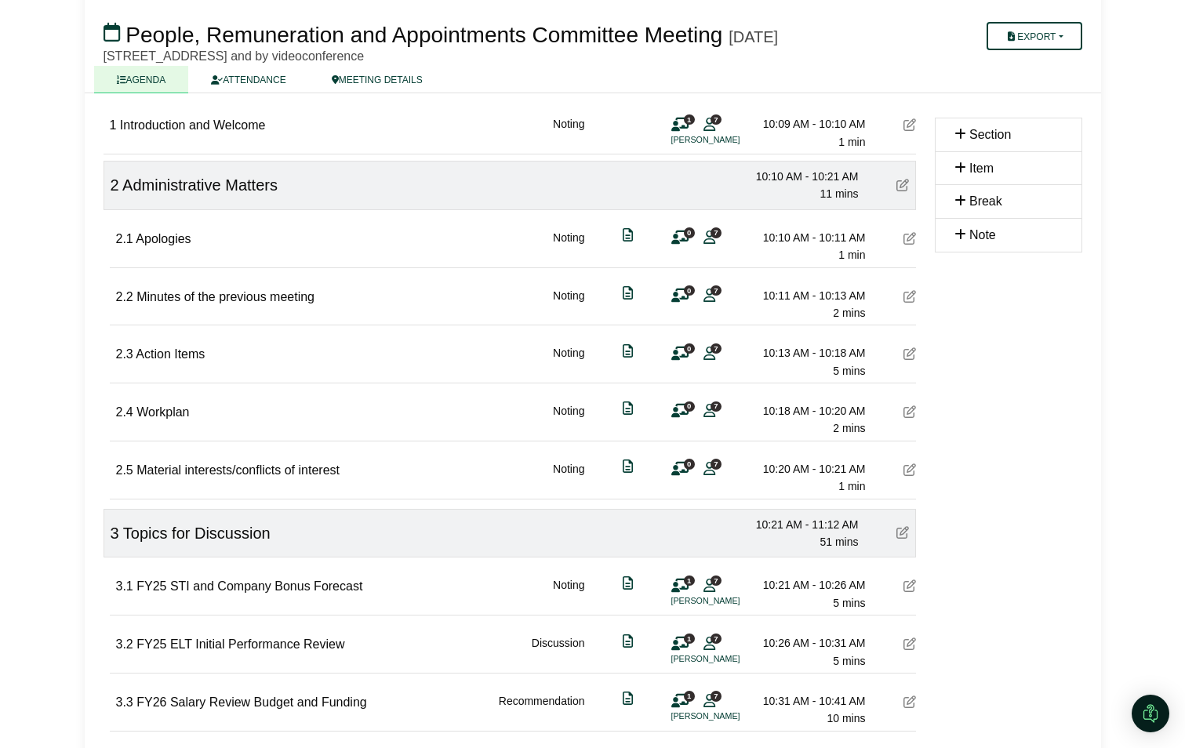
click at [708, 238] on icon at bounding box center [709, 237] width 12 height 1
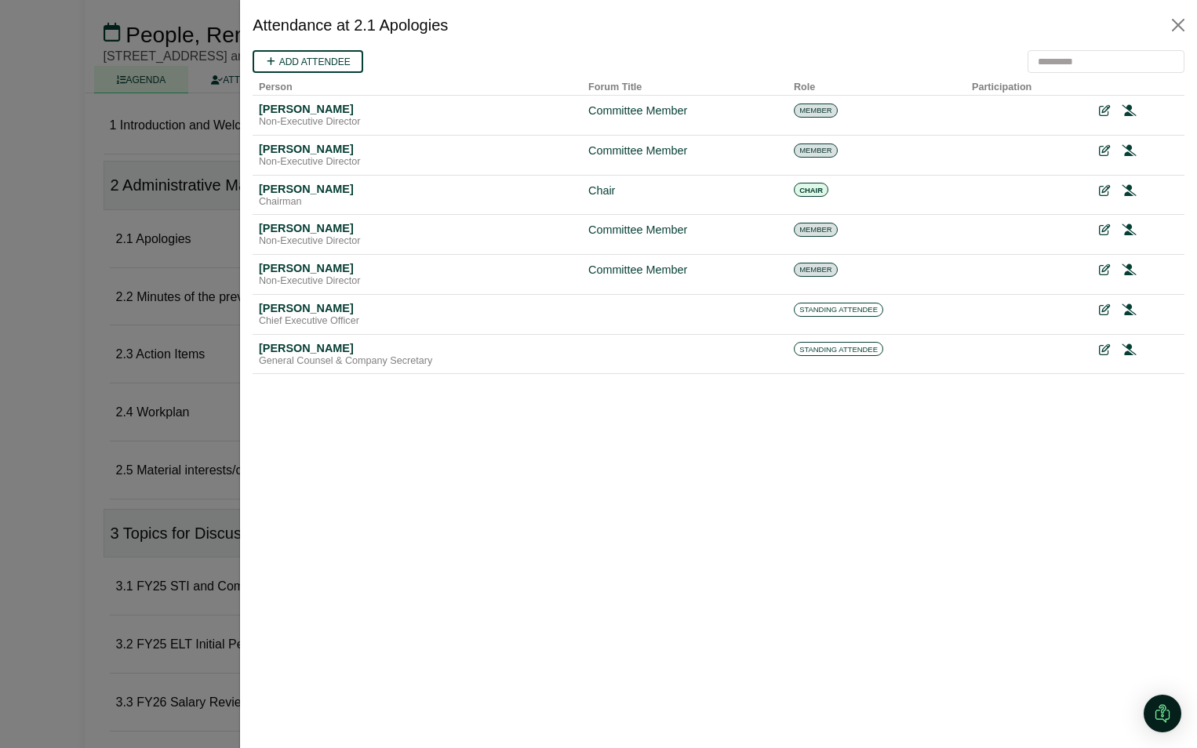
scroll to position [0, 0]
click at [1100, 312] on icon at bounding box center [1103, 310] width 11 height 11
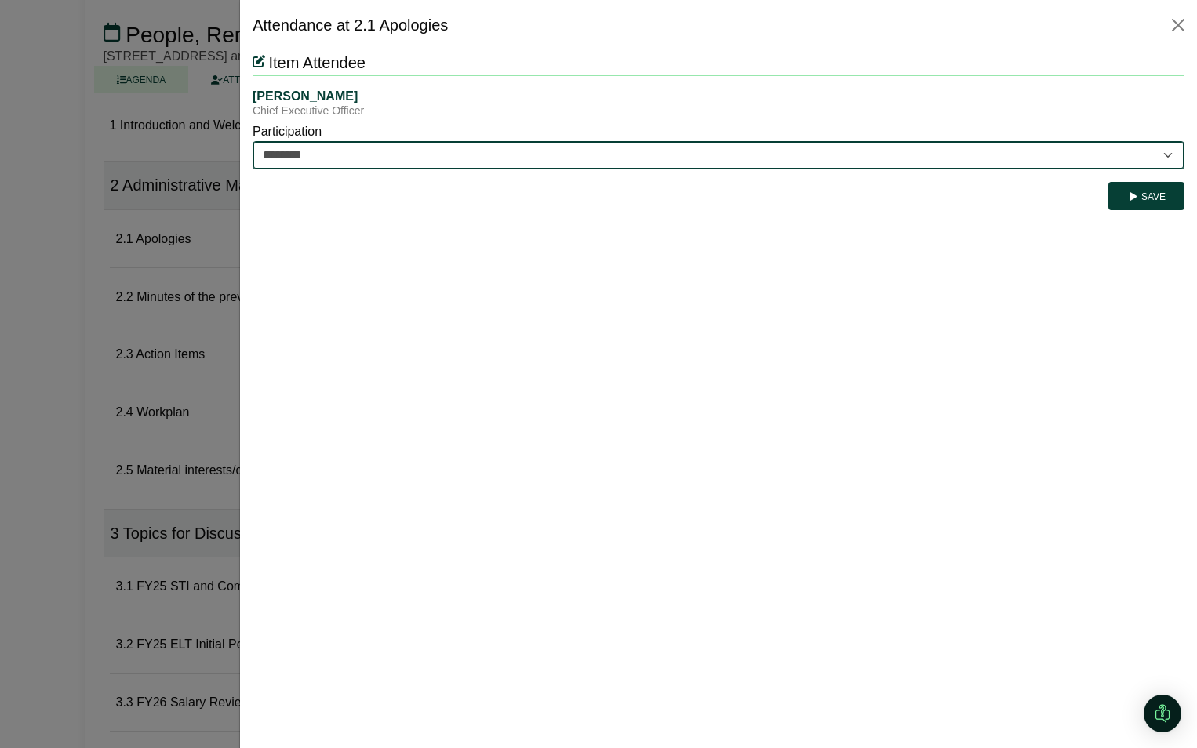
click at [365, 151] on select "********* ********" at bounding box center [719, 155] width 932 height 28
select select "*********"
click at [253, 141] on select "********* ********" at bounding box center [719, 155] width 932 height 28
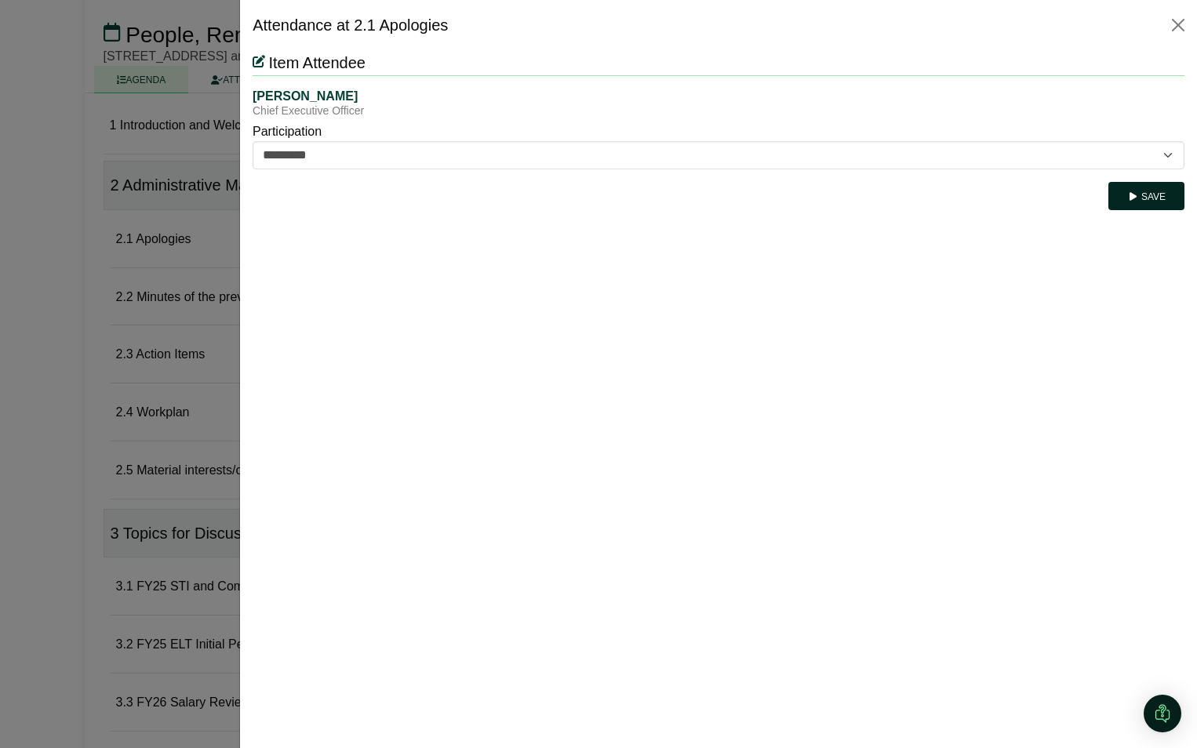
click at [1134, 197] on icon "submit" at bounding box center [1133, 196] width 12 height 9
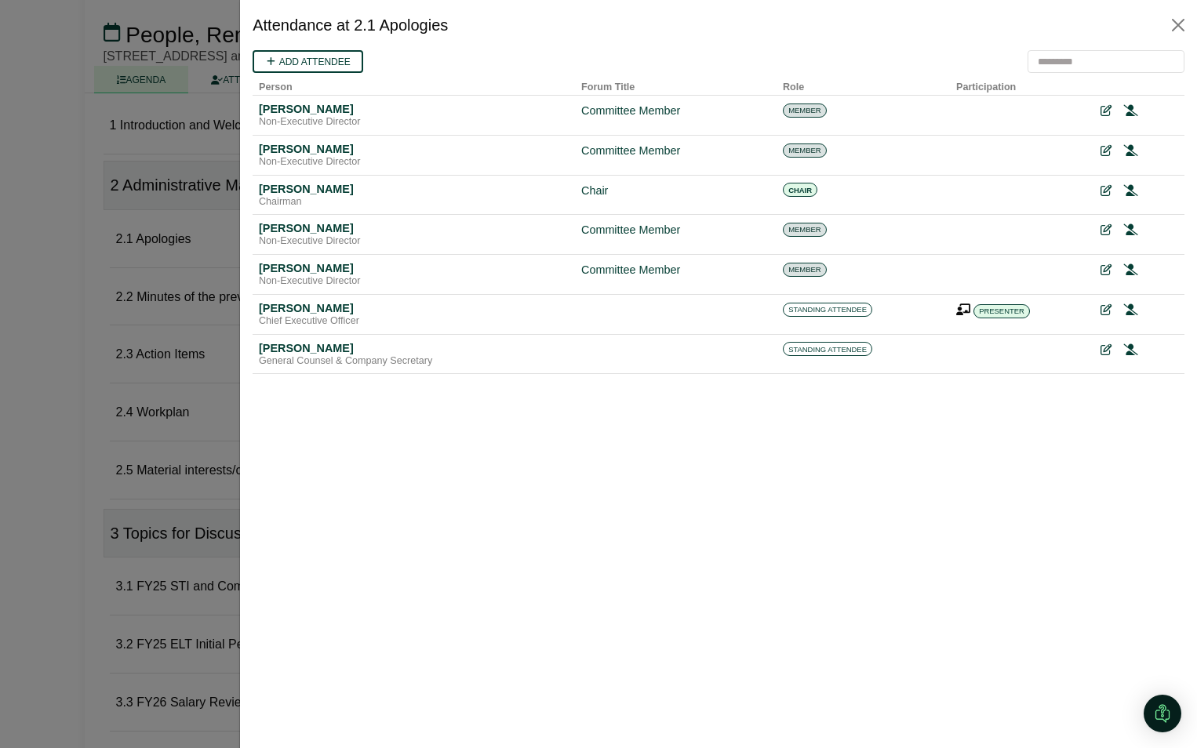
click at [60, 321] on div at bounding box center [598, 374] width 1197 height 748
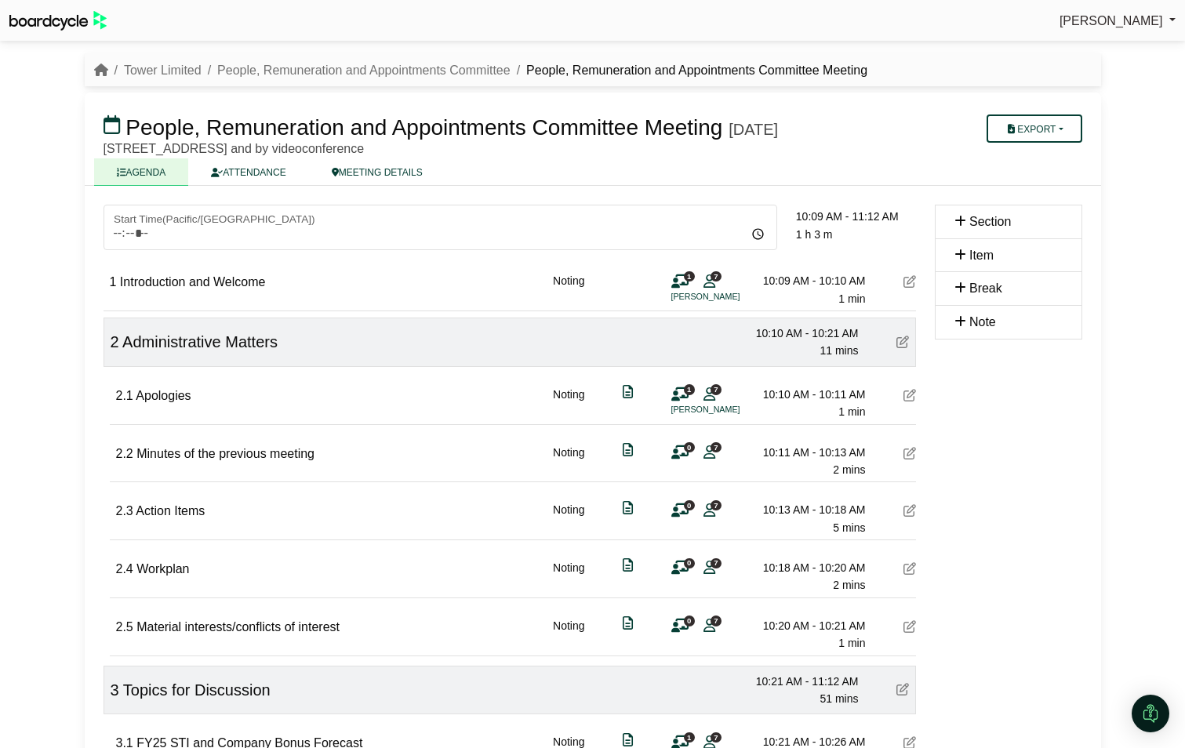
click at [708, 453] on icon at bounding box center [709, 452] width 12 height 1
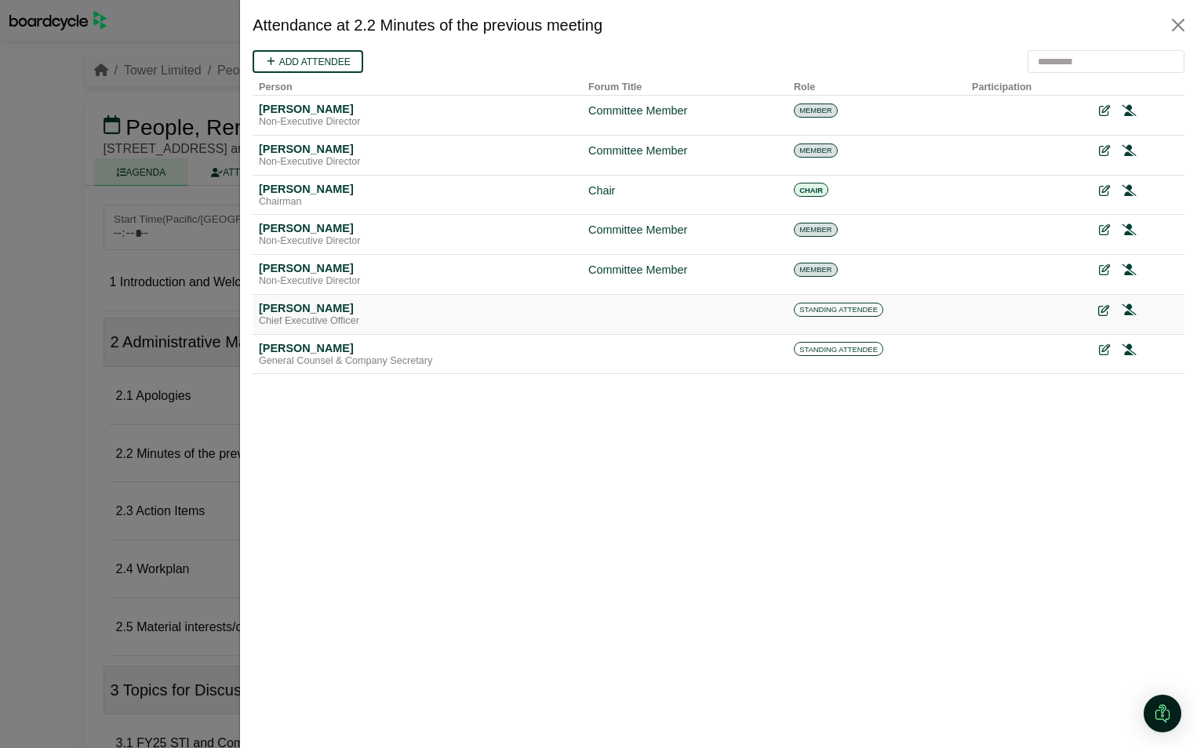
click at [1101, 310] on icon at bounding box center [1103, 310] width 11 height 11
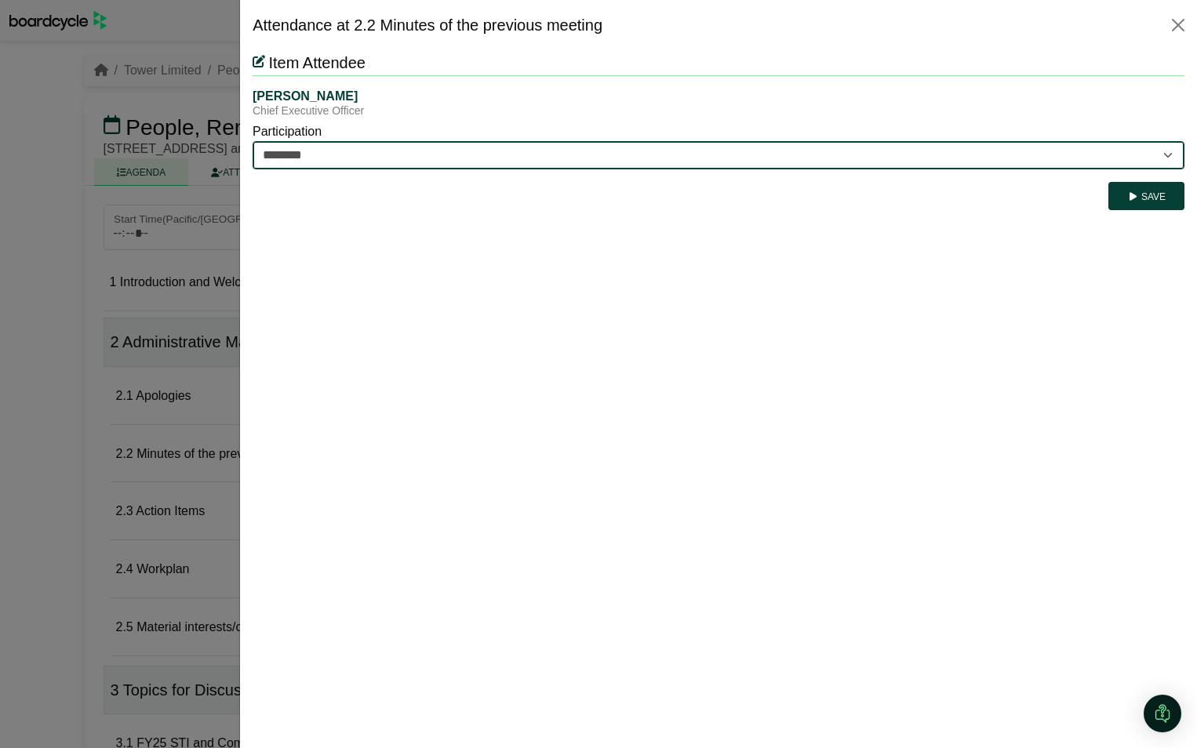
click at [454, 154] on select "********* ********" at bounding box center [719, 155] width 932 height 28
select select "*********"
click at [253, 141] on select "********* ********" at bounding box center [719, 155] width 932 height 28
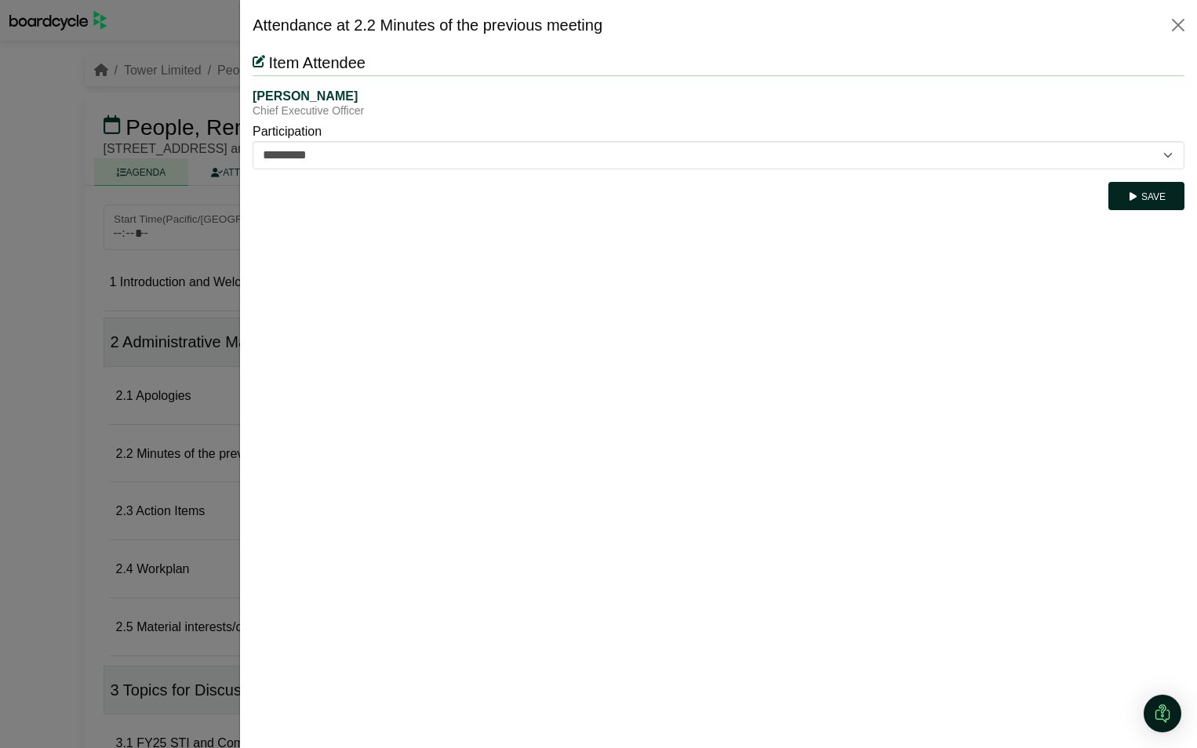
click at [1147, 200] on button "Save" at bounding box center [1146, 196] width 76 height 28
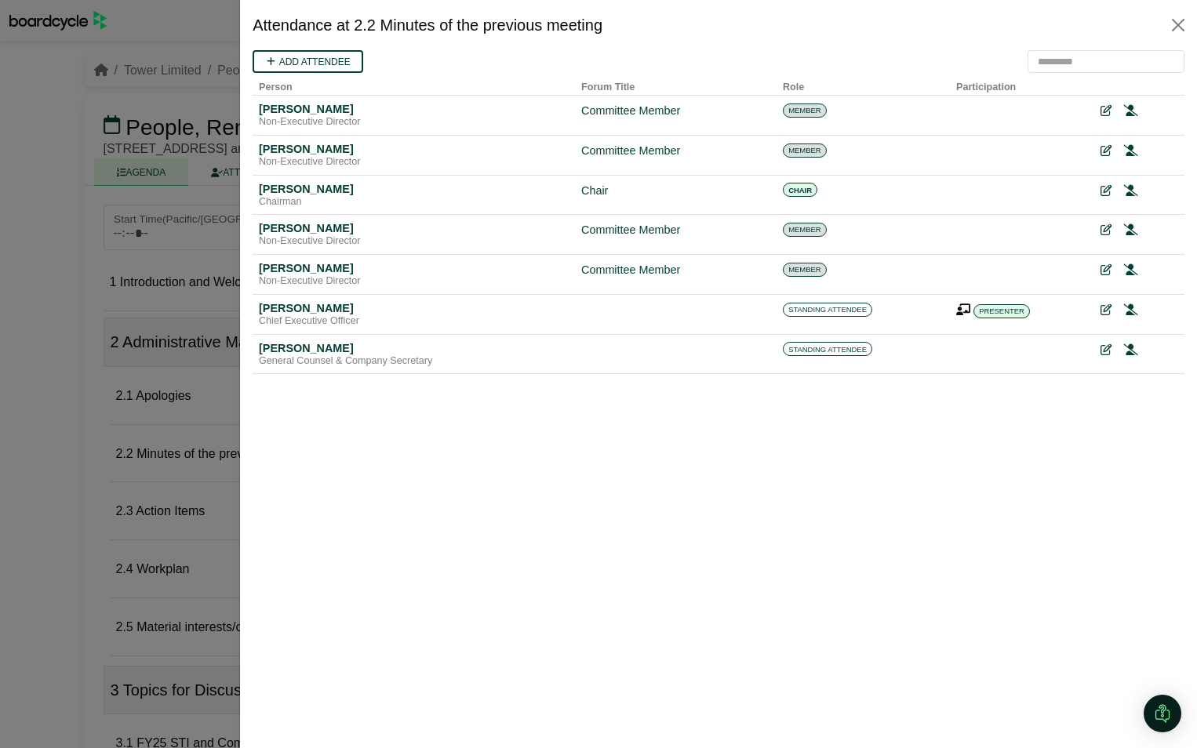
click at [23, 478] on div at bounding box center [598, 374] width 1197 height 748
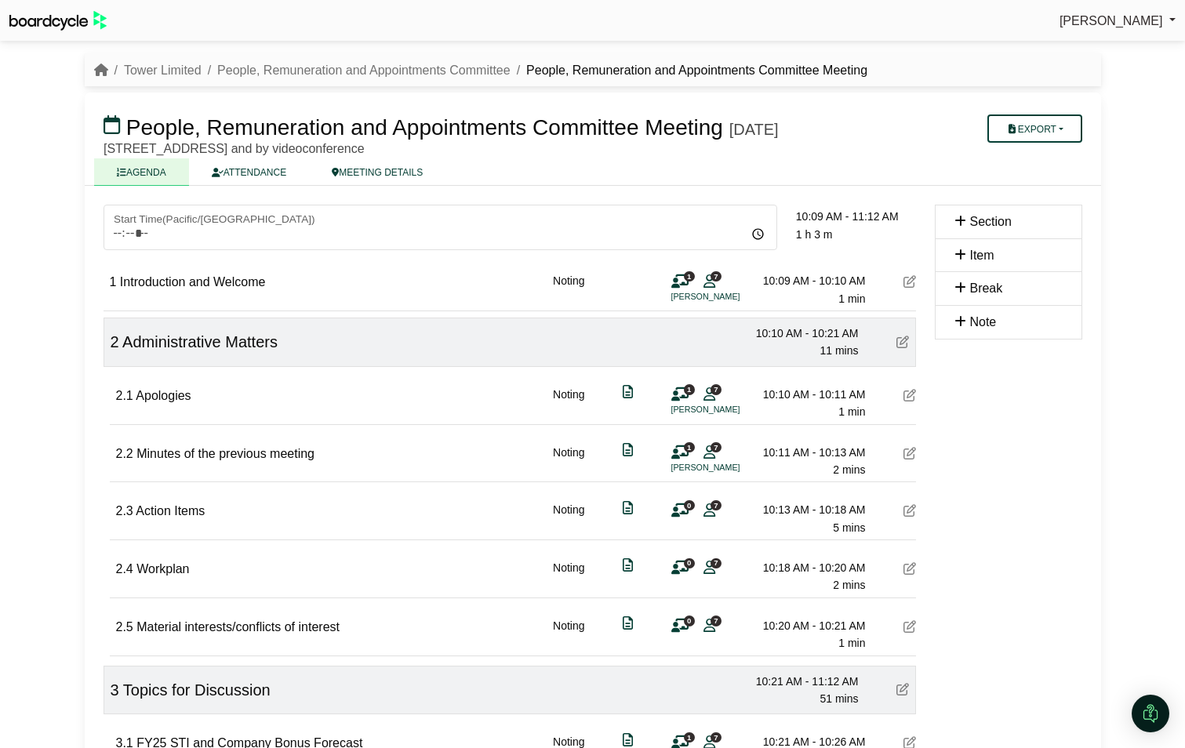
click at [701, 518] on div "0 7" at bounding box center [694, 509] width 47 height 17
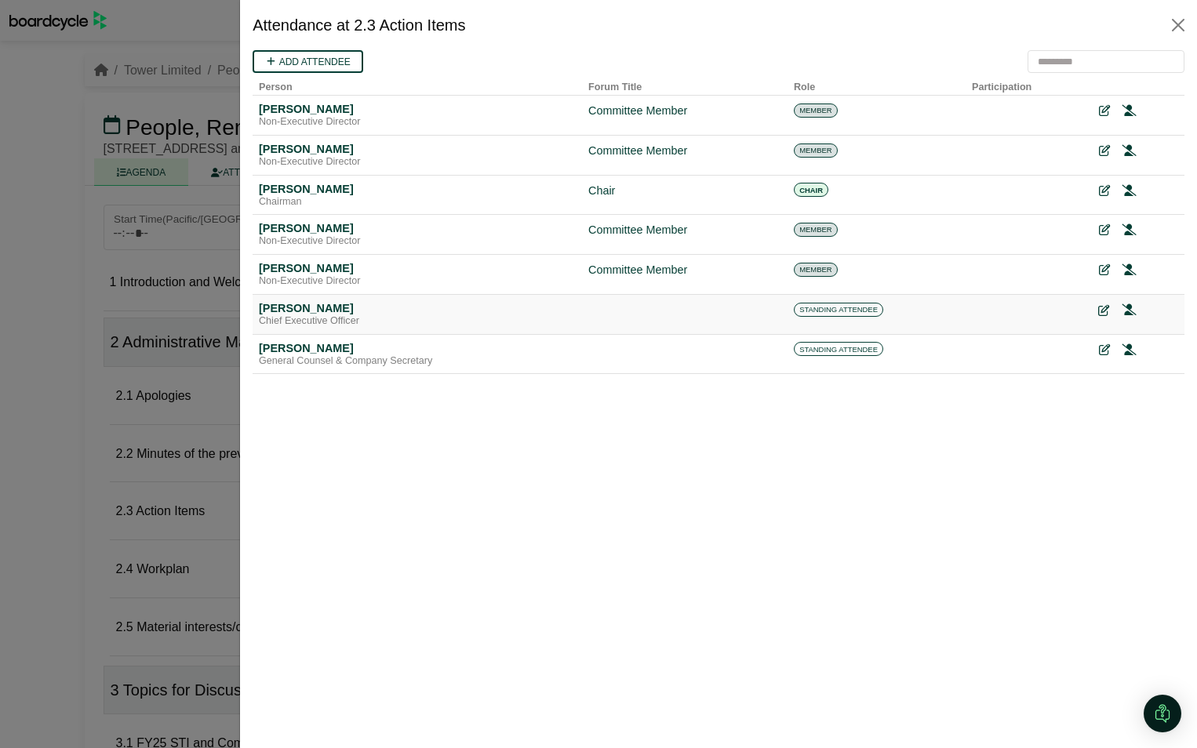
click at [1106, 312] on icon at bounding box center [1103, 310] width 11 height 11
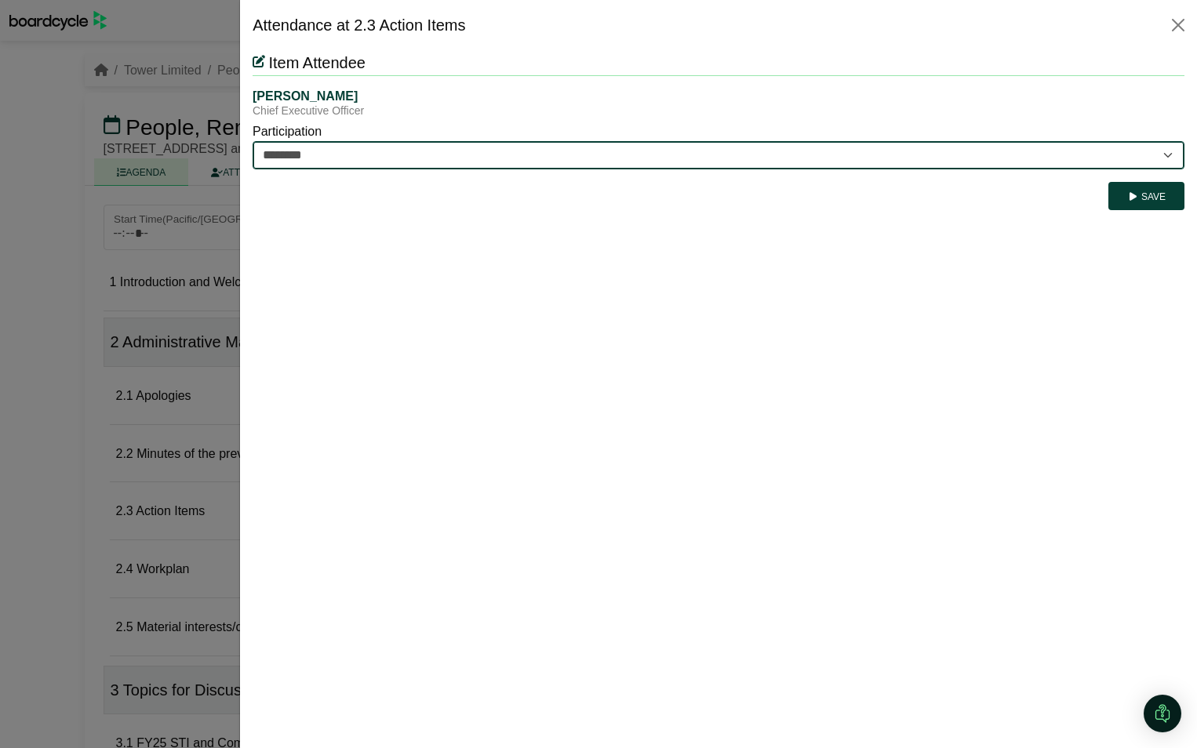
click at [351, 152] on select "********* ********" at bounding box center [719, 155] width 932 height 28
select select "*********"
click at [253, 141] on select "********* ********" at bounding box center [719, 155] width 932 height 28
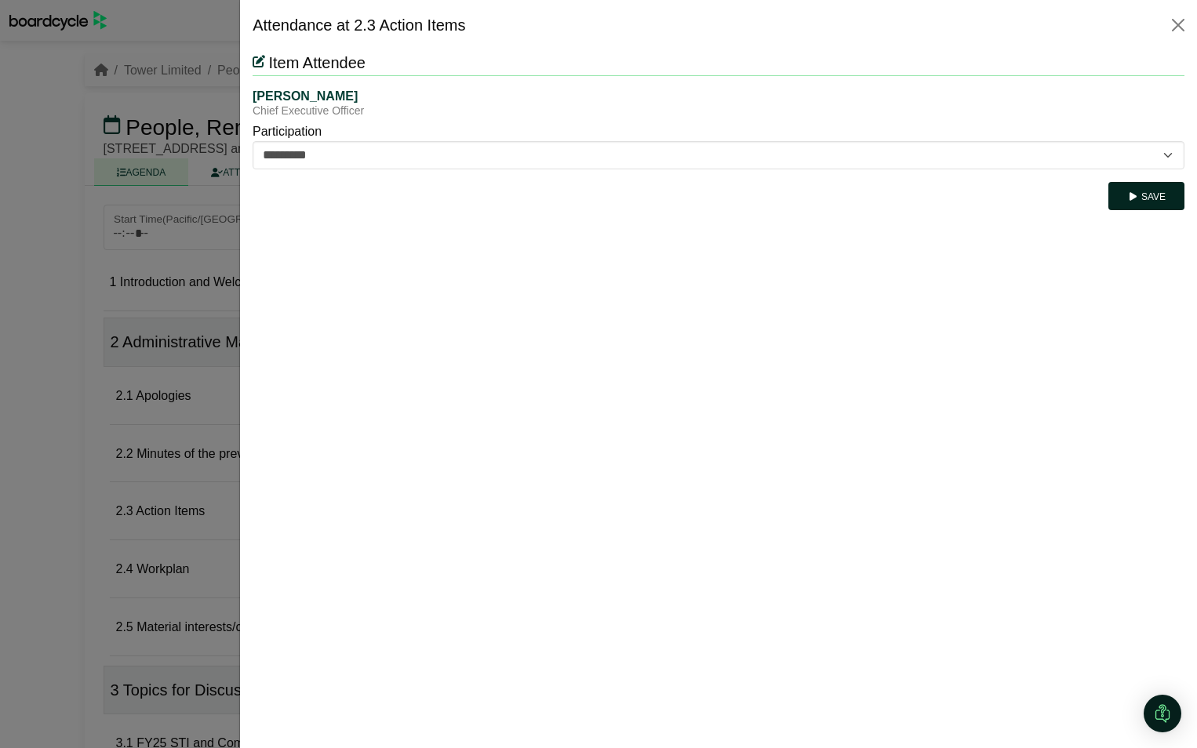
click at [1129, 194] on icon "submit" at bounding box center [1133, 196] width 12 height 9
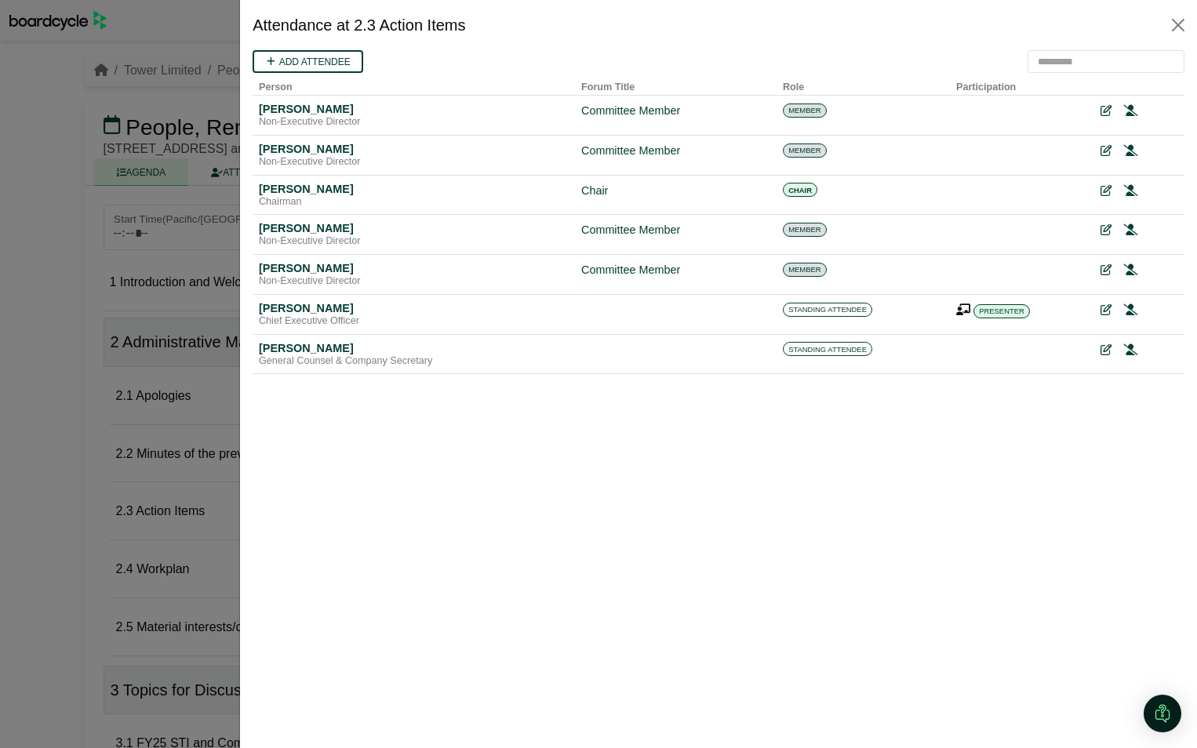
click at [43, 503] on div at bounding box center [598, 374] width 1197 height 748
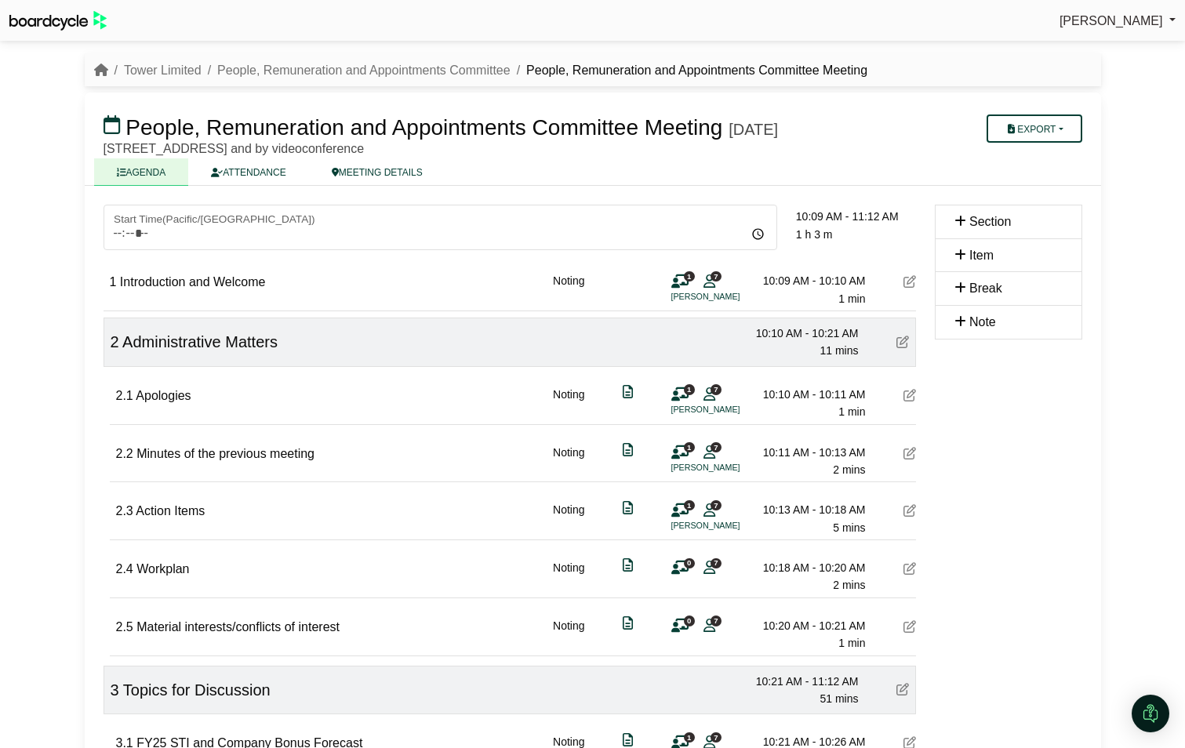
click at [688, 569] on span "0" at bounding box center [689, 563] width 11 height 10
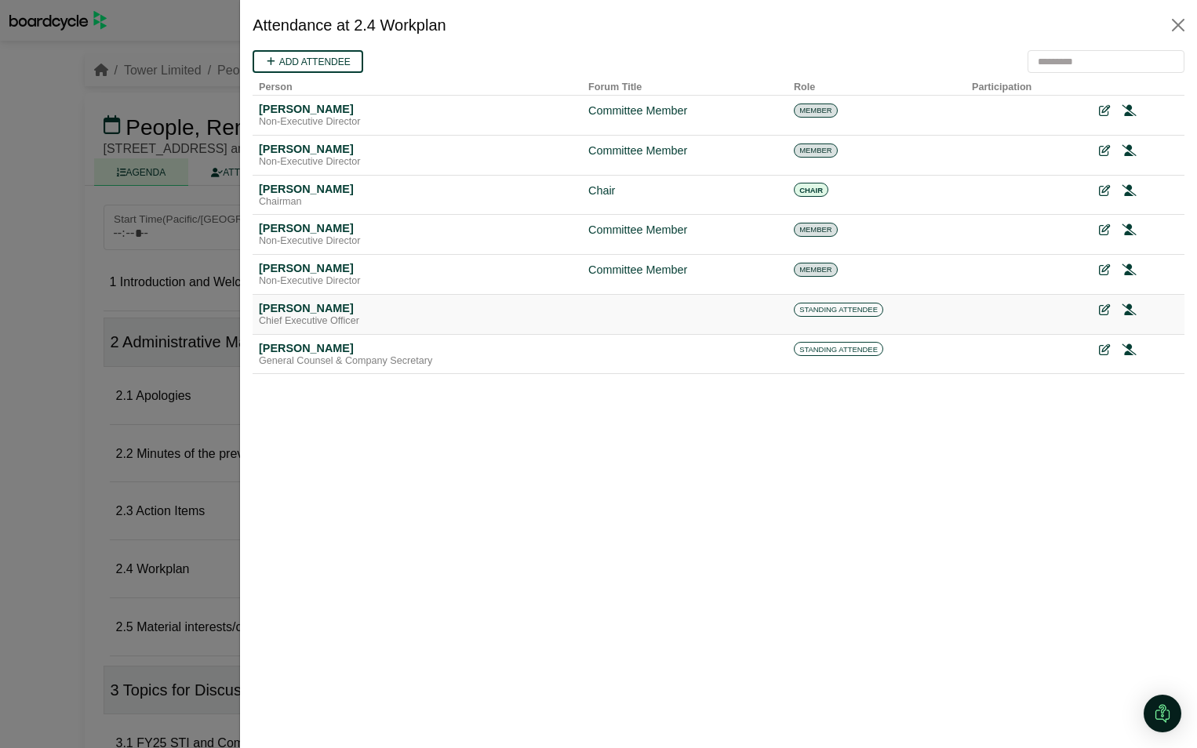
click at [737, 309] on td at bounding box center [684, 314] width 205 height 40
click at [1103, 306] on icon at bounding box center [1103, 310] width 11 height 11
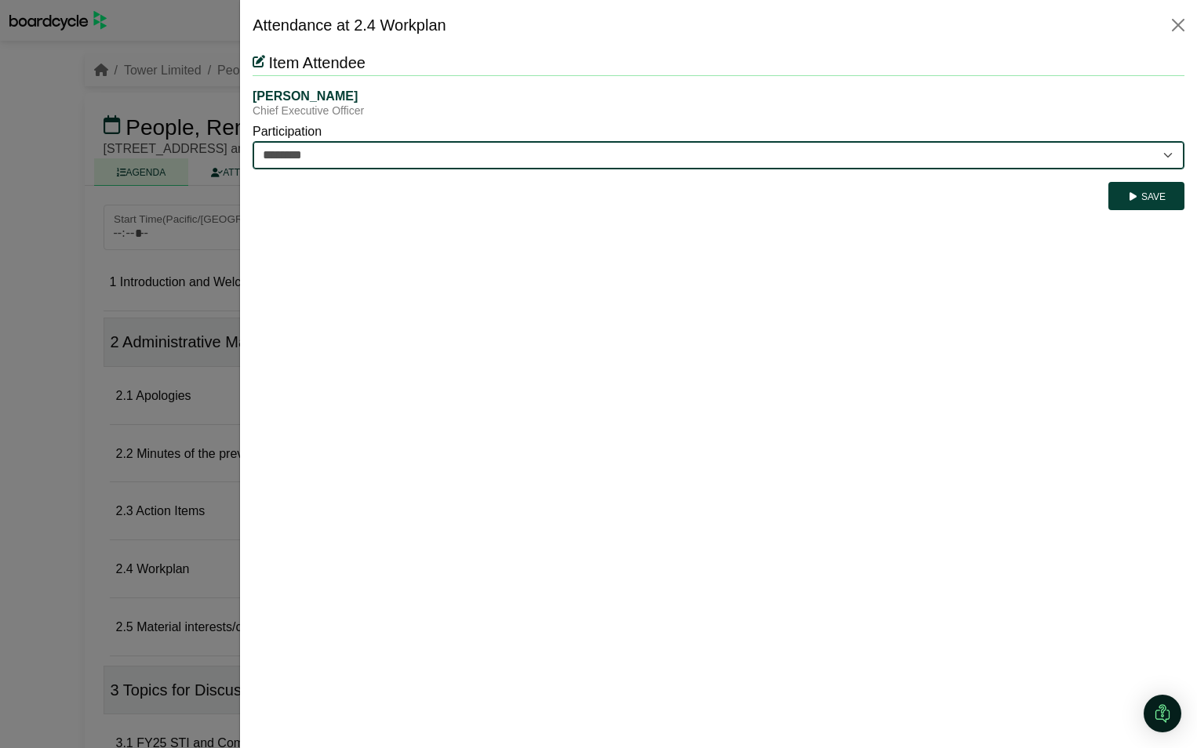
click at [332, 150] on select "********* ********" at bounding box center [719, 155] width 932 height 28
select select "*********"
click at [253, 141] on select "********* ********" at bounding box center [719, 155] width 932 height 28
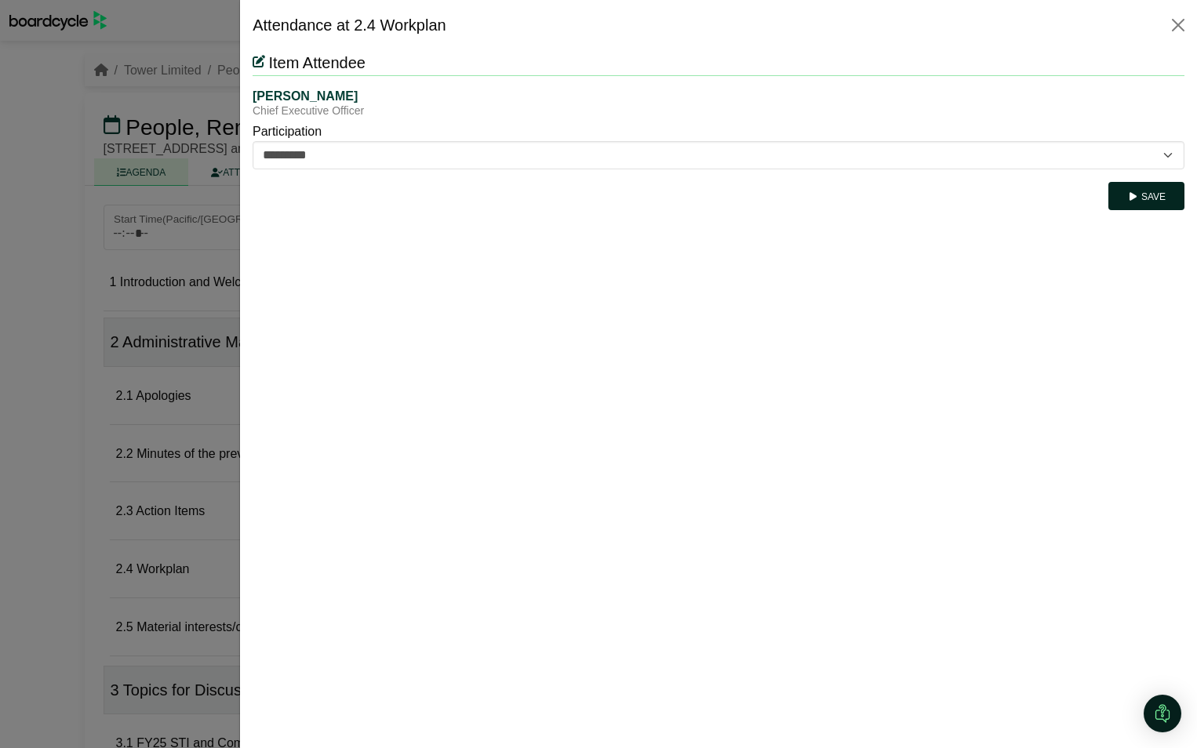
click at [1121, 193] on button "Save" at bounding box center [1146, 196] width 76 height 28
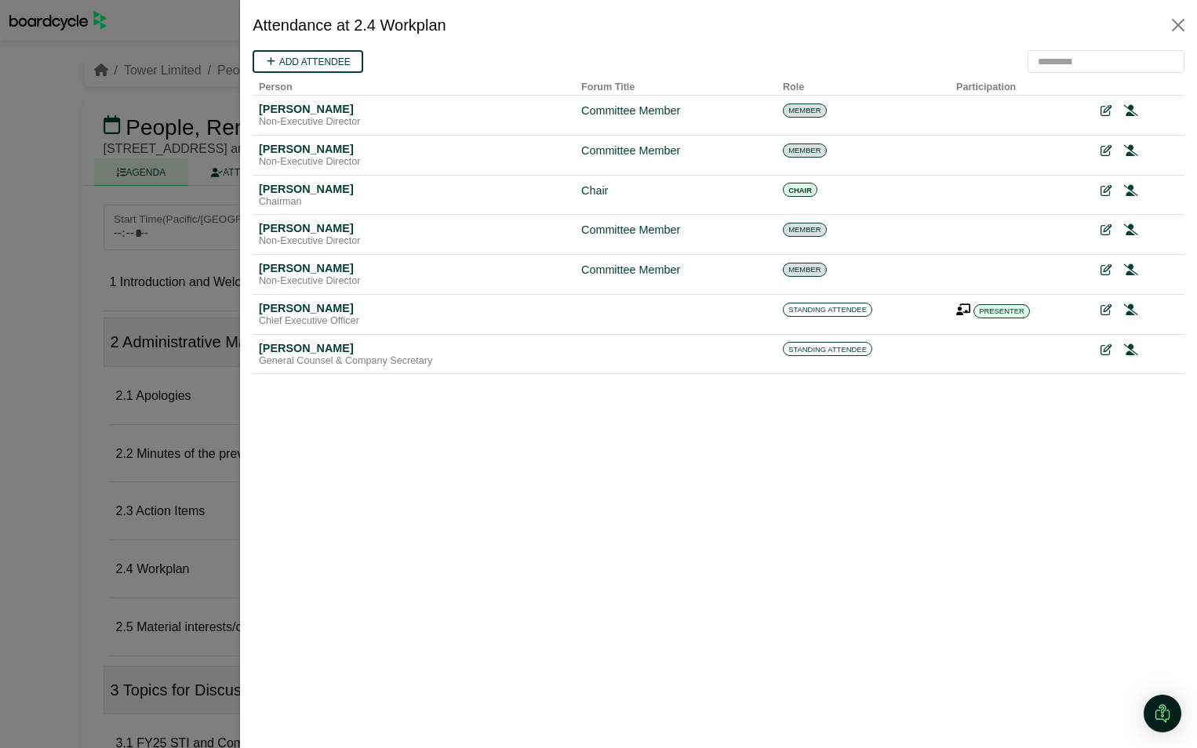
click at [63, 489] on div at bounding box center [598, 374] width 1197 height 748
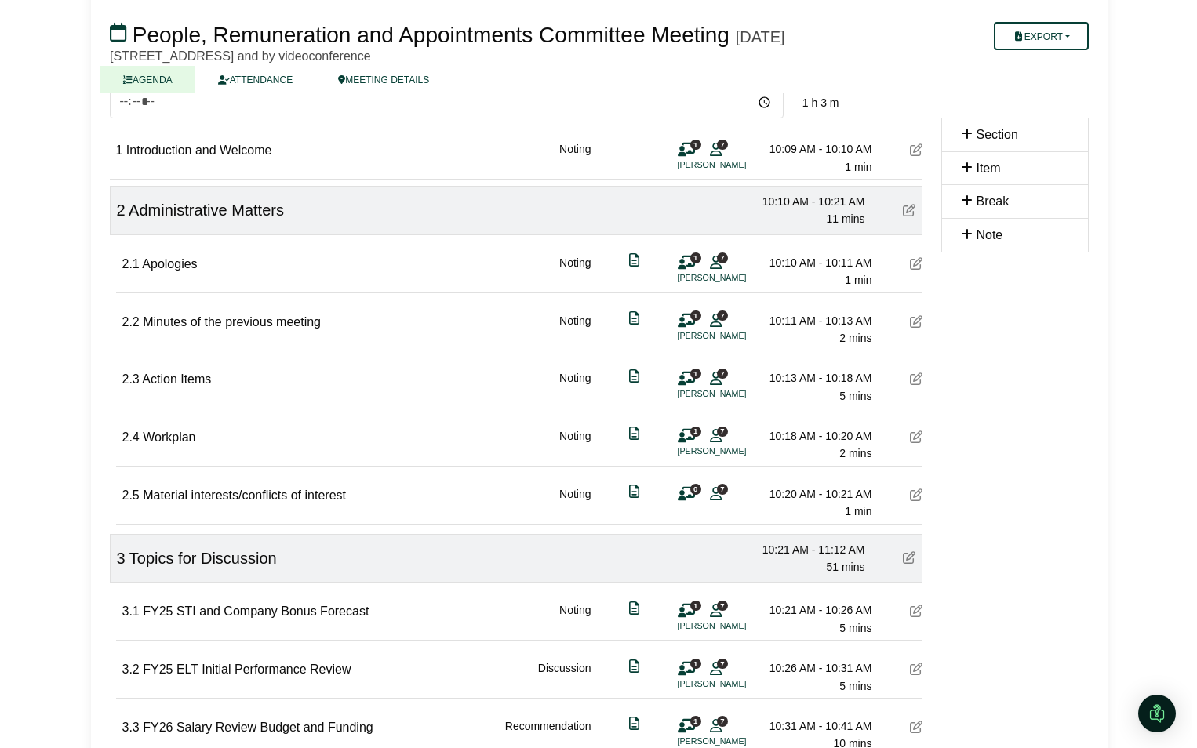
scroll to position [157, 0]
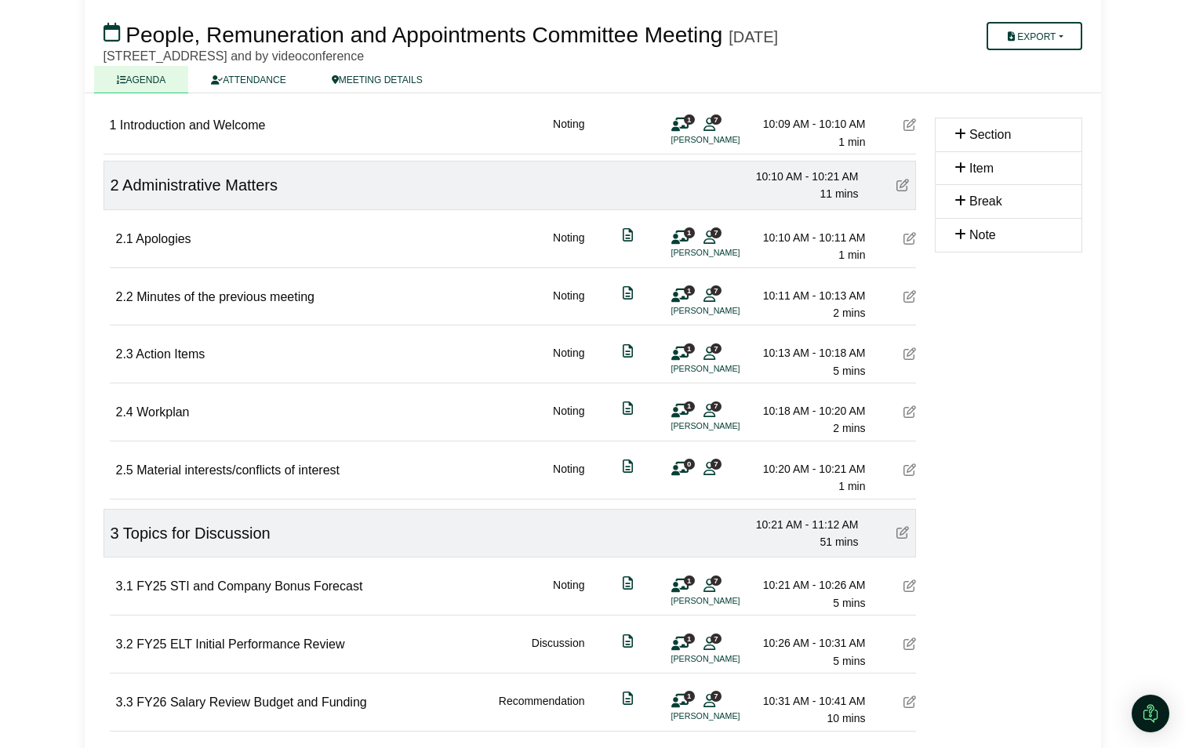
click at [723, 490] on div "2.5 Material interests/conflicts of interest Noting 0 7 10:20 AM - 10:21 AM 1 m…" at bounding box center [516, 469] width 800 height 54
click at [711, 469] on span "7" at bounding box center [716, 464] width 11 height 10
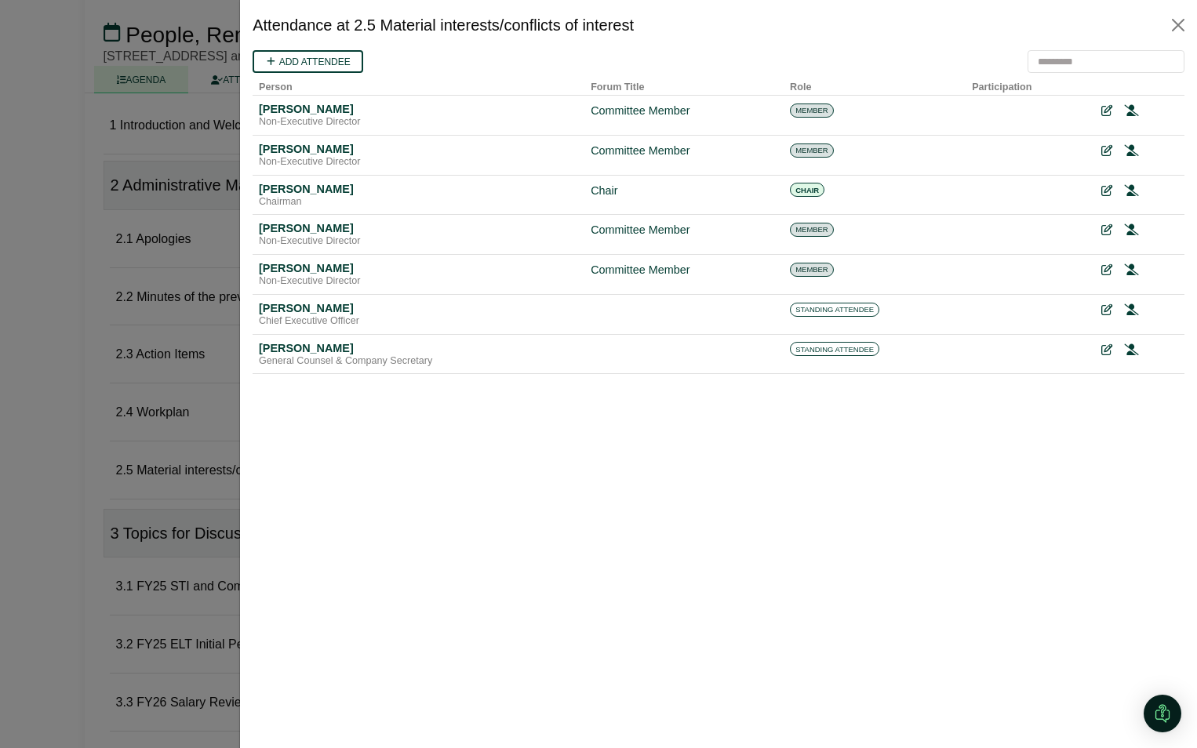
scroll to position [0, 0]
click at [326, 314] on div "[PERSON_NAME]" at bounding box center [417, 308] width 317 height 14
click at [1103, 309] on icon at bounding box center [1103, 310] width 11 height 11
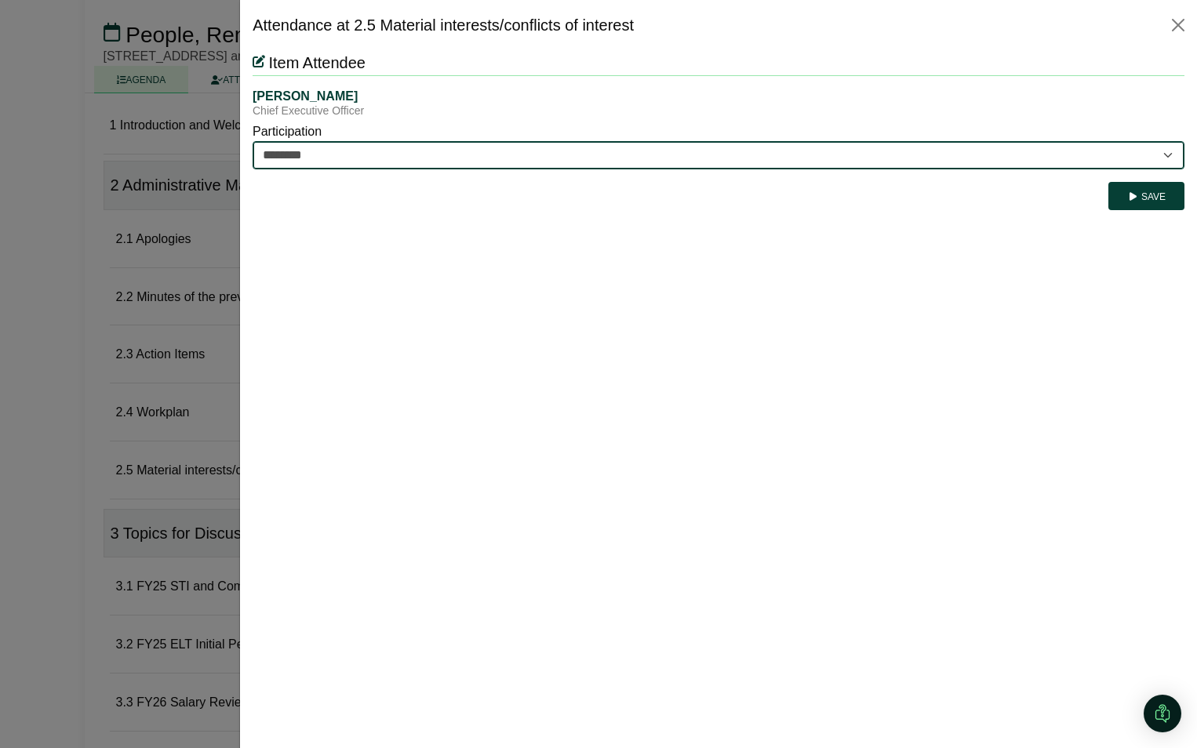
click at [367, 154] on select "********* ********" at bounding box center [719, 155] width 932 height 28
select select "*********"
click at [253, 141] on select "********* ********" at bounding box center [719, 155] width 932 height 28
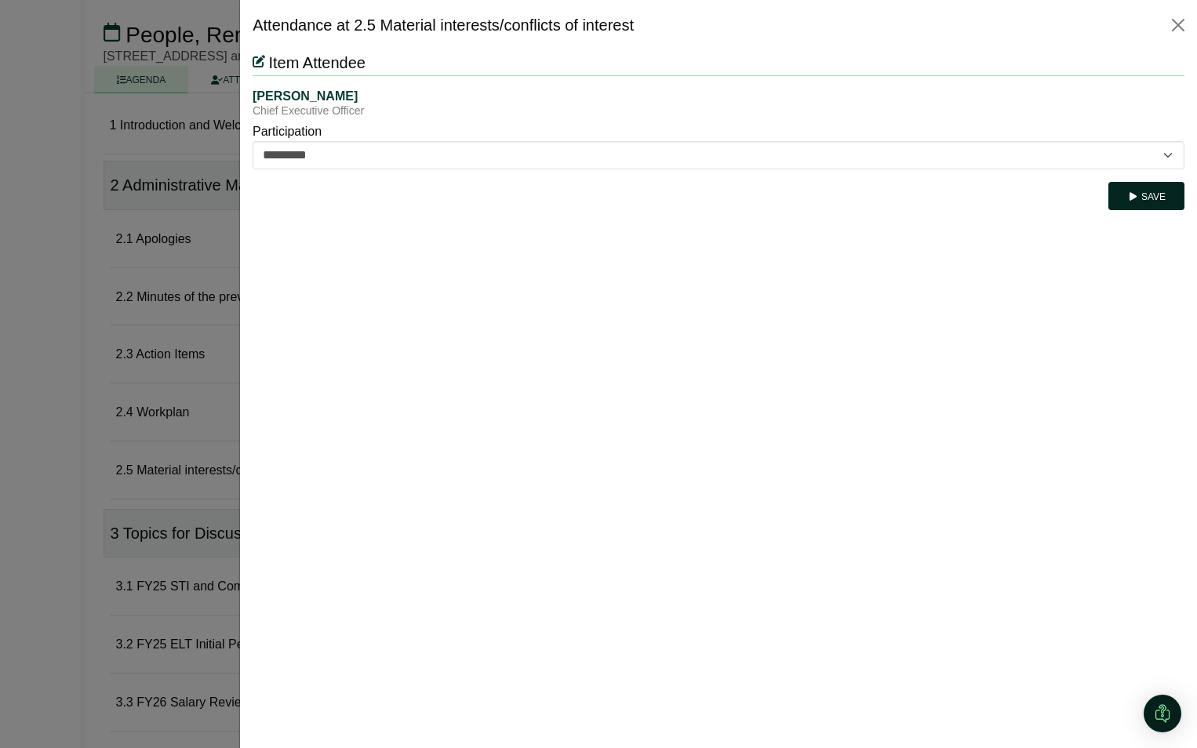
click at [1155, 197] on button "Save" at bounding box center [1146, 196] width 76 height 28
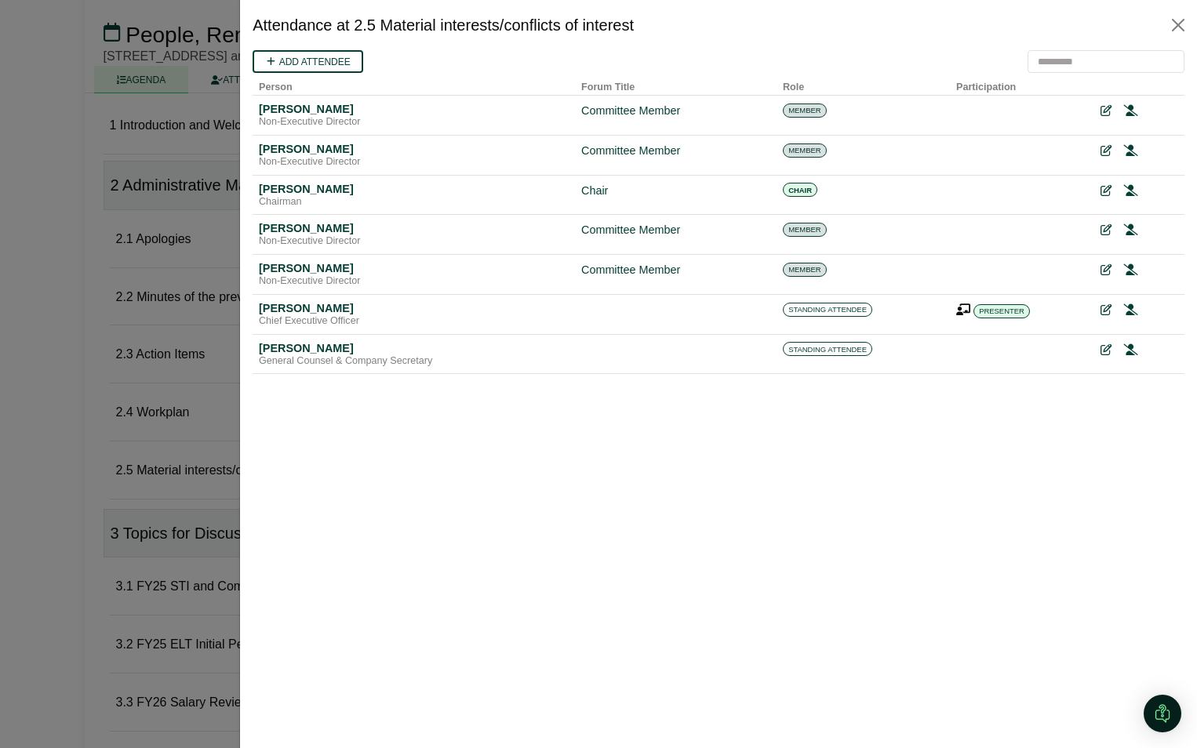
click at [63, 350] on div at bounding box center [598, 374] width 1197 height 748
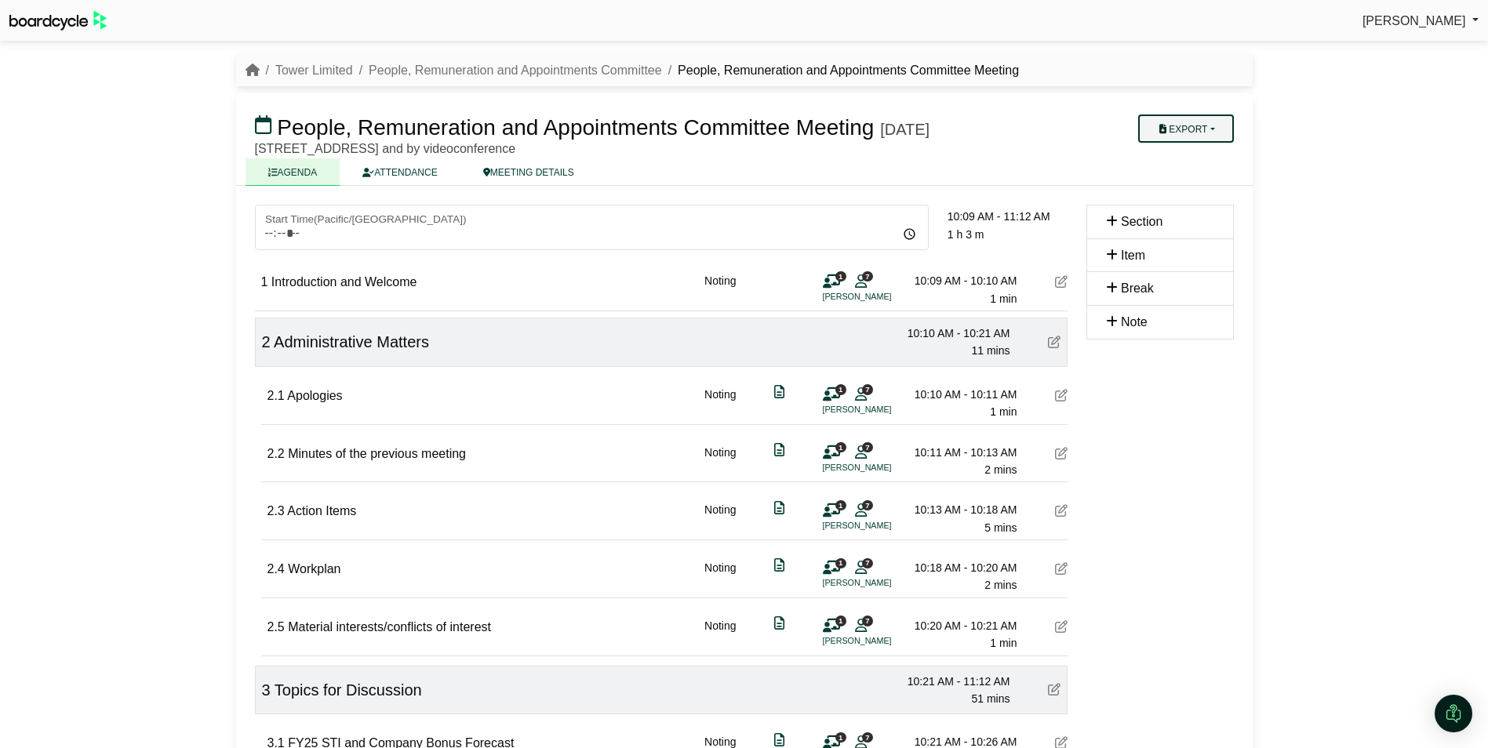
click at [1184, 128] on button "Export" at bounding box center [1185, 128] width 95 height 28
click at [1184, 154] on link "Agenda" at bounding box center [1206, 156] width 136 height 24
